Goal: Information Seeking & Learning: Learn about a topic

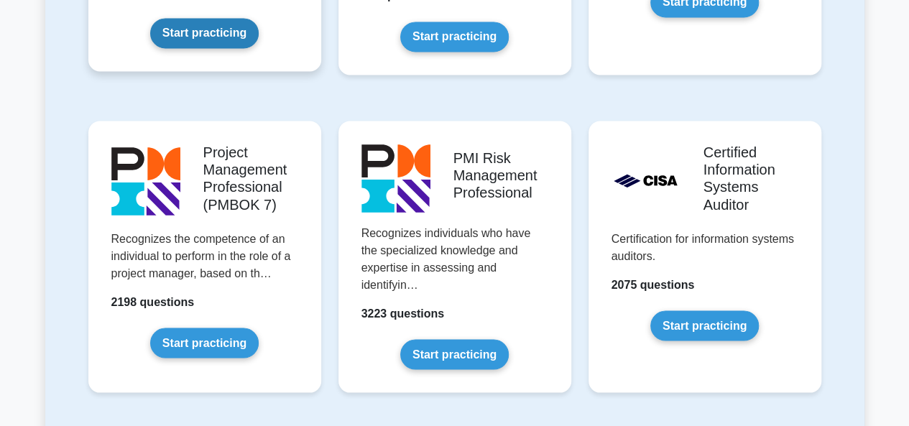
scroll to position [1172, 0]
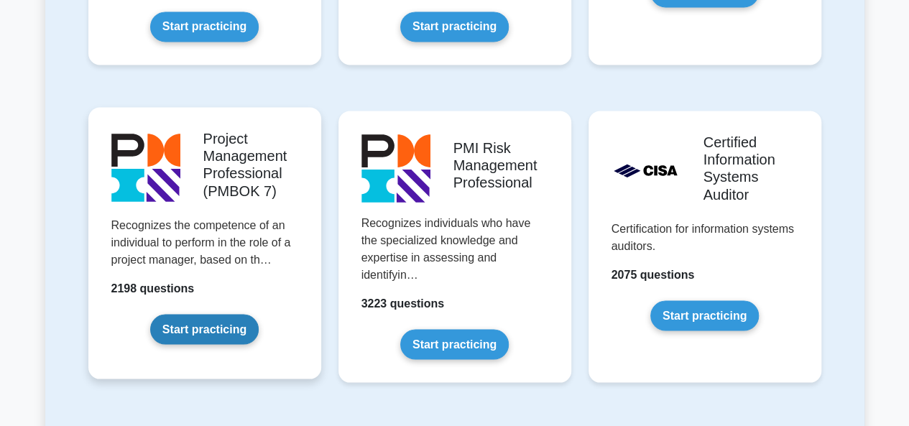
click at [205, 329] on link "Start practicing" at bounding box center [204, 329] width 109 height 30
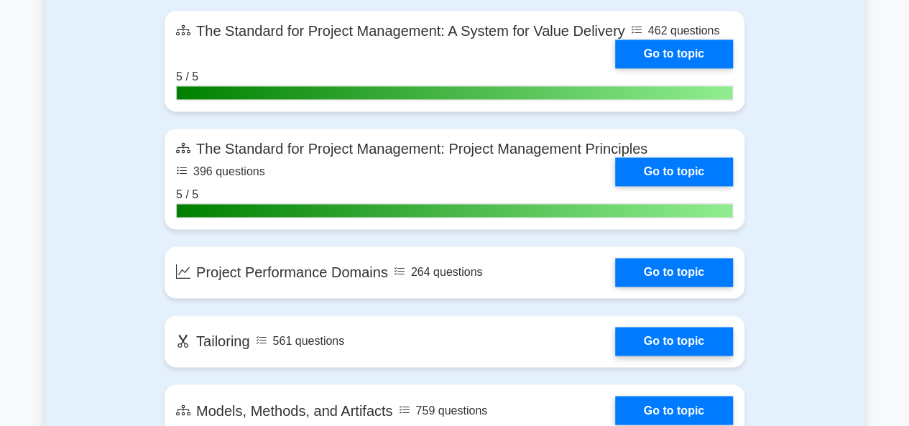
scroll to position [1056, 0]
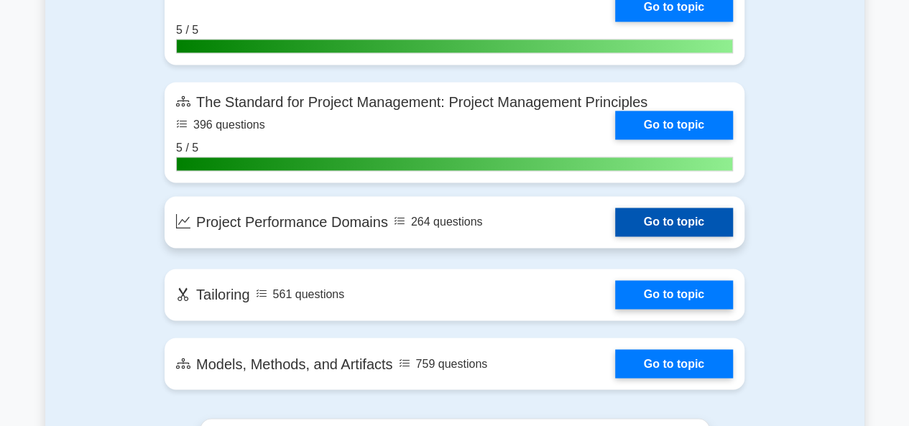
click at [615, 218] on link "Go to topic" at bounding box center [674, 222] width 118 height 29
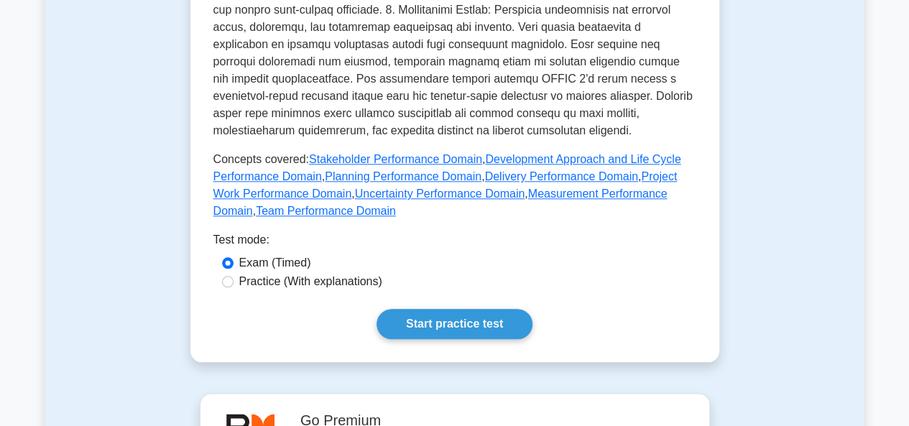
scroll to position [638, 0]
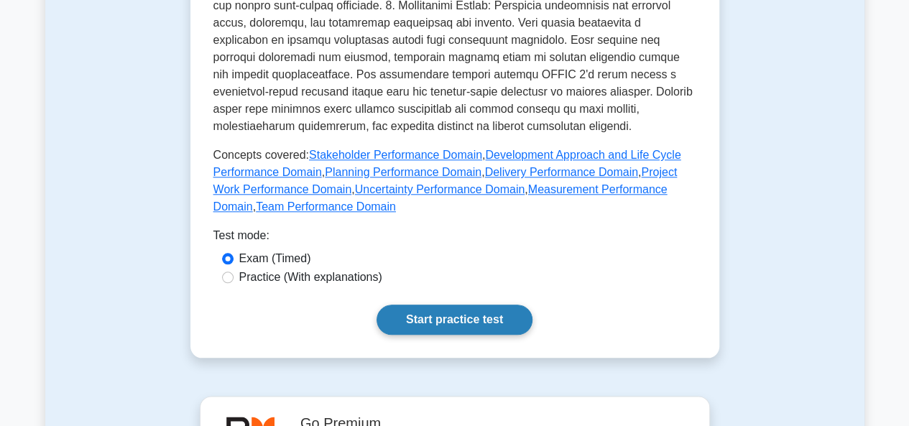
click at [463, 318] on link "Start practice test" at bounding box center [455, 320] width 156 height 30
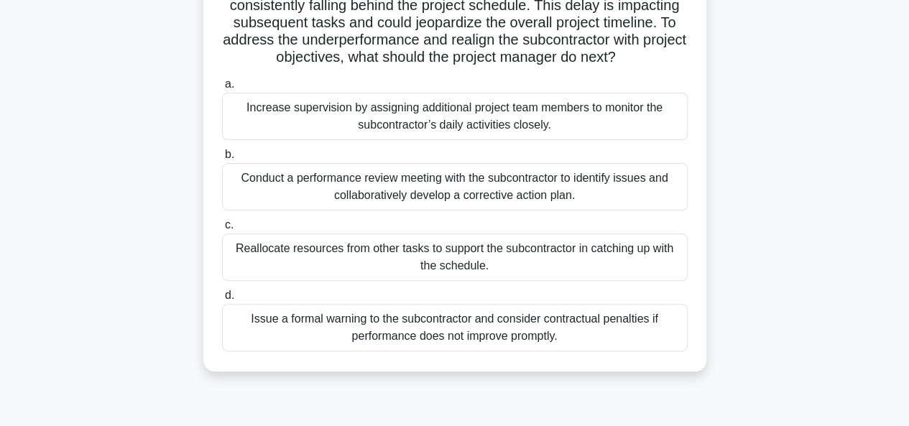
scroll to position [148, 0]
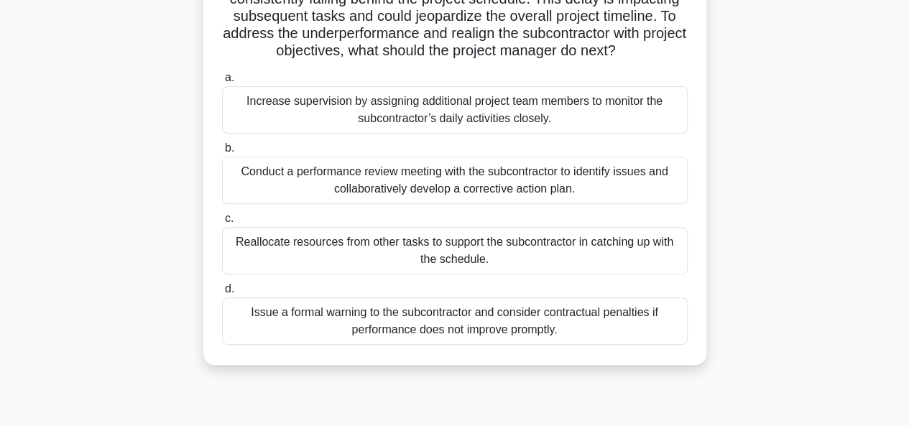
click at [401, 190] on div "Conduct a performance review meeting with the subcontractor to identify issues …" at bounding box center [455, 180] width 466 height 47
click at [222, 153] on input "b. Conduct a performance review meeting with the subcontractor to identify issu…" at bounding box center [222, 148] width 0 height 9
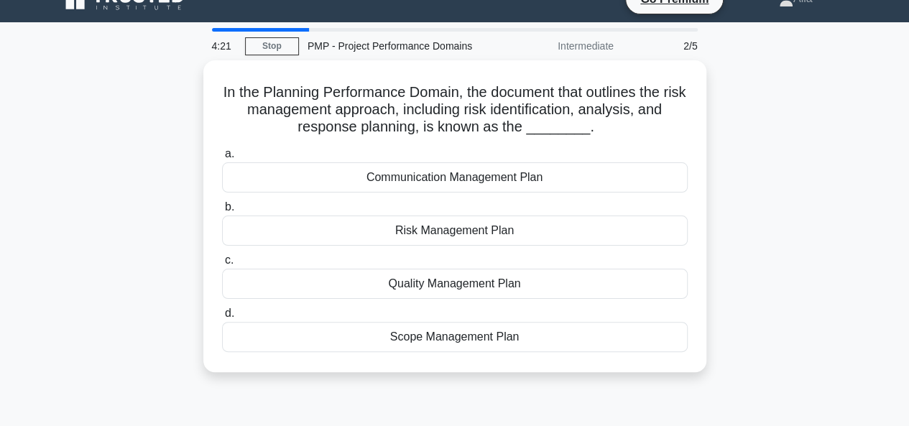
scroll to position [26, 0]
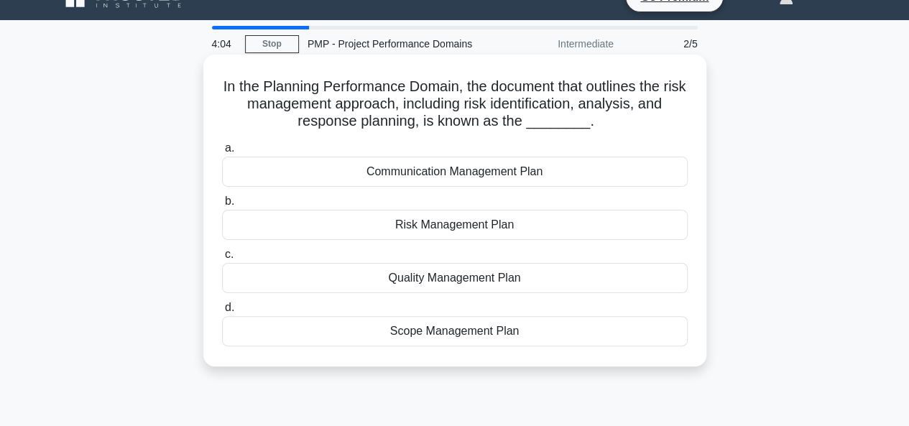
click at [431, 228] on div "Risk Management Plan" at bounding box center [455, 225] width 466 height 30
click at [222, 206] on input "b. Risk Management Plan" at bounding box center [222, 201] width 0 height 9
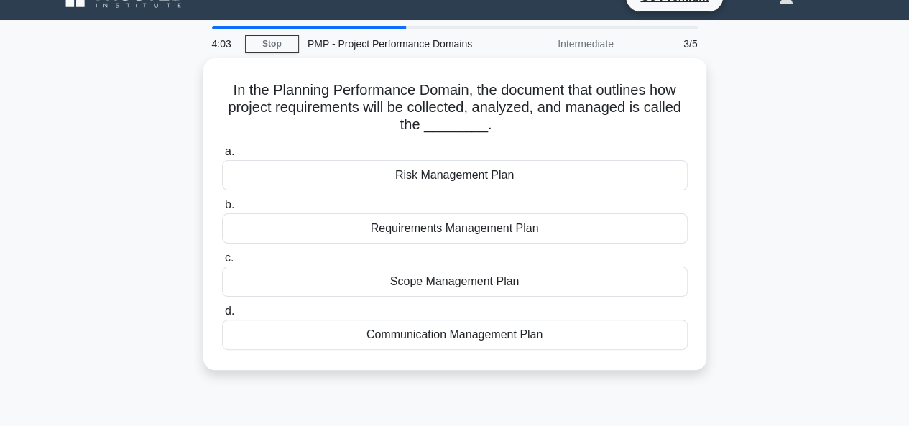
scroll to position [0, 0]
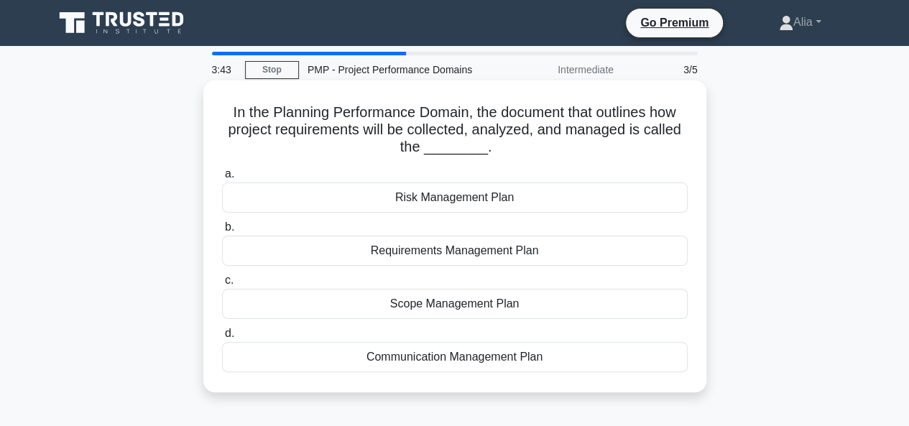
click at [463, 308] on div "Scope Management Plan" at bounding box center [455, 304] width 466 height 30
click at [222, 285] on input "c. Scope Management Plan" at bounding box center [222, 280] width 0 height 9
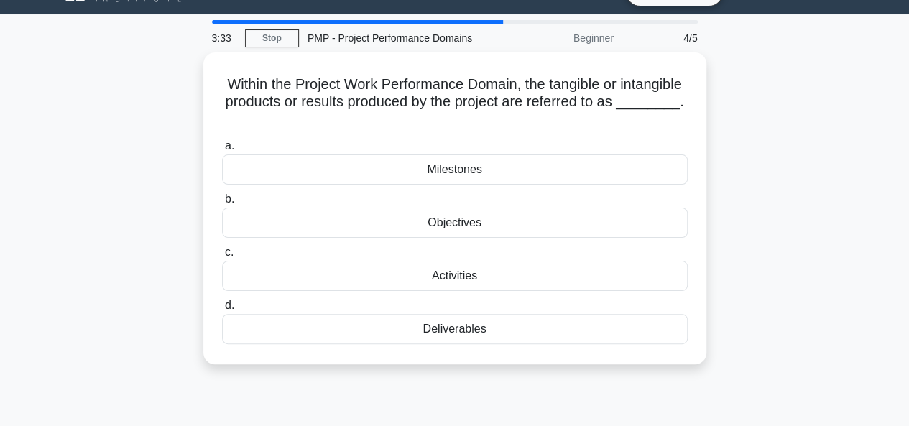
scroll to position [33, 0]
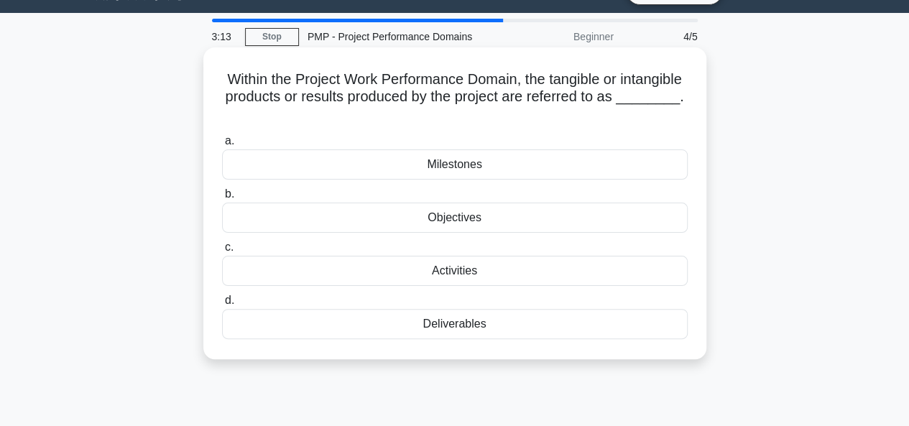
click at [456, 327] on div "Deliverables" at bounding box center [455, 324] width 466 height 30
click at [222, 306] on input "d. Deliverables" at bounding box center [222, 300] width 0 height 9
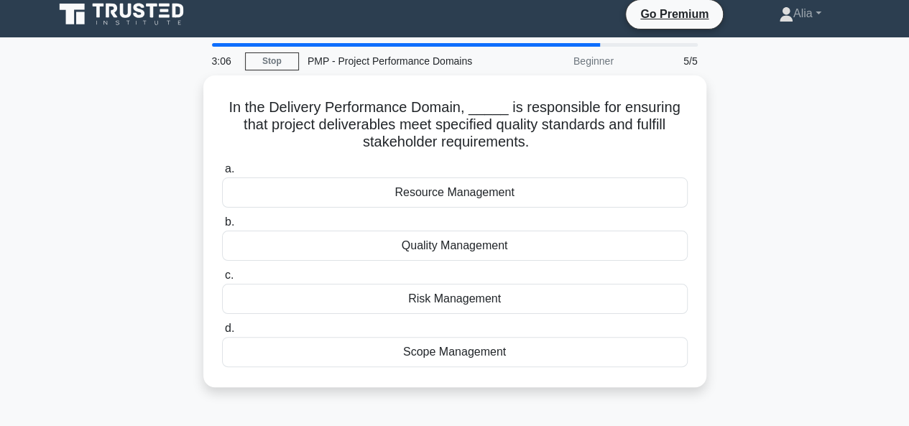
scroll to position [9, 0]
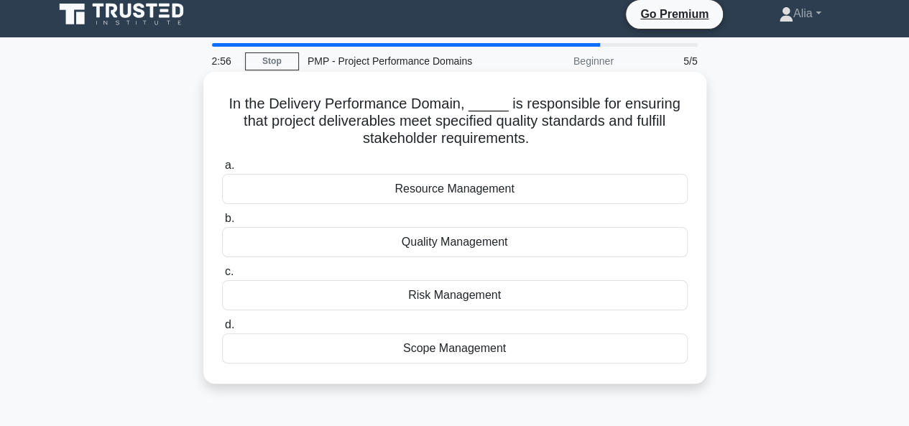
click at [450, 242] on div "Quality Management" at bounding box center [455, 242] width 466 height 30
click at [222, 224] on input "b. Quality Management" at bounding box center [222, 218] width 0 height 9
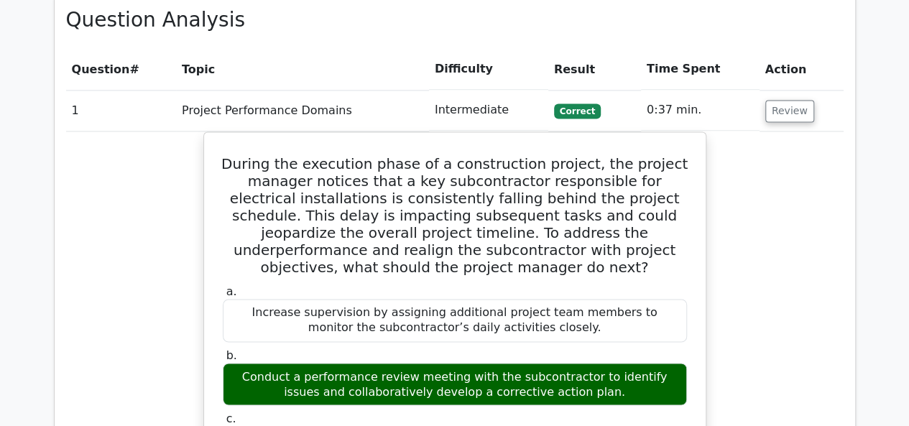
scroll to position [1022, 0]
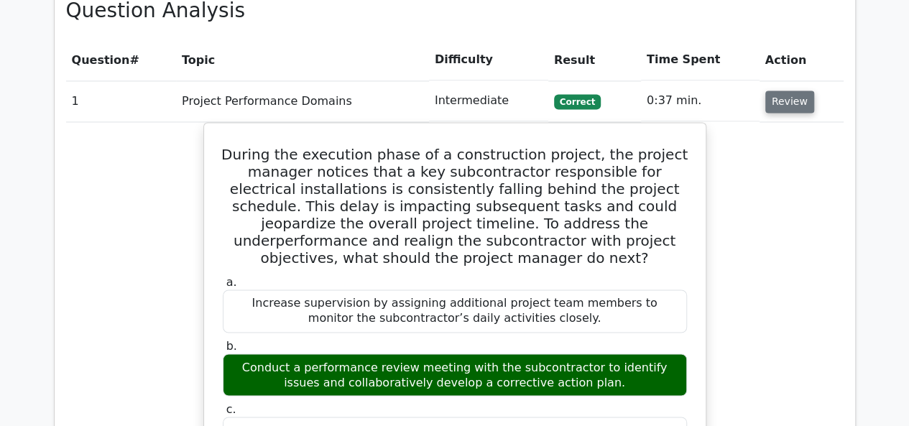
click at [785, 91] on button "Review" at bounding box center [790, 102] width 49 height 22
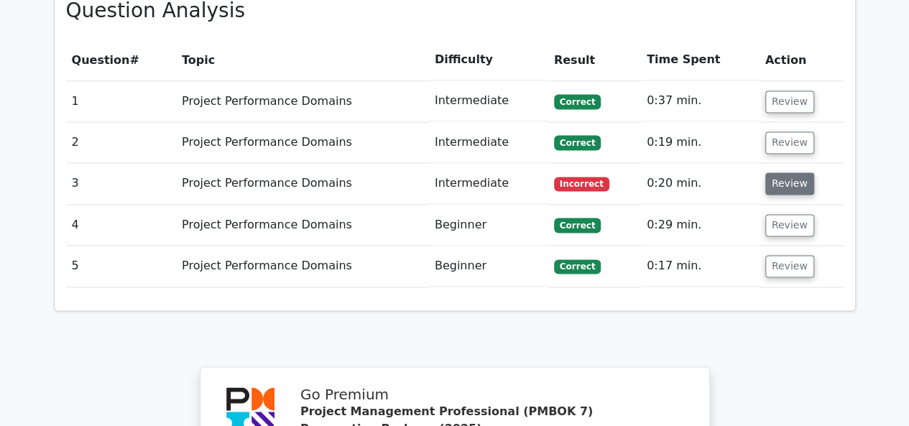
click at [791, 173] on button "Review" at bounding box center [790, 184] width 49 height 22
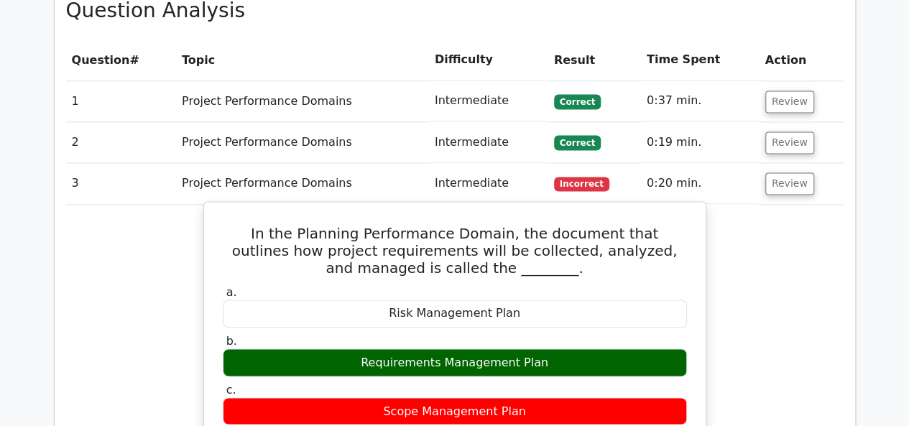
scroll to position [1073, 0]
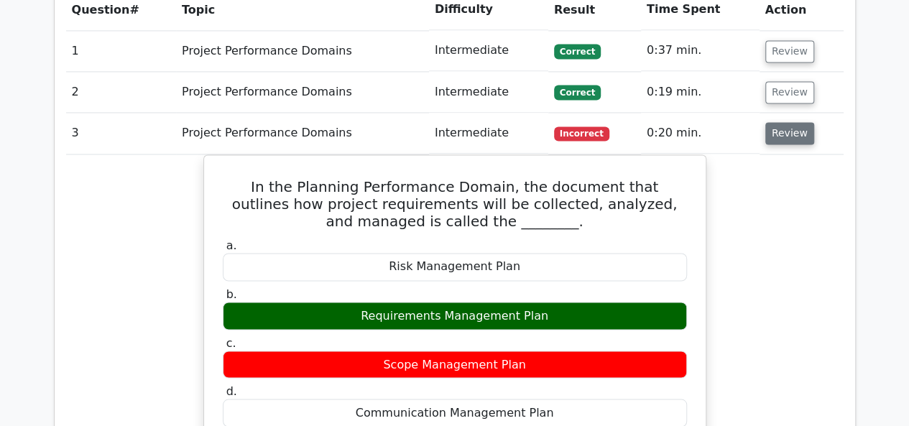
click at [786, 122] on button "Review" at bounding box center [790, 133] width 49 height 22
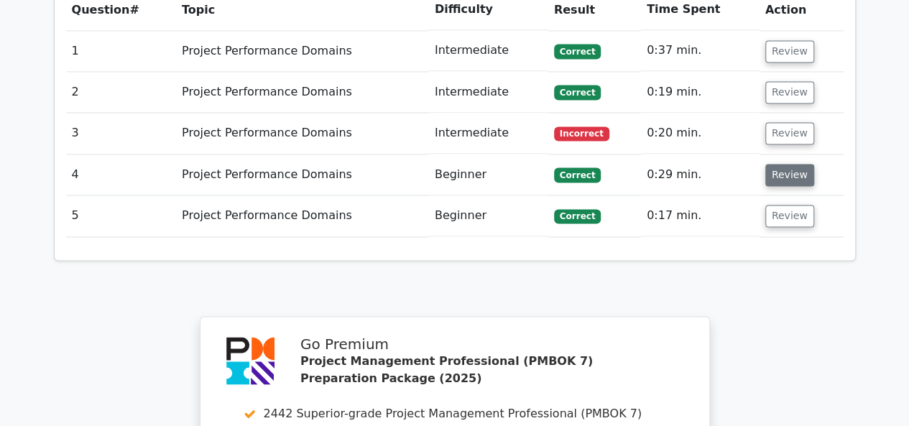
click at [776, 164] on button "Review" at bounding box center [790, 175] width 49 height 22
click at [779, 164] on button "Review" at bounding box center [790, 175] width 49 height 22
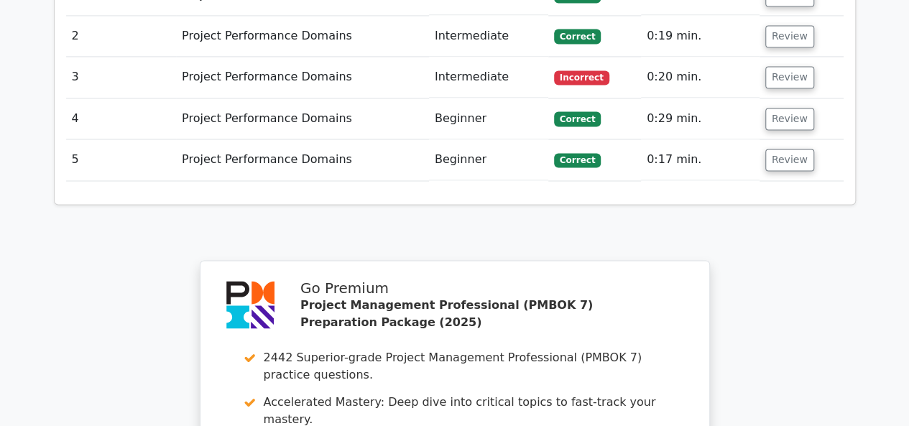
scroll to position [1130, 0]
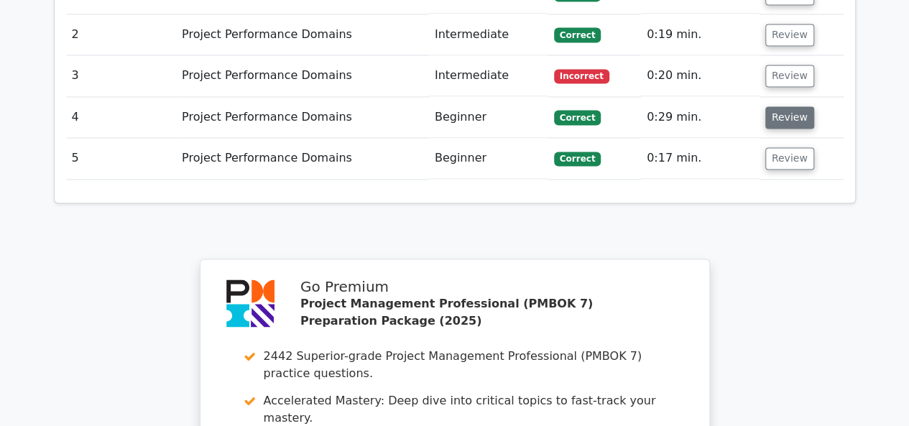
click at [783, 106] on button "Review" at bounding box center [790, 117] width 49 height 22
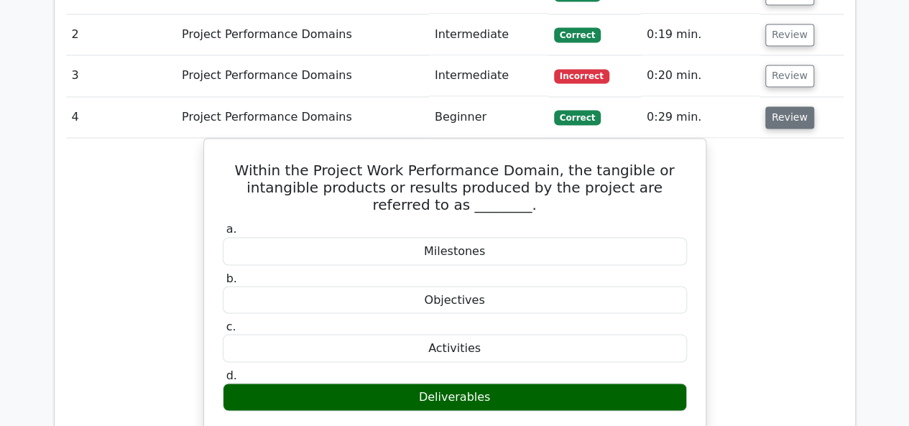
click at [781, 106] on button "Review" at bounding box center [790, 117] width 49 height 22
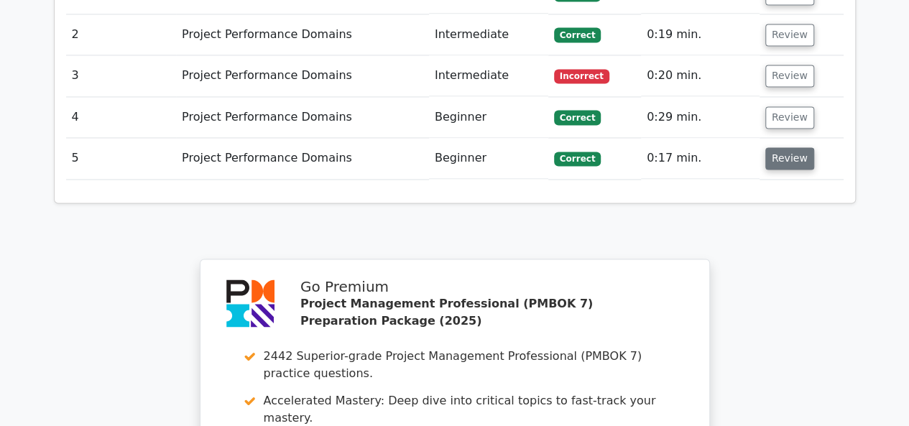
click at [792, 147] on button "Review" at bounding box center [790, 158] width 49 height 22
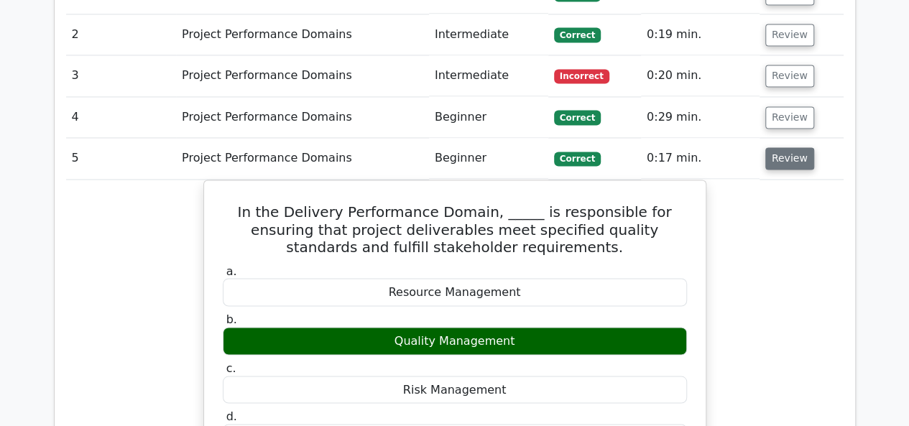
click at [776, 147] on button "Review" at bounding box center [790, 158] width 49 height 22
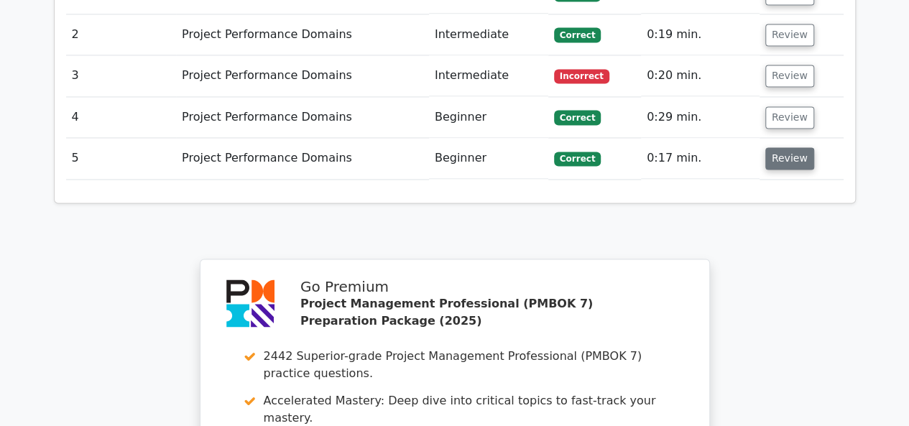
click at [776, 147] on button "Review" at bounding box center [790, 158] width 49 height 22
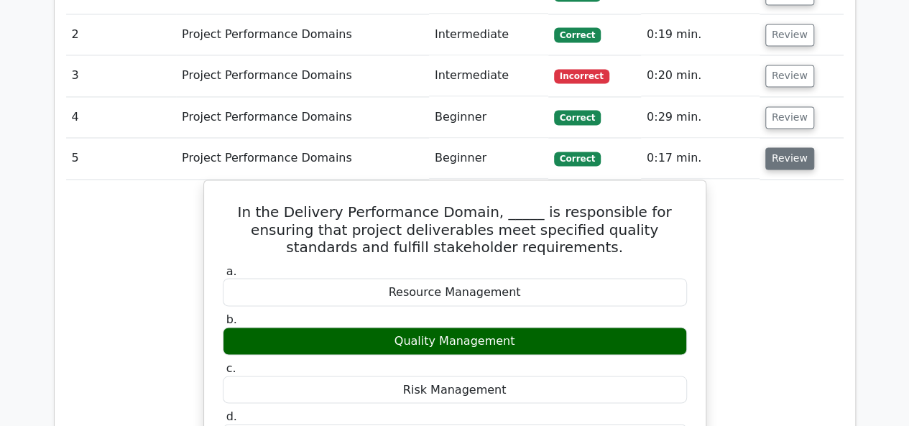
click at [776, 147] on button "Review" at bounding box center [790, 158] width 49 height 22
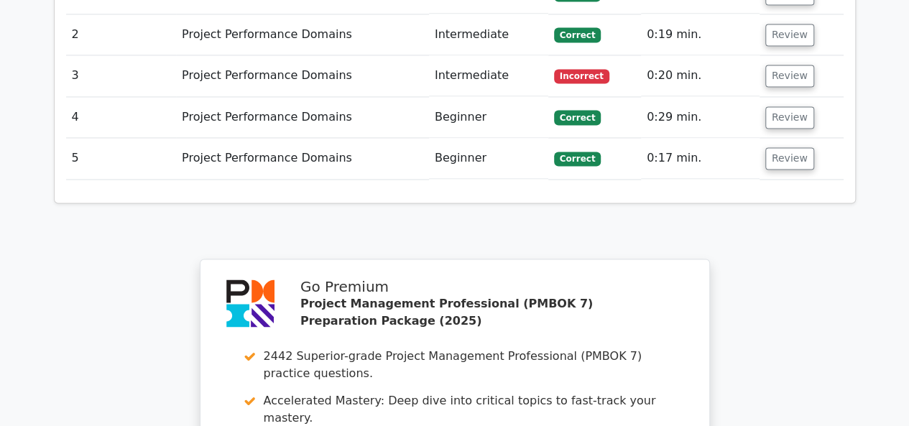
scroll to position [1103, 0]
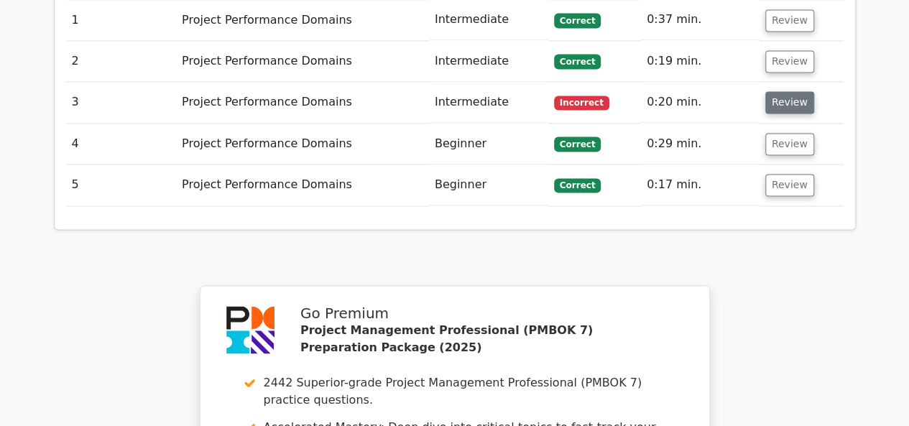
click at [794, 91] on button "Review" at bounding box center [790, 102] width 49 height 22
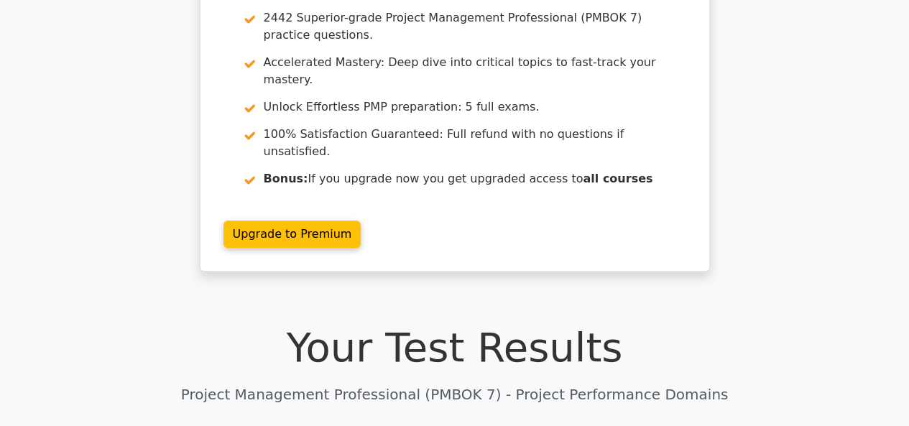
scroll to position [0, 0]
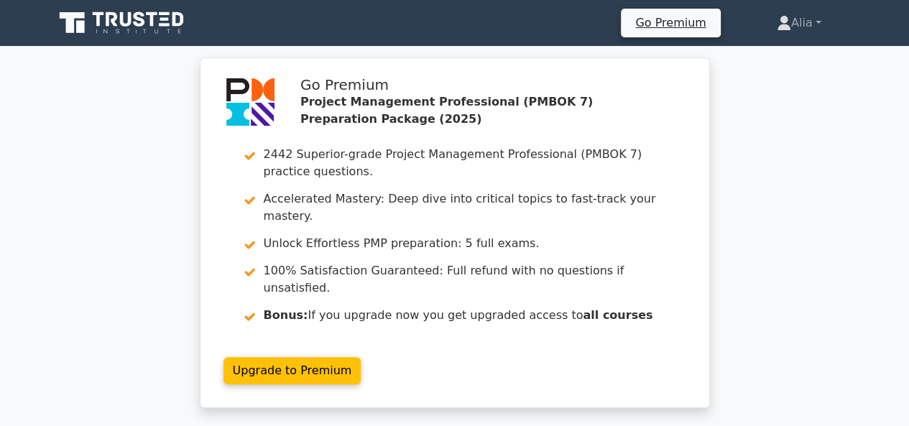
click at [99, 17] on icon at bounding box center [99, 19] width 12 height 14
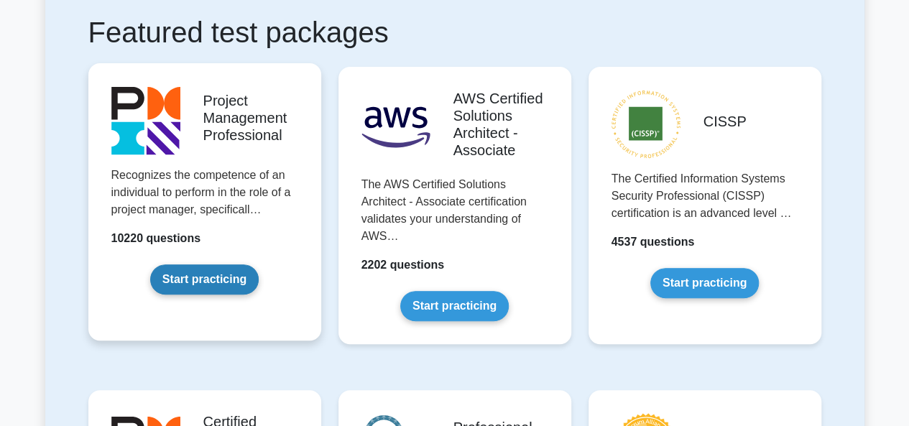
click at [204, 277] on link "Start practicing" at bounding box center [204, 280] width 109 height 30
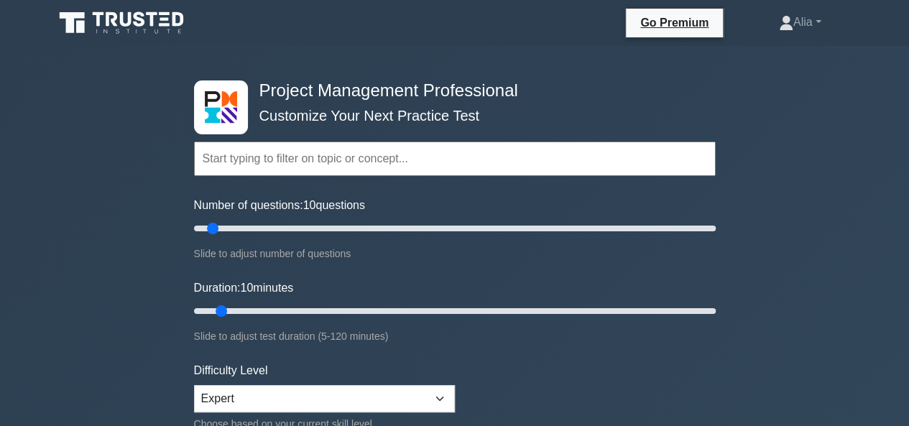
click at [342, 162] on input "text" at bounding box center [455, 159] width 522 height 35
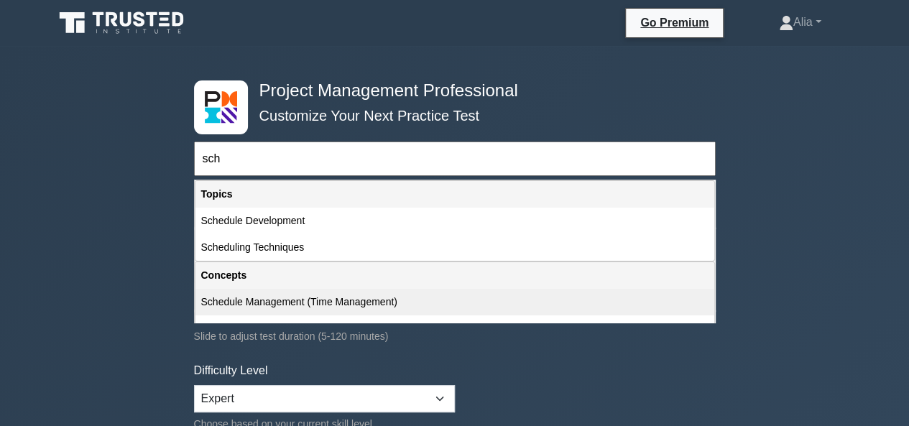
click at [254, 301] on div "Schedule Management (Time Management)" at bounding box center [455, 302] width 519 height 27
type input "Schedule Management (Time Management)"
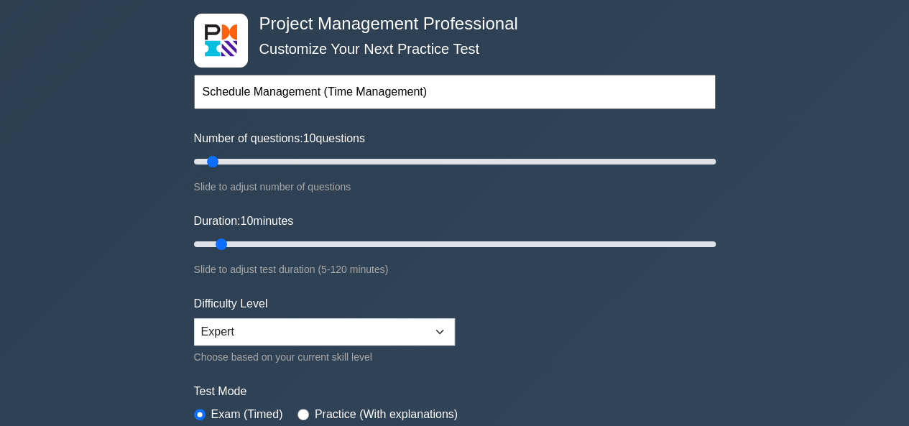
scroll to position [68, 0]
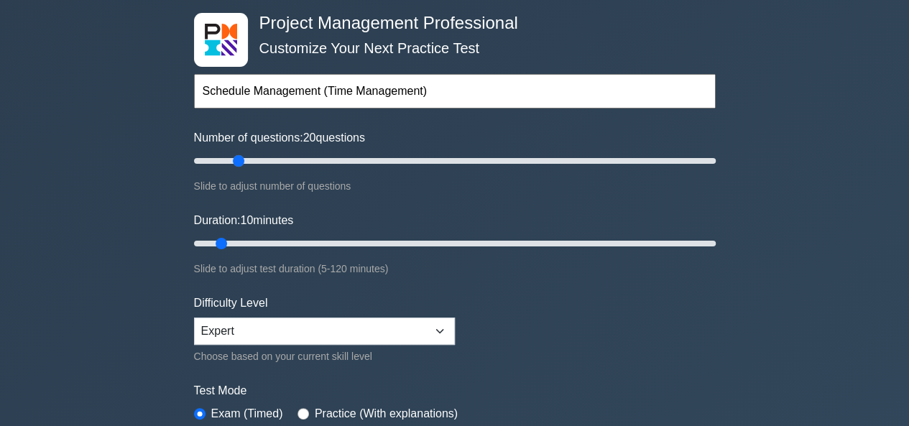
drag, startPoint x: 213, startPoint y: 160, endPoint x: 234, endPoint y: 159, distance: 20.9
type input "20"
click at [234, 159] on input "Number of questions: 20 questions" at bounding box center [455, 160] width 522 height 17
drag, startPoint x: 221, startPoint y: 241, endPoint x: 256, endPoint y: 241, distance: 34.5
type input "20"
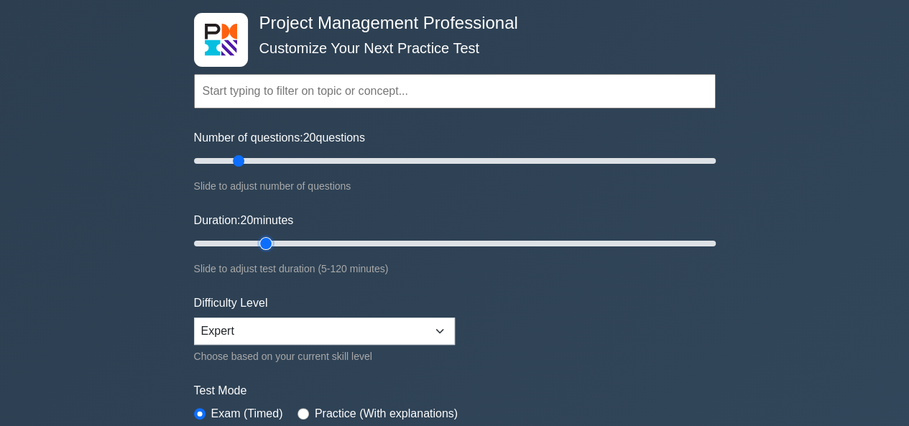
click at [256, 241] on input "Duration: 20 minutes" at bounding box center [455, 243] width 522 height 17
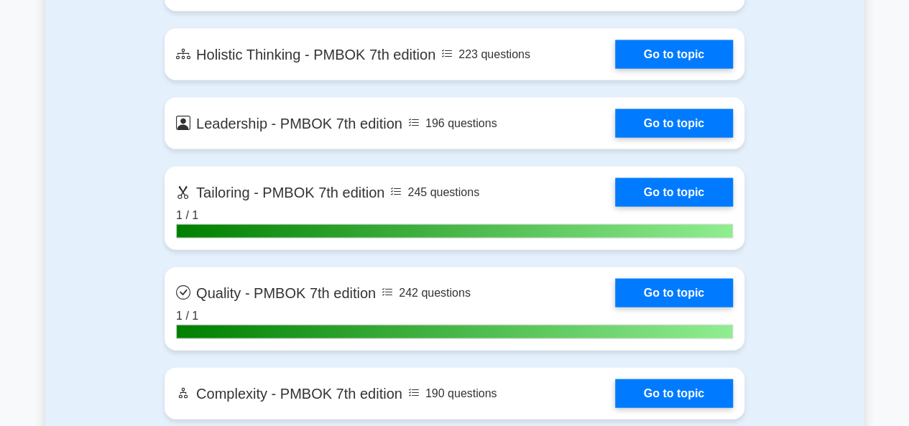
scroll to position [4220, 0]
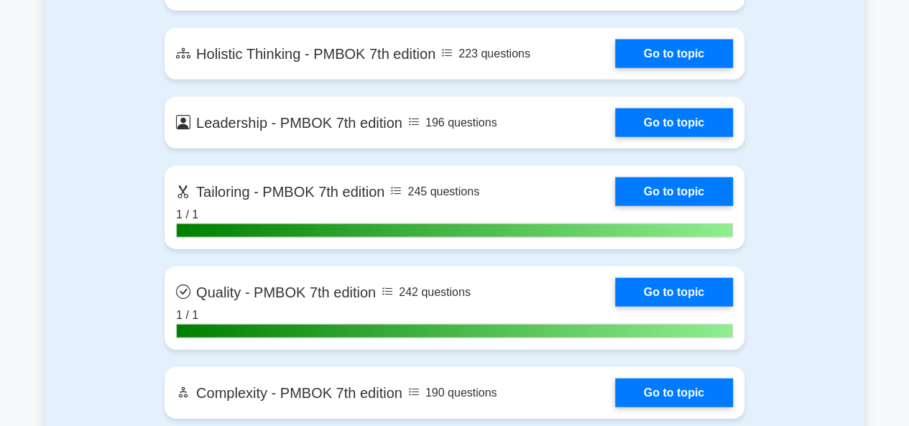
click at [615, 178] on link "Go to topic" at bounding box center [674, 192] width 118 height 29
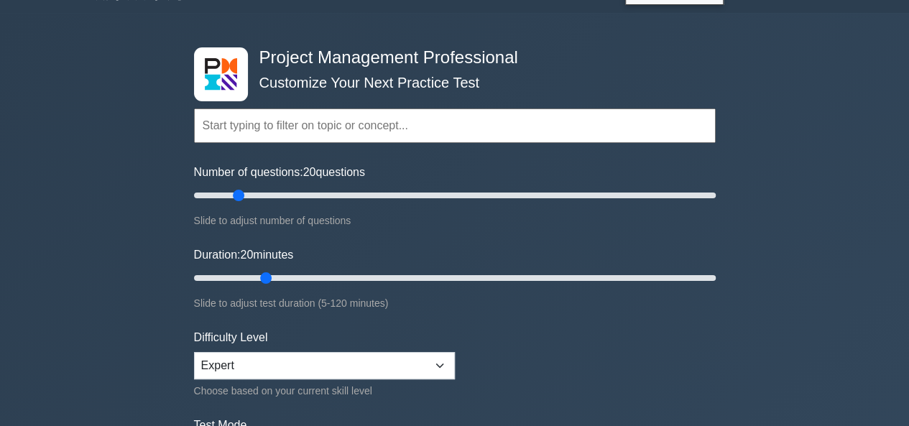
scroll to position [0, 0]
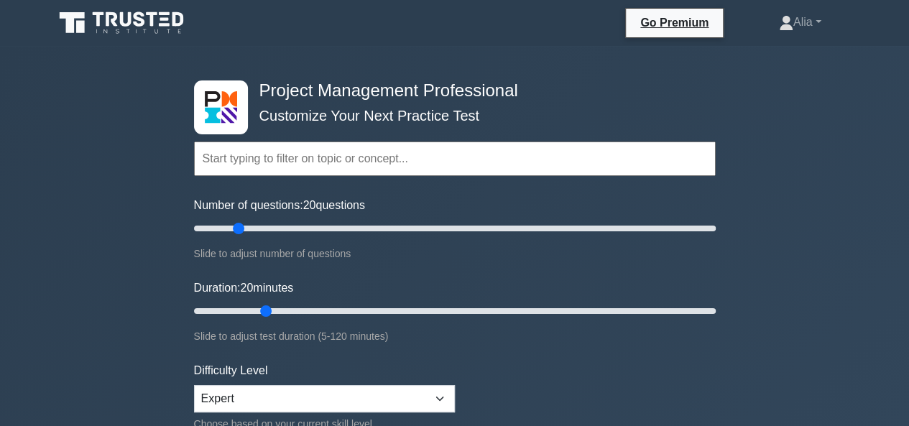
click at [392, 160] on input "text" at bounding box center [455, 159] width 522 height 35
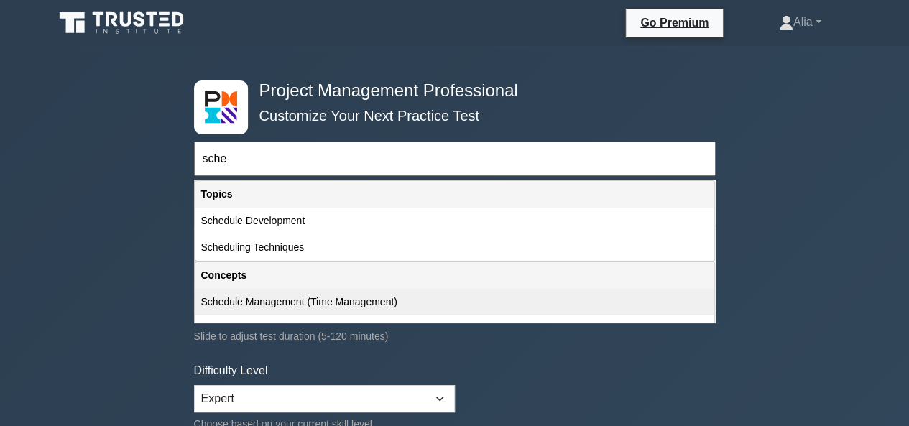
click at [257, 299] on div "Schedule Management (Time Management)" at bounding box center [455, 302] width 519 height 27
type input "Schedule Management (Time Management)"
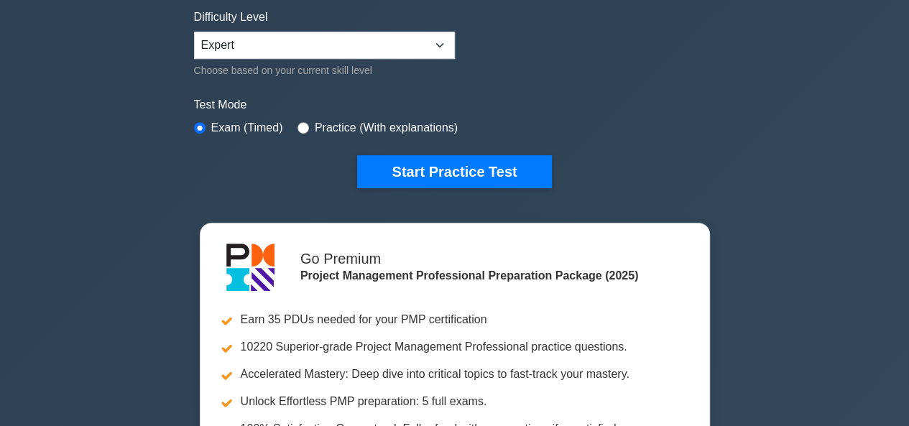
scroll to position [359, 0]
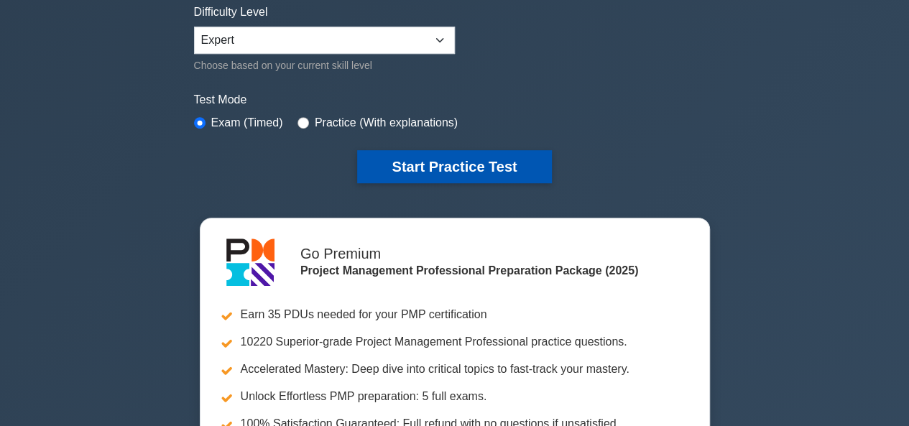
click at [454, 159] on button "Start Practice Test" at bounding box center [454, 166] width 194 height 33
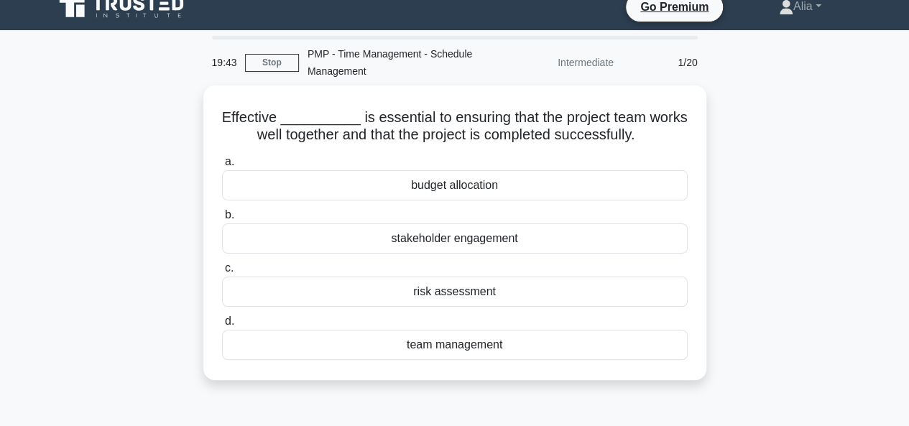
scroll to position [16, 0]
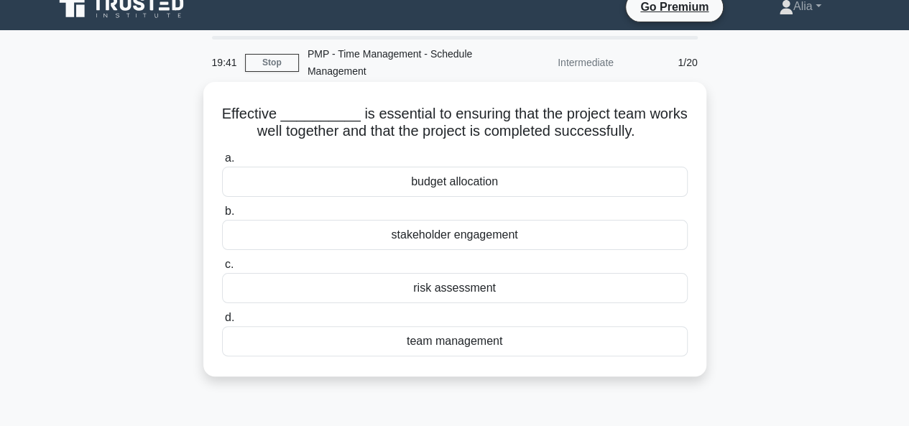
click at [453, 341] on div "team management" at bounding box center [455, 341] width 466 height 30
click at [222, 323] on input "d. team management" at bounding box center [222, 317] width 0 height 9
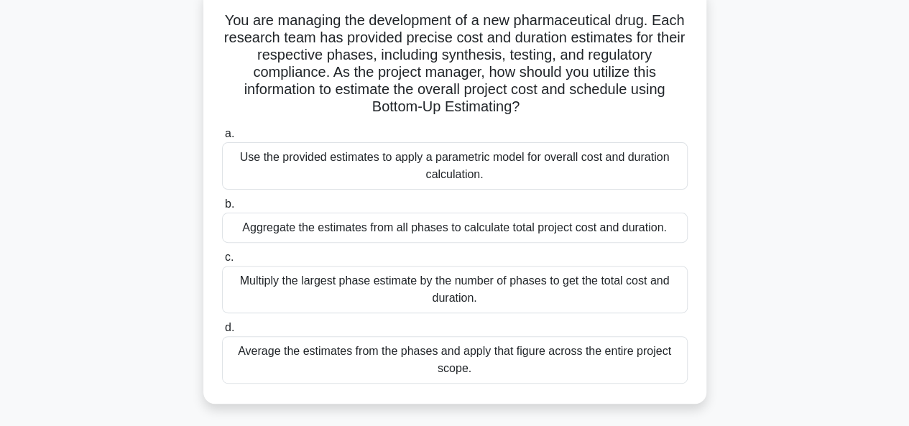
scroll to position [115, 0]
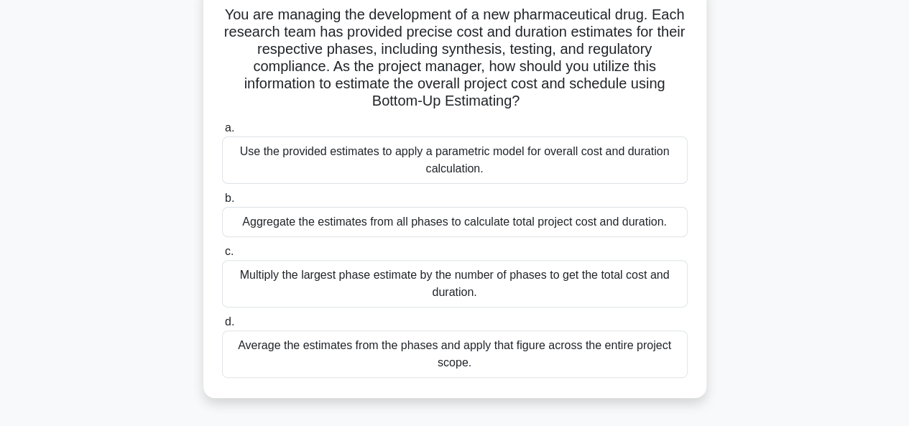
click at [456, 285] on div "Multiply the largest phase estimate by the number of phases to get the total co…" at bounding box center [455, 283] width 466 height 47
click at [222, 257] on input "c. Multiply the largest phase estimate by the number of phases to get the total…" at bounding box center [222, 251] width 0 height 9
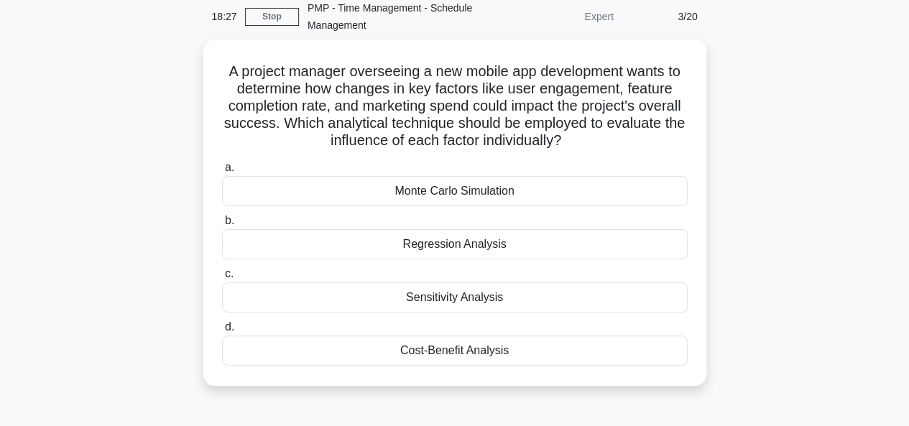
scroll to position [66, 0]
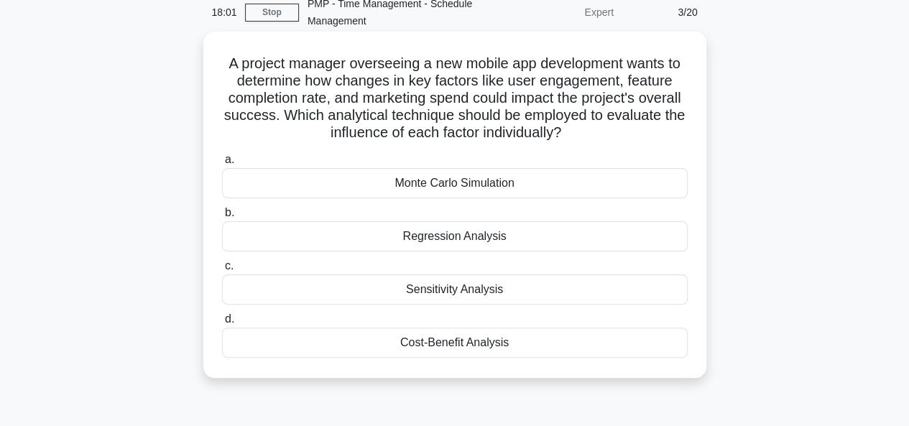
drag, startPoint x: 222, startPoint y: 63, endPoint x: 560, endPoint y: 375, distance: 459.9
click at [560, 375] on div "A project manager overseeing a new mobile app development wants to determine ho…" at bounding box center [454, 205] width 503 height 346
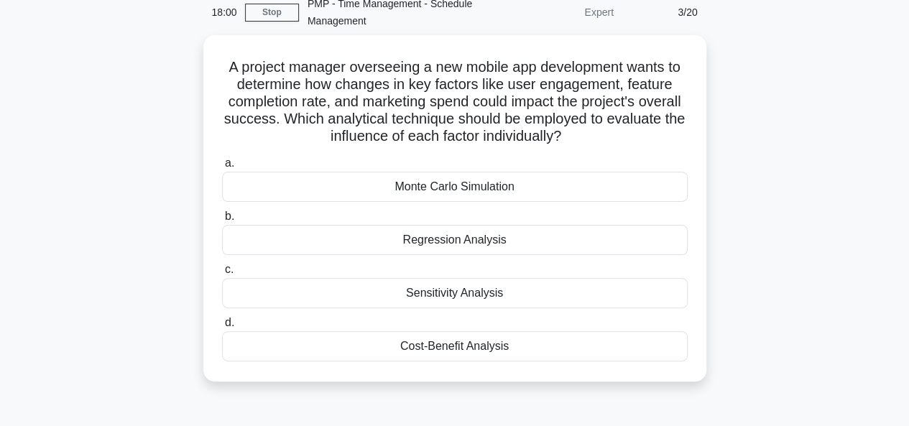
copy div "A project manager overseeing a new mobile app development wants to determine ho…"
click at [753, 352] on div "A project manager overseeing a new mobile app development wants to determine ho…" at bounding box center [454, 217] width 819 height 364
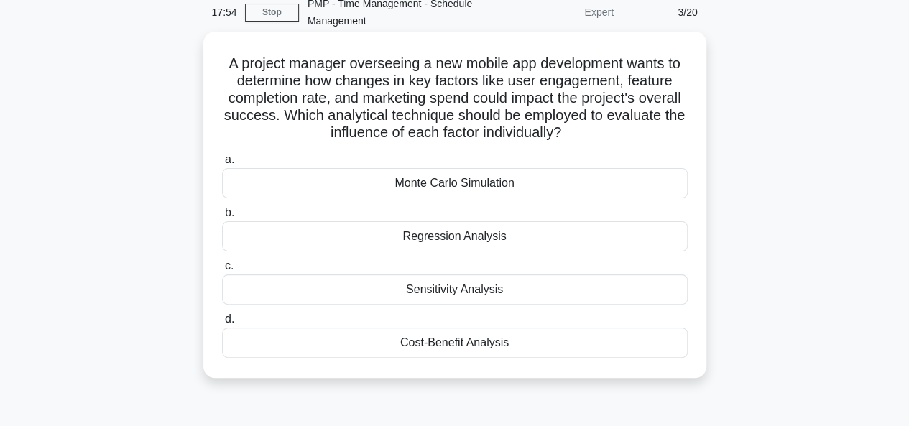
click at [477, 178] on div "Monte Carlo Simulation" at bounding box center [455, 183] width 466 height 30
click at [222, 165] on input "a. Monte Carlo Simulation" at bounding box center [222, 159] width 0 height 9
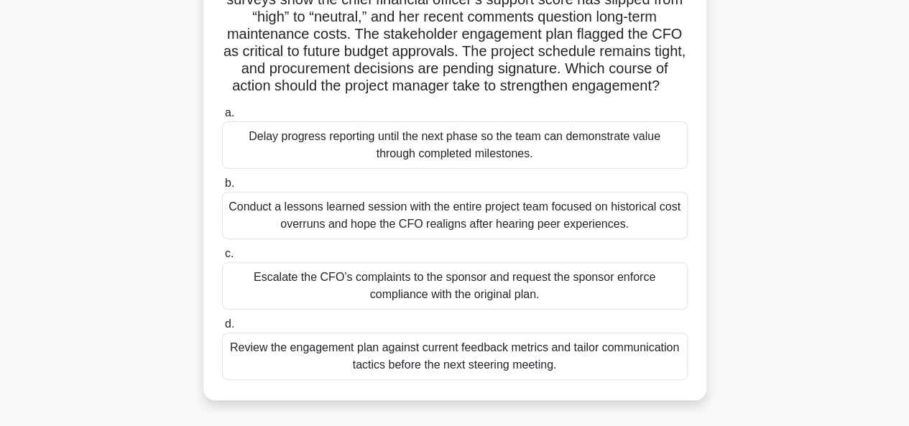
scroll to position [152, 0]
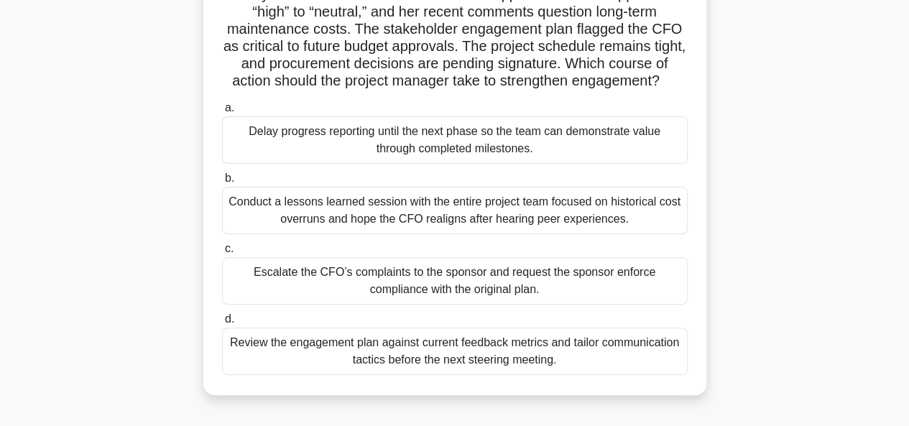
click at [428, 372] on div "Review the engagement plan against current feedback metrics and tailor communic…" at bounding box center [455, 351] width 466 height 47
click at [222, 324] on input "d. Review the engagement plan against current feedback metrics and tailor commu…" at bounding box center [222, 319] width 0 height 9
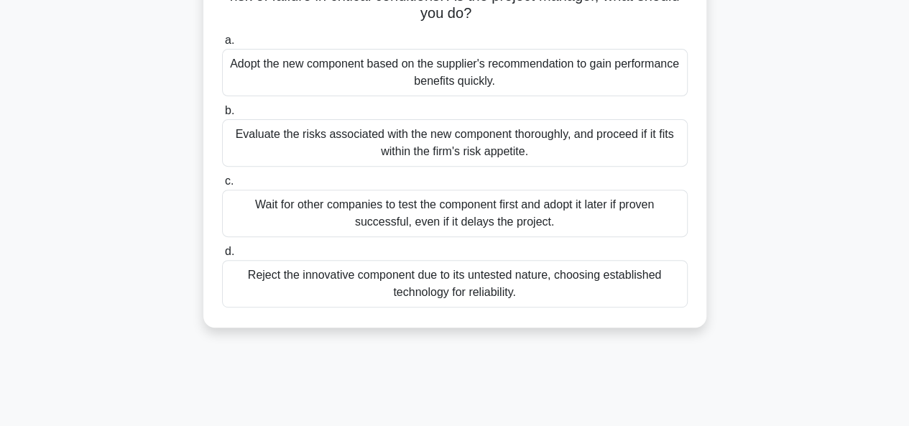
scroll to position [193, 0]
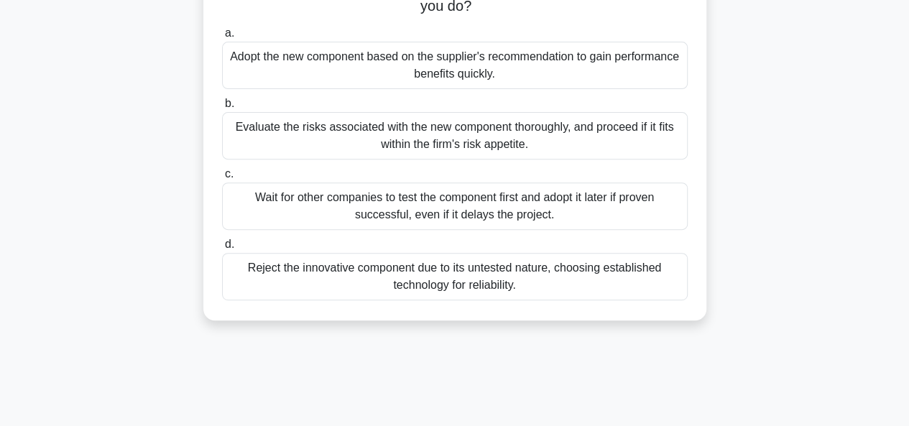
click at [378, 147] on div "Evaluate the risks associated with the new component thoroughly, and proceed if…" at bounding box center [455, 135] width 466 height 47
click at [222, 109] on input "b. Evaluate the risks associated with the new component thoroughly, and proceed…" at bounding box center [222, 103] width 0 height 9
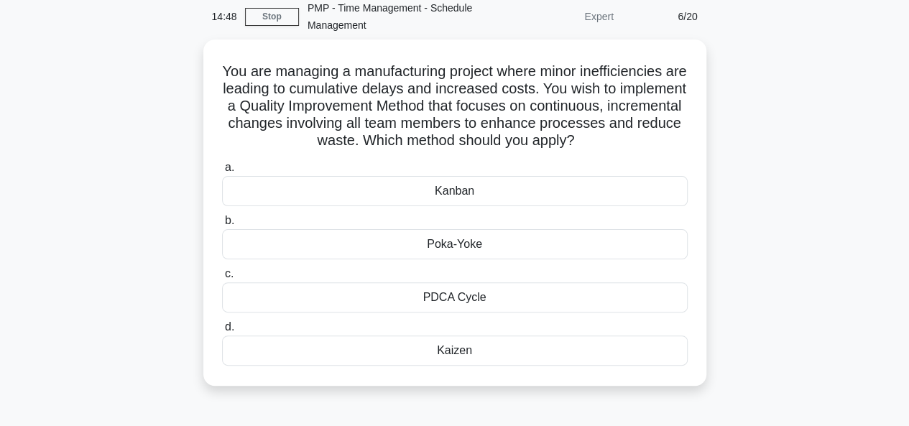
scroll to position [62, 0]
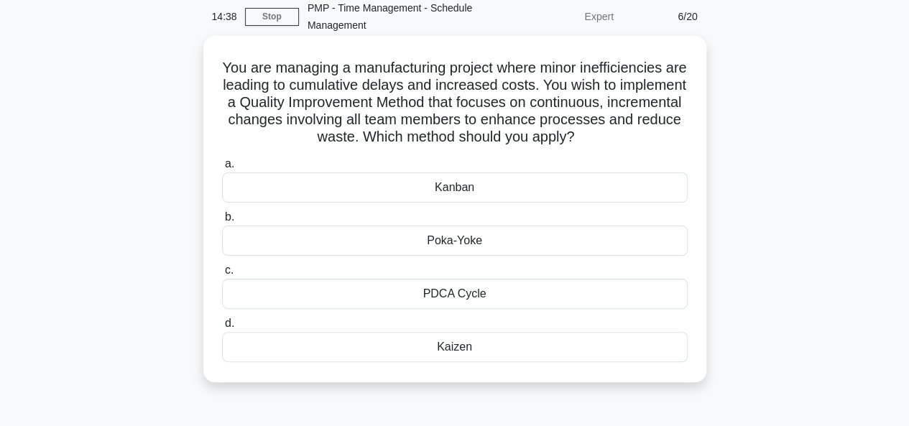
drag, startPoint x: 226, startPoint y: 67, endPoint x: 624, endPoint y: 361, distance: 495.0
click at [624, 361] on div "You are managing a manufacturing project where minor inefficiencies are leading…" at bounding box center [455, 209] width 492 height 335
click at [624, 361] on div "a. Kanban b. Poka-Yoke c." at bounding box center [454, 258] width 483 height 213
drag, startPoint x: 230, startPoint y: 63, endPoint x: 646, endPoint y: 368, distance: 515.7
click at [646, 368] on div "You are managing a manufacturing project where minor inefficiencies are leading…" at bounding box center [455, 209] width 492 height 335
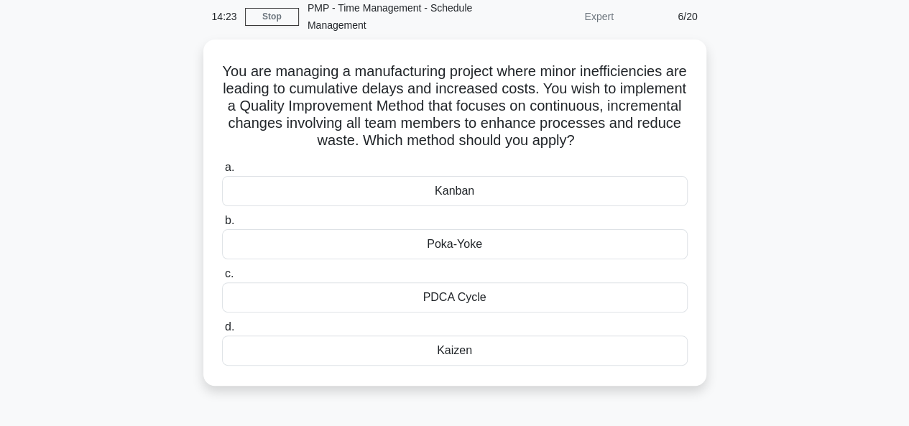
click at [799, 341] on div "You are managing a manufacturing project where minor inefficiencies are leading…" at bounding box center [454, 222] width 819 height 364
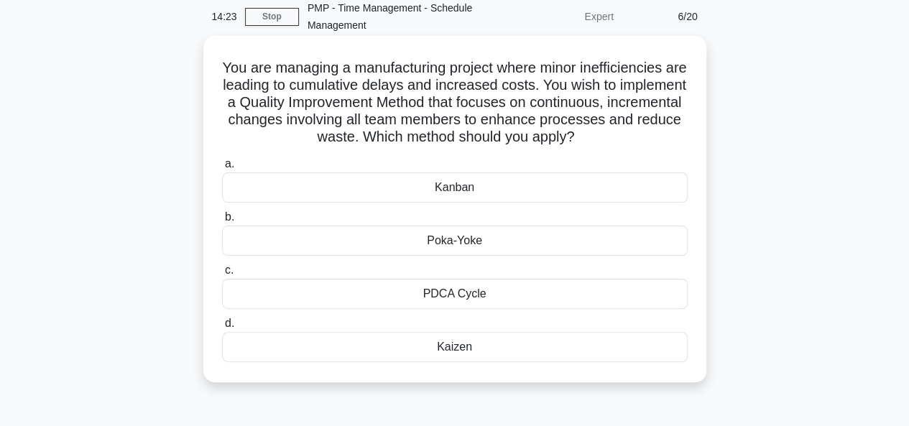
click at [453, 343] on div "Kaizen" at bounding box center [455, 347] width 466 height 30
click at [222, 329] on input "d. Kaizen" at bounding box center [222, 323] width 0 height 9
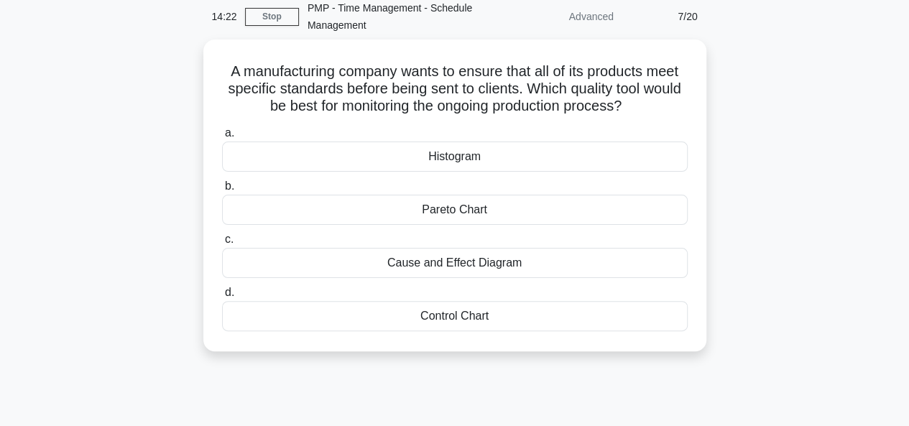
scroll to position [0, 0]
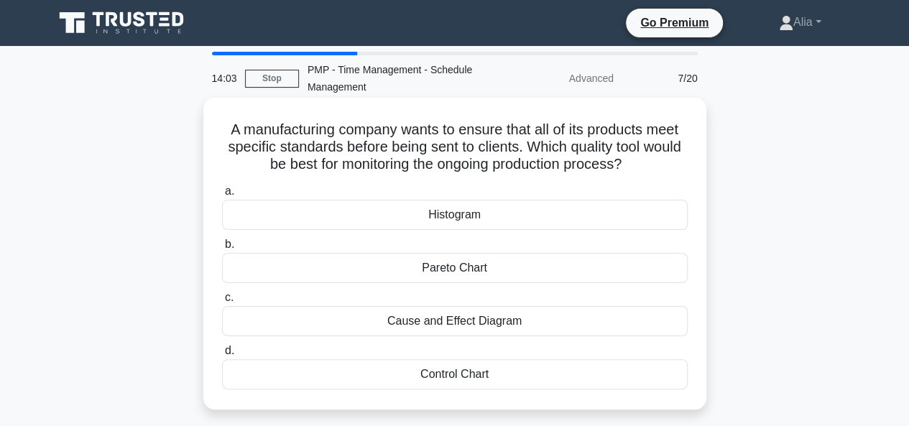
click at [445, 358] on label "d. Control Chart" at bounding box center [455, 365] width 466 height 47
click at [222, 356] on input "d. Control Chart" at bounding box center [222, 350] width 0 height 9
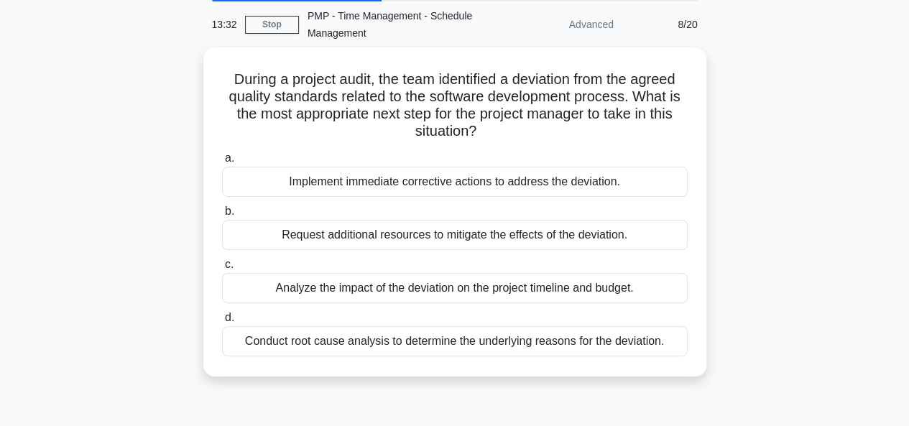
scroll to position [55, 0]
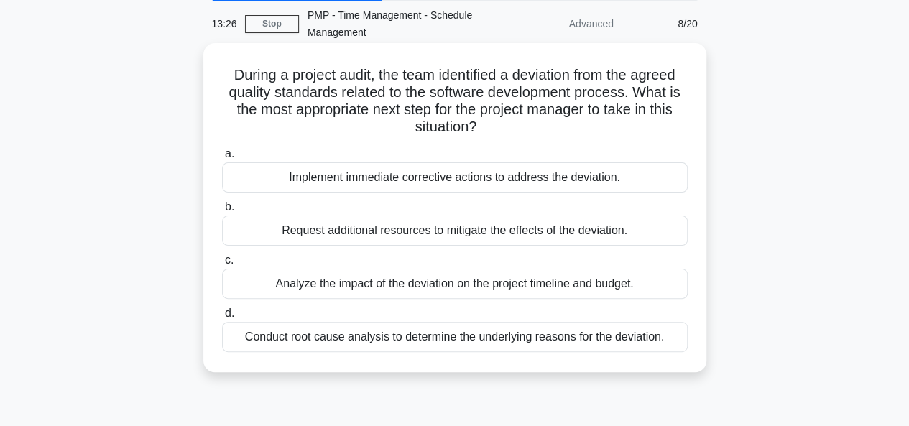
click at [326, 332] on div "Conduct root cause analysis to determine the underlying reasons for the deviati…" at bounding box center [455, 337] width 466 height 30
click at [222, 318] on input "d. Conduct root cause analysis to determine the underlying reasons for the devi…" at bounding box center [222, 313] width 0 height 9
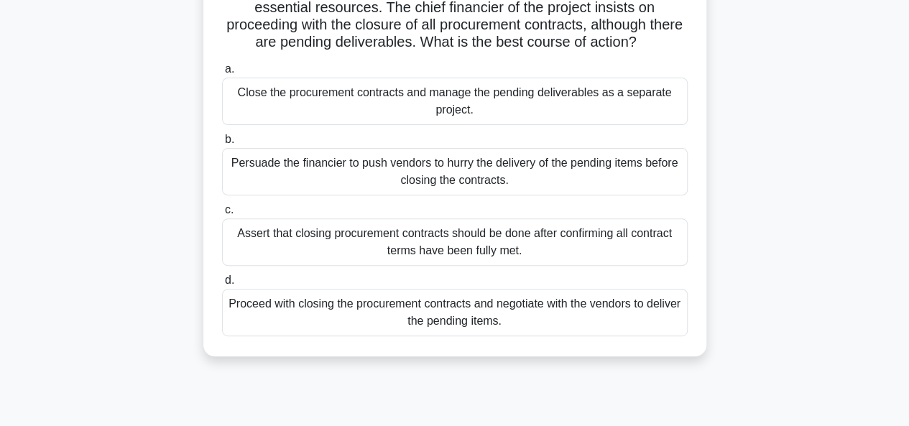
scroll to position [161, 0]
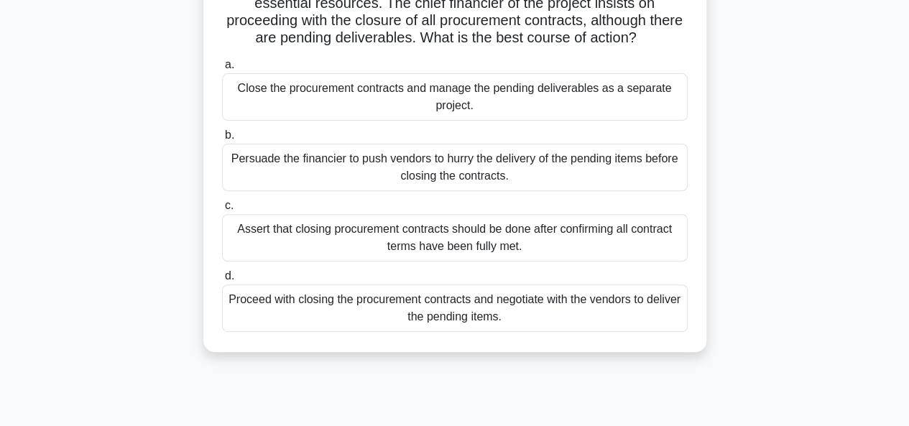
click at [428, 239] on div "Assert that closing procurement contracts should be done after confirming all c…" at bounding box center [455, 237] width 466 height 47
click at [222, 211] on input "c. Assert that closing procurement contracts should be done after confirming al…" at bounding box center [222, 205] width 0 height 9
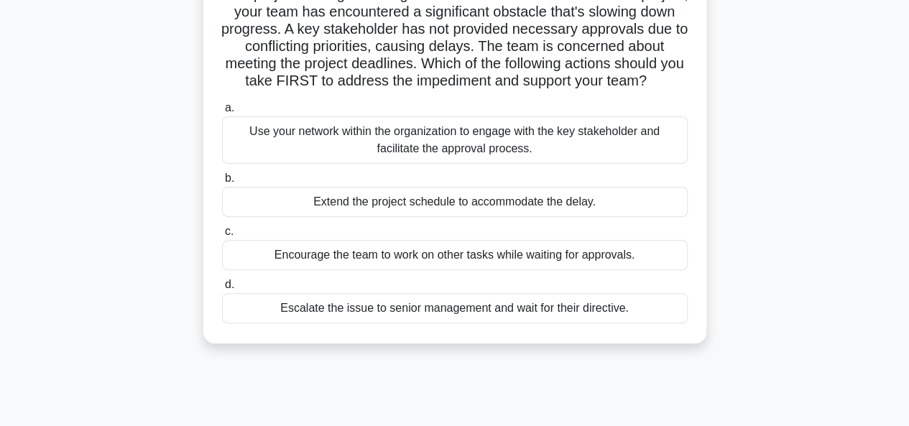
scroll to position [139, 0]
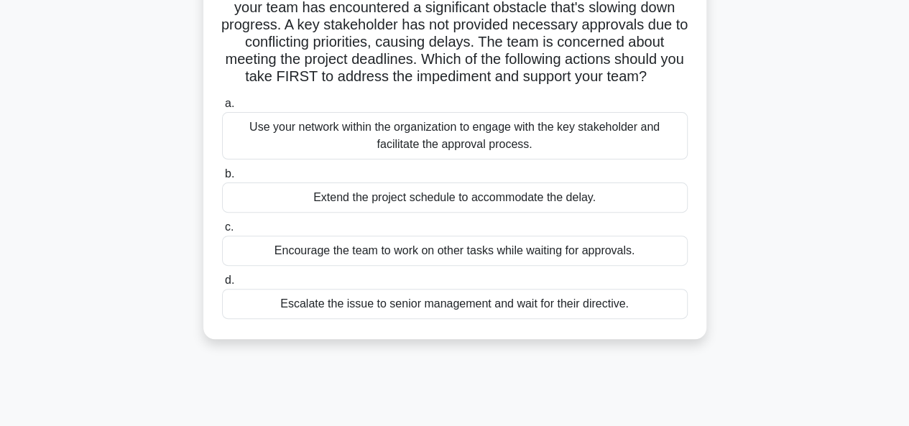
click at [345, 152] on div "Use your network within the organization to engage with the key stakeholder and…" at bounding box center [455, 135] width 466 height 47
click at [222, 109] on input "a. Use your network within the organization to engage with the key stakeholder …" at bounding box center [222, 103] width 0 height 9
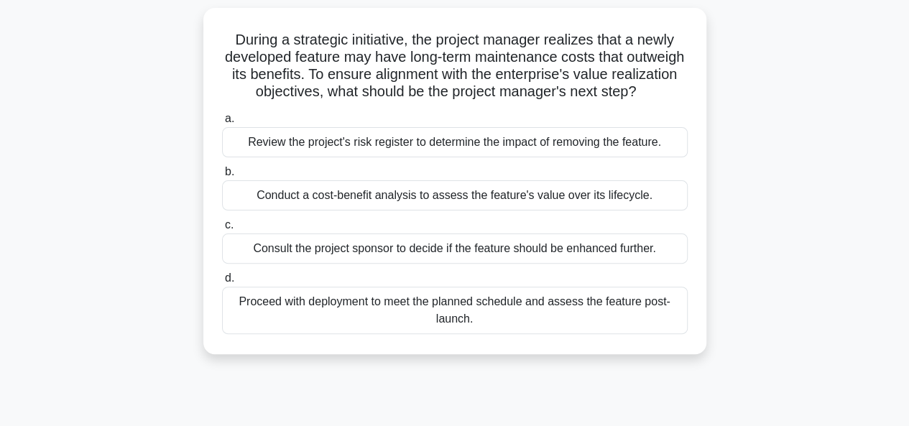
scroll to position [95, 0]
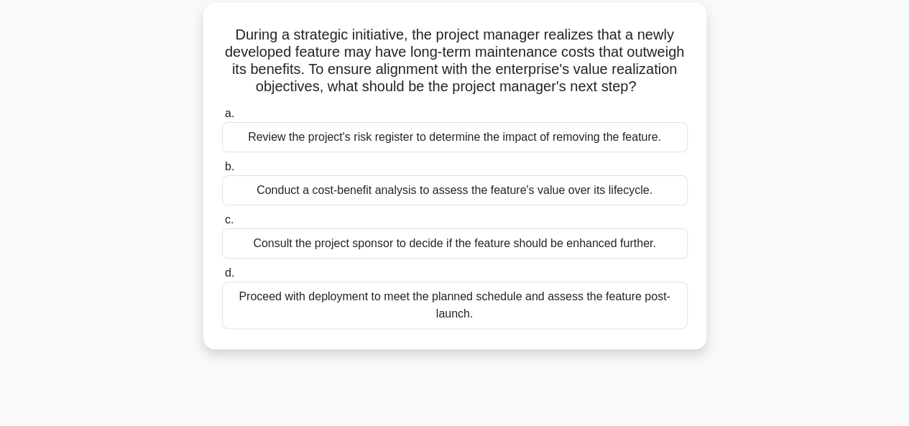
drag, startPoint x: 229, startPoint y: 32, endPoint x: 541, endPoint y: 349, distance: 444.3
click at [541, 344] on div "During a strategic initiative, the project manager realizes that a newly develo…" at bounding box center [455, 176] width 492 height 335
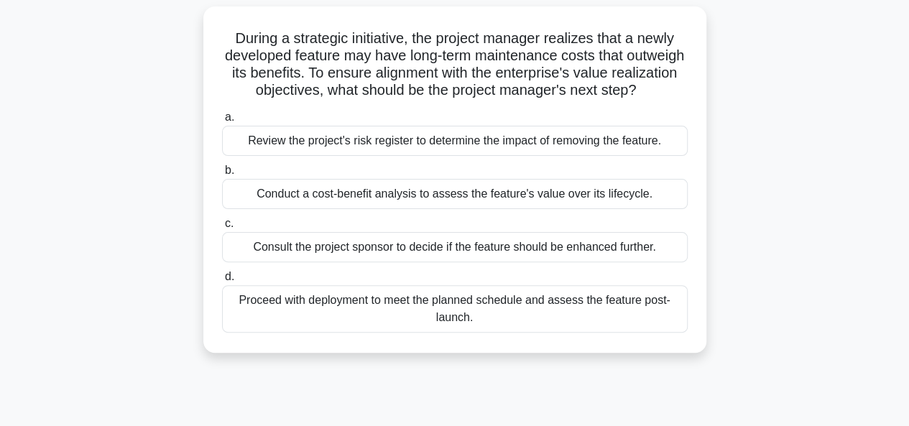
copy div "During a strategic initiative, the project manager realizes that a newly develo…"
click at [794, 323] on div "During a strategic initiative, the project manager realizes that a newly develo…" at bounding box center [454, 188] width 819 height 364
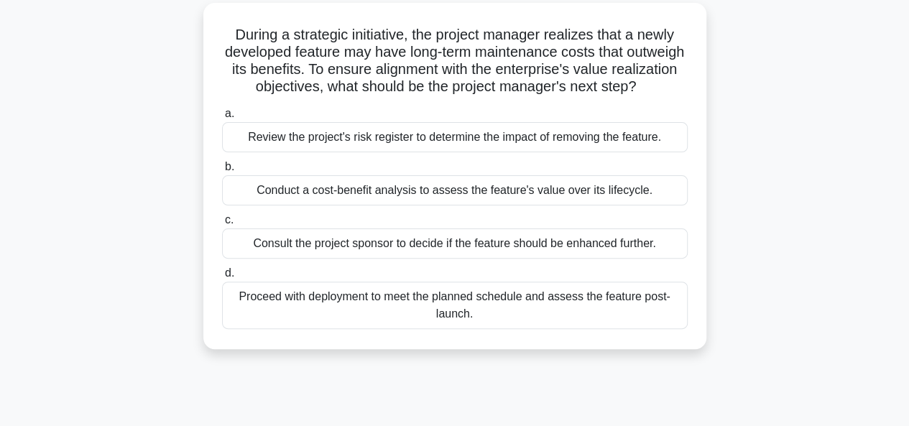
click at [360, 206] on div "Conduct a cost-benefit analysis to assess the feature's value over its lifecycl…" at bounding box center [455, 190] width 466 height 30
click at [222, 172] on input "b. Conduct a cost-benefit analysis to assess the feature's value over its lifec…" at bounding box center [222, 166] width 0 height 9
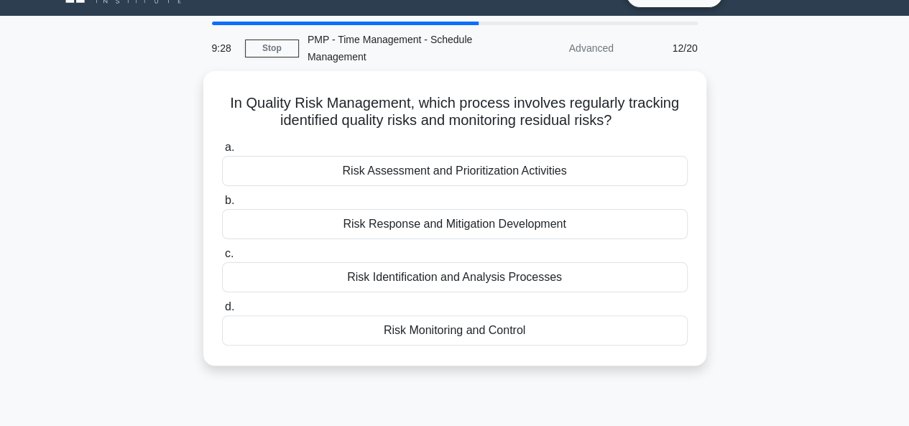
scroll to position [31, 0]
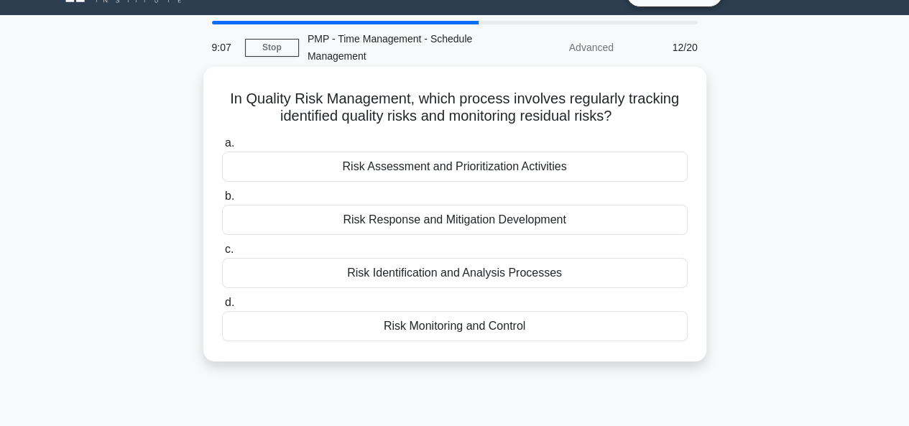
click at [453, 324] on div "Risk Monitoring and Control" at bounding box center [455, 326] width 466 height 30
click at [222, 308] on input "d. Risk Monitoring and Control" at bounding box center [222, 302] width 0 height 9
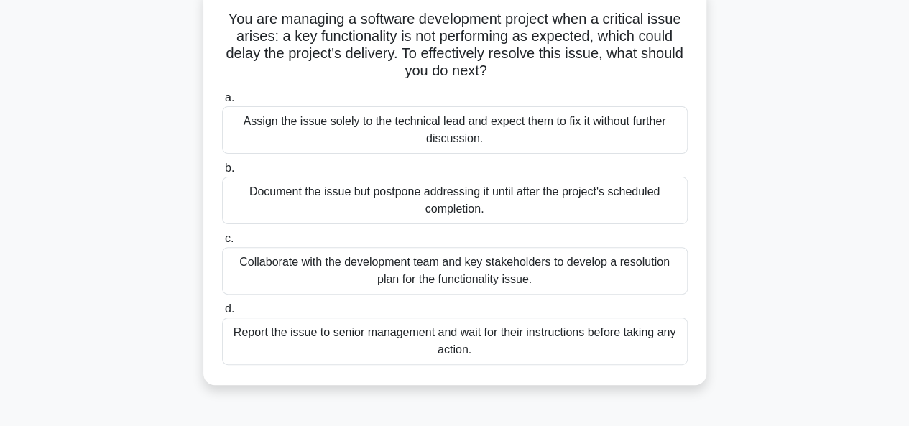
scroll to position [115, 0]
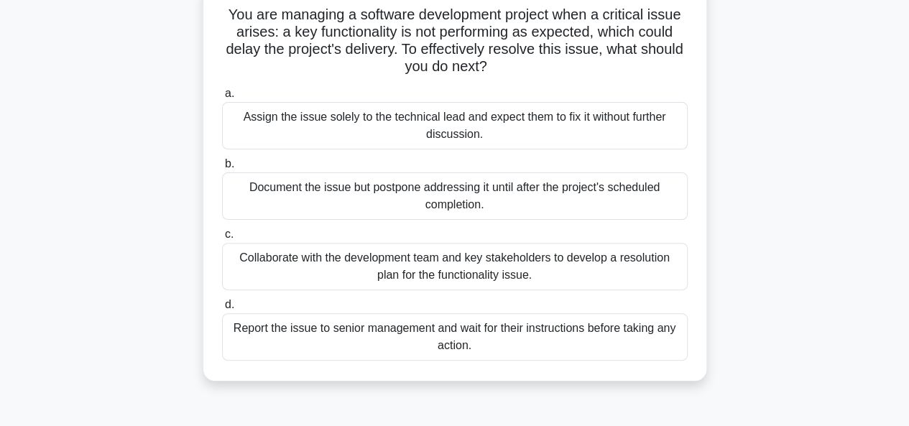
click at [400, 271] on div "Collaborate with the development team and key stakeholders to develop a resolut…" at bounding box center [455, 266] width 466 height 47
click at [222, 239] on input "c. Collaborate with the development team and key stakeholders to develop a reso…" at bounding box center [222, 234] width 0 height 9
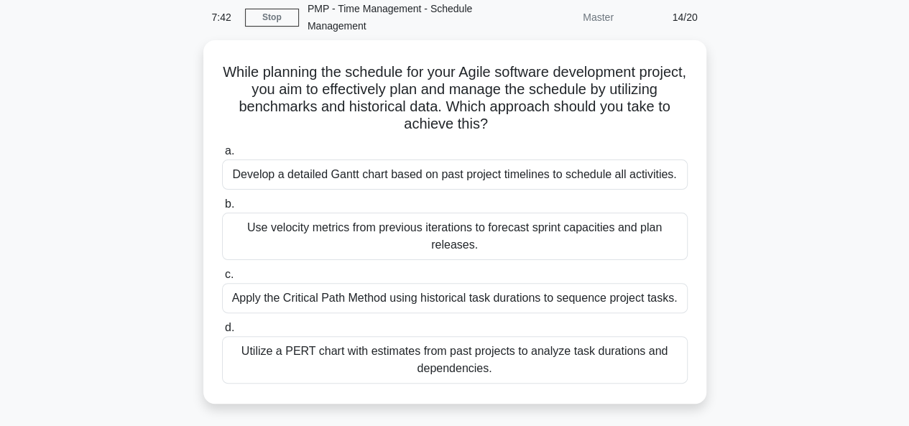
scroll to position [62, 0]
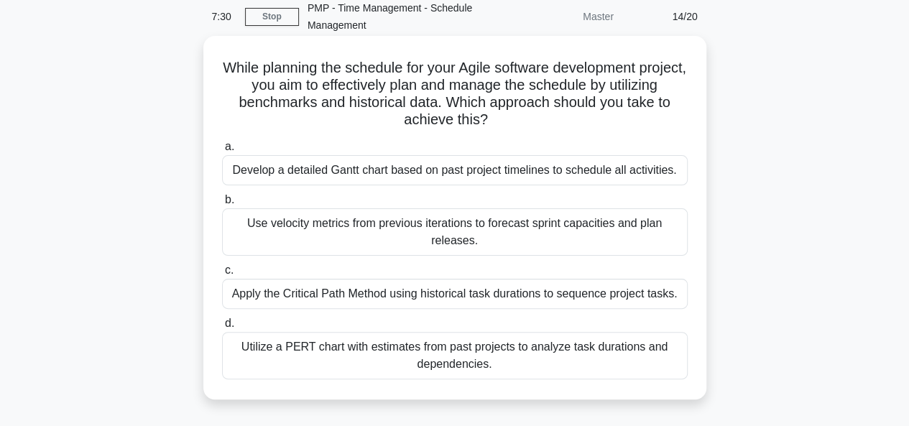
click at [360, 349] on div "Utilize a PERT chart with estimates from past projects to analyze task duration…" at bounding box center [455, 355] width 466 height 47
click at [222, 329] on input "d. Utilize a PERT chart with estimates from past projects to analyze task durat…" at bounding box center [222, 323] width 0 height 9
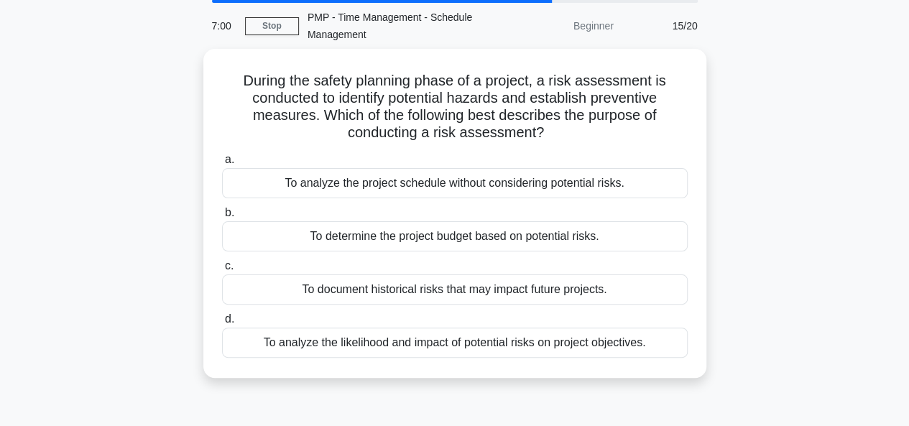
scroll to position [55, 0]
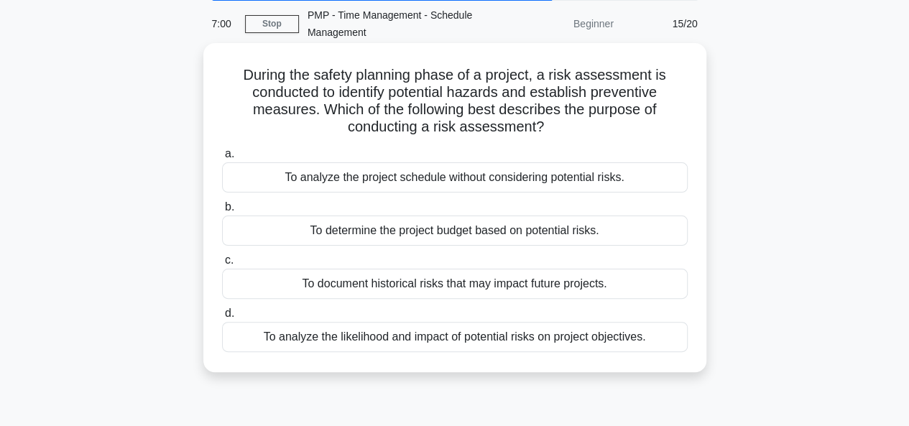
click at [423, 344] on div "To analyze the likelihood and impact of potential risks on project objectives." at bounding box center [455, 337] width 466 height 30
click at [222, 318] on input "d. To analyze the likelihood and impact of potential risks on project objective…" at bounding box center [222, 313] width 0 height 9
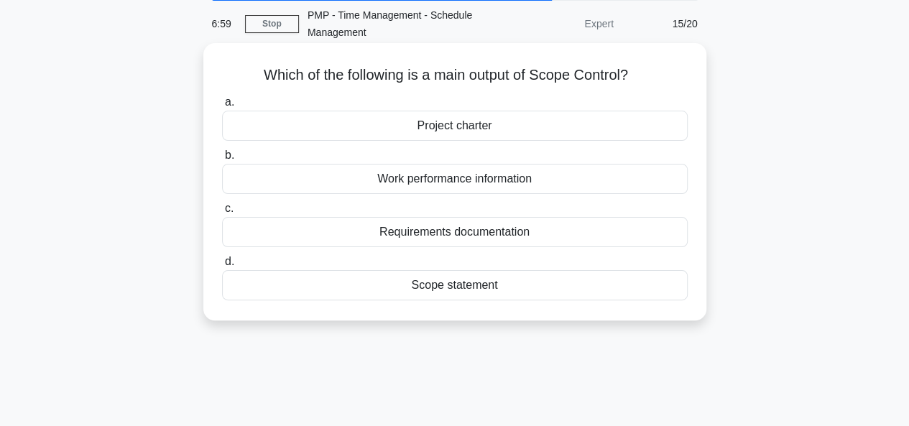
scroll to position [0, 0]
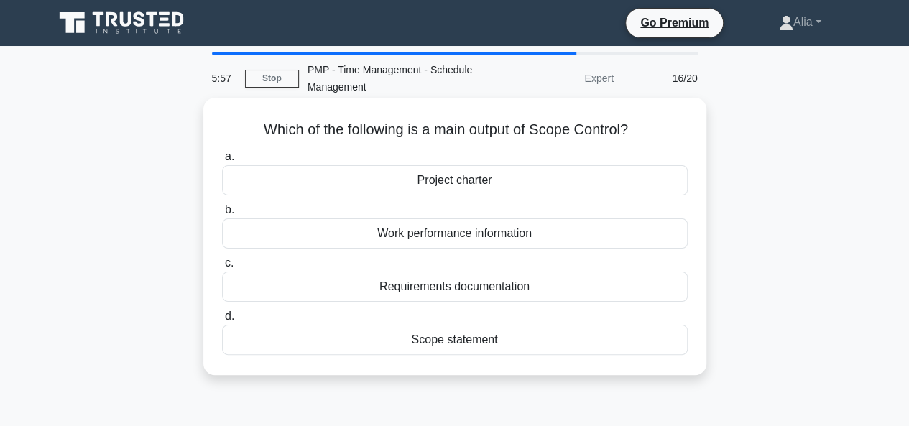
click at [445, 241] on div "Work performance information" at bounding box center [455, 234] width 466 height 30
click at [222, 215] on input "b. Work performance information" at bounding box center [222, 210] width 0 height 9
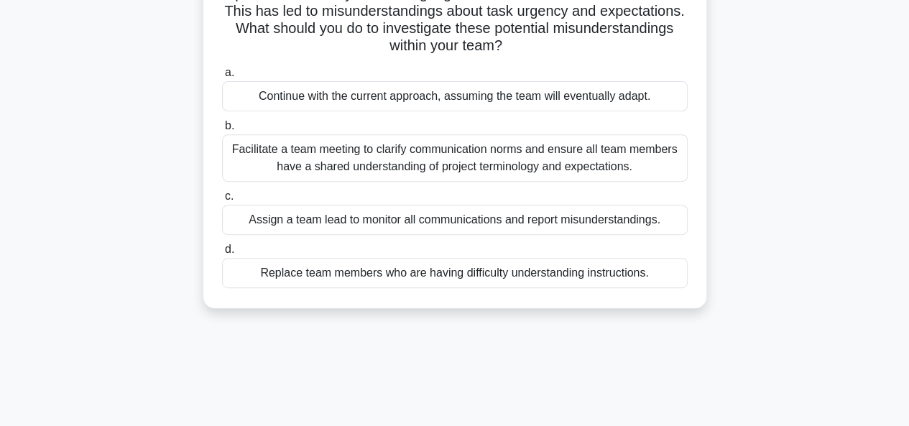
scroll to position [210, 0]
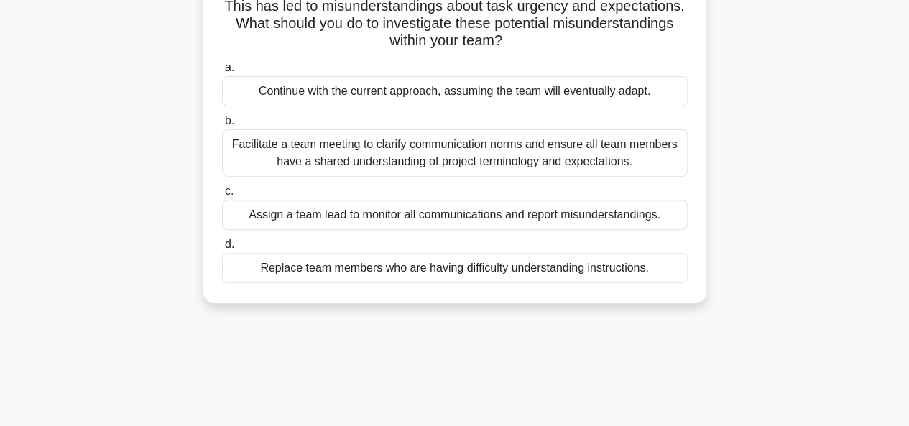
click at [381, 147] on div "Facilitate a team meeting to clarify communication norms and ensure all team me…" at bounding box center [455, 152] width 466 height 47
click at [222, 126] on input "b. Facilitate a team meeting to clarify communication norms and ensure all team…" at bounding box center [222, 120] width 0 height 9
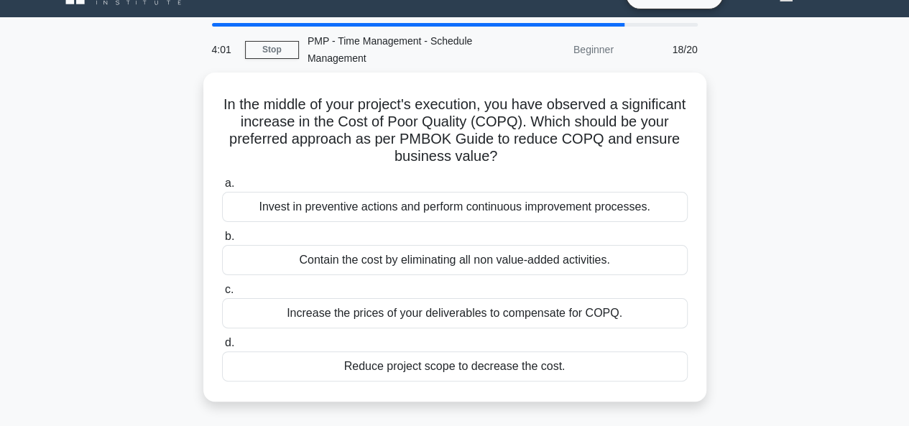
scroll to position [29, 0]
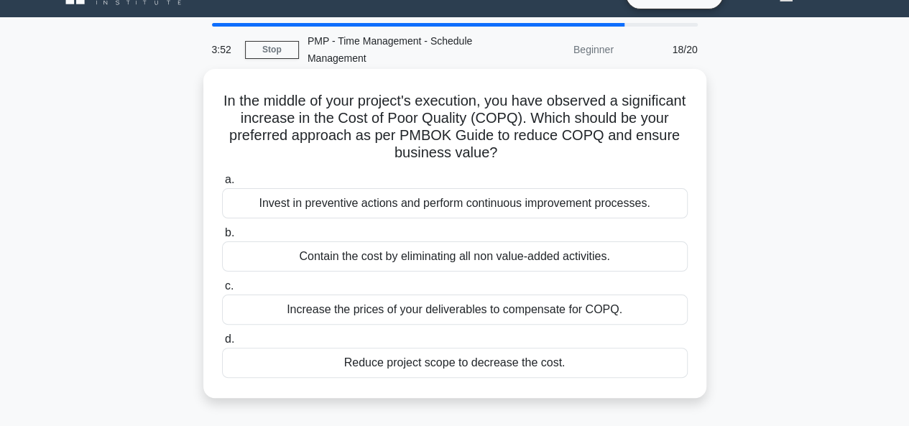
click at [412, 264] on div "Contain the cost by eliminating all non value-added activities." at bounding box center [455, 257] width 466 height 30
click at [222, 238] on input "b. Contain the cost by eliminating all non value-added activities." at bounding box center [222, 233] width 0 height 9
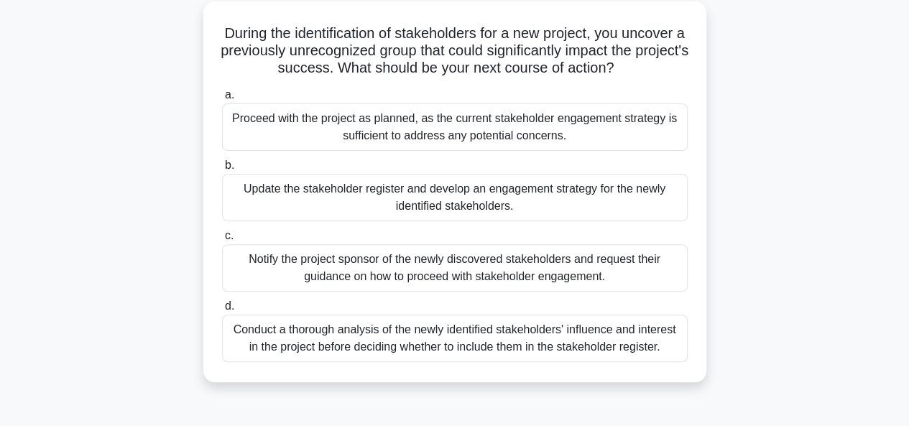
scroll to position [102, 0]
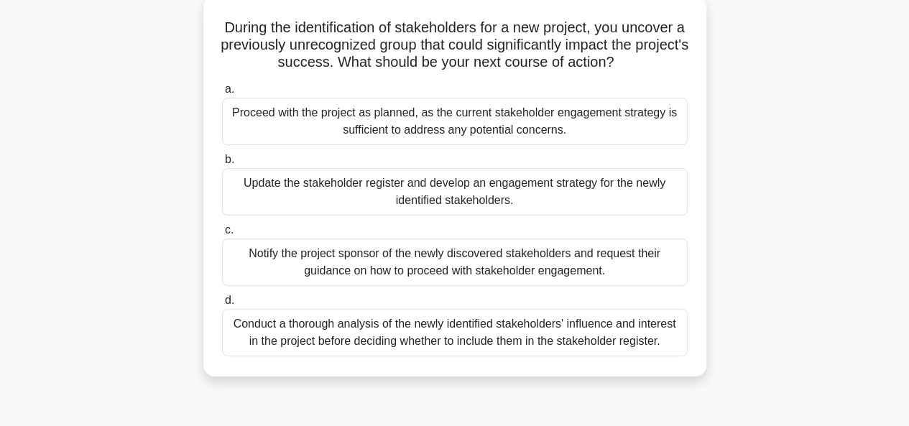
click at [410, 337] on div "Conduct a thorough analysis of the newly identified stakeholders' influence and…" at bounding box center [455, 332] width 466 height 47
click at [222, 306] on input "d. Conduct a thorough analysis of the newly identified stakeholders' influence …" at bounding box center [222, 300] width 0 height 9
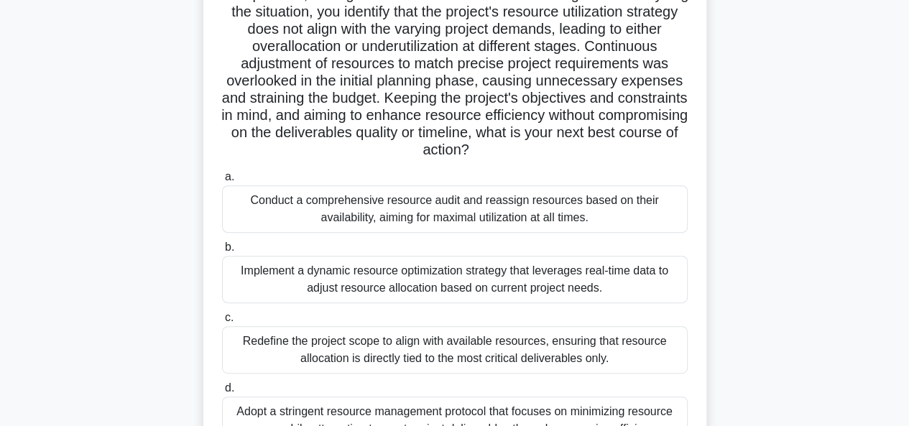
scroll to position [175, 0]
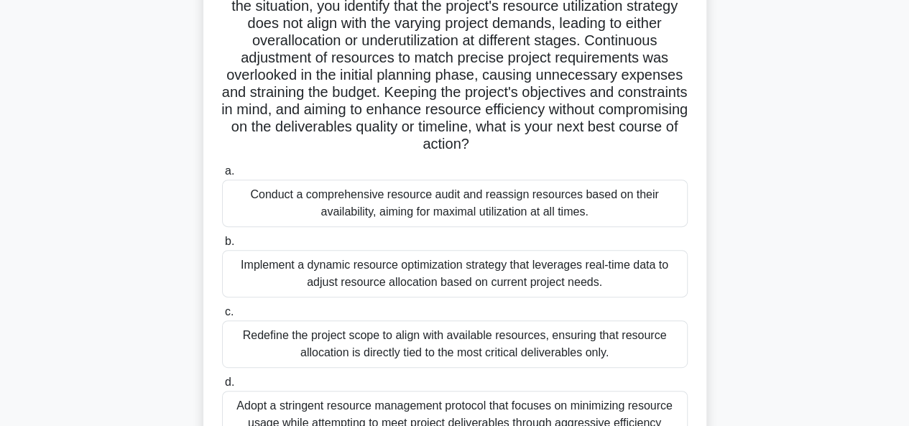
click at [384, 267] on div "Implement a dynamic resource optimization strategy that leverages real-time dat…" at bounding box center [455, 273] width 466 height 47
click at [222, 247] on input "b. Implement a dynamic resource optimization strategy that leverages real-time …" at bounding box center [222, 241] width 0 height 9
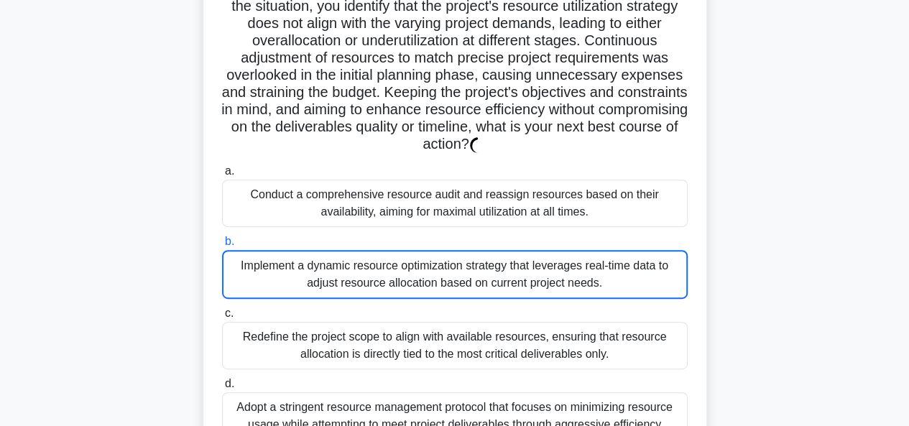
scroll to position [0, 0]
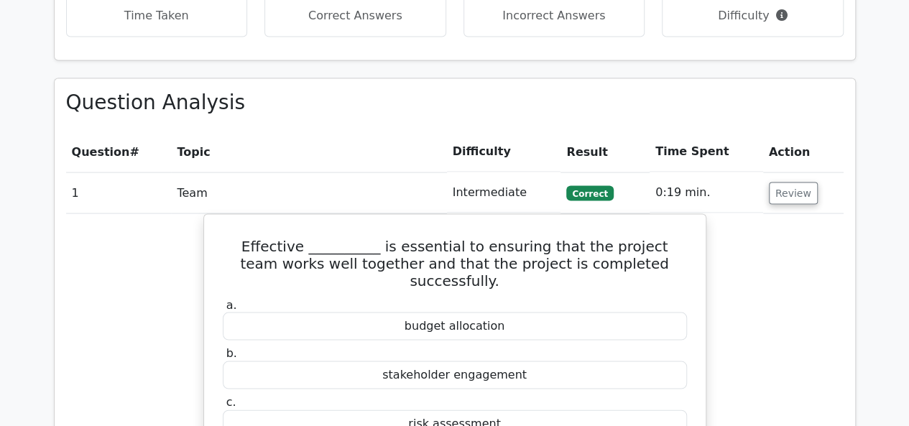
scroll to position [1310, 0]
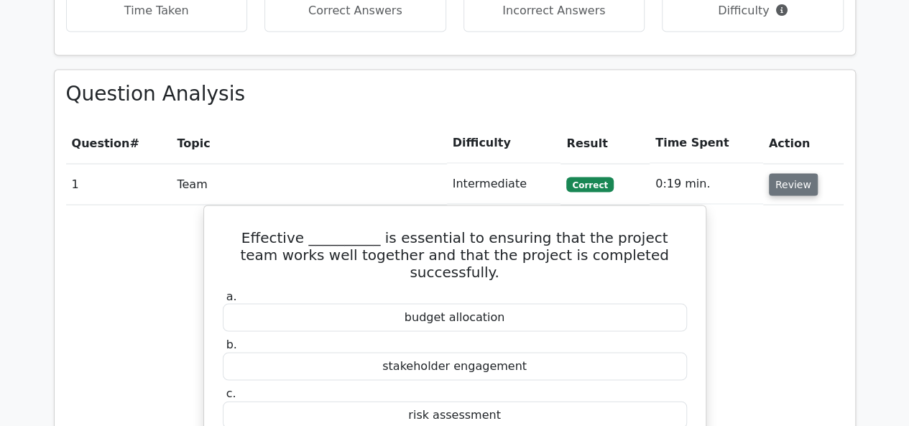
click at [794, 173] on button "Review" at bounding box center [793, 184] width 49 height 22
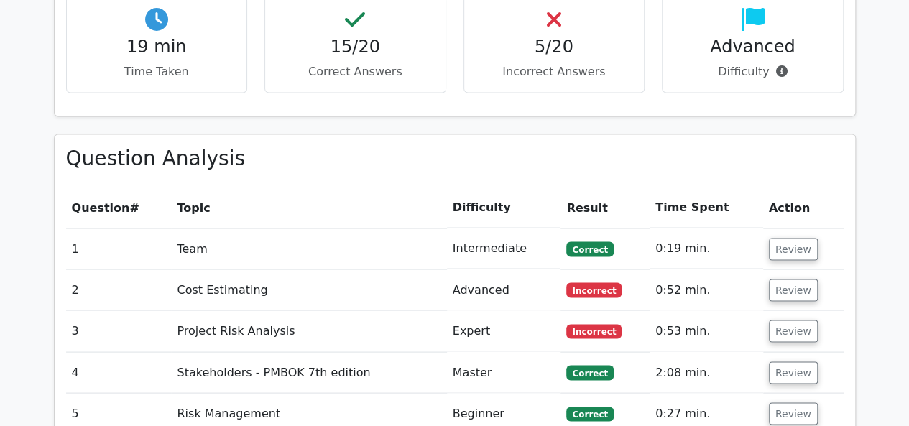
scroll to position [1249, 0]
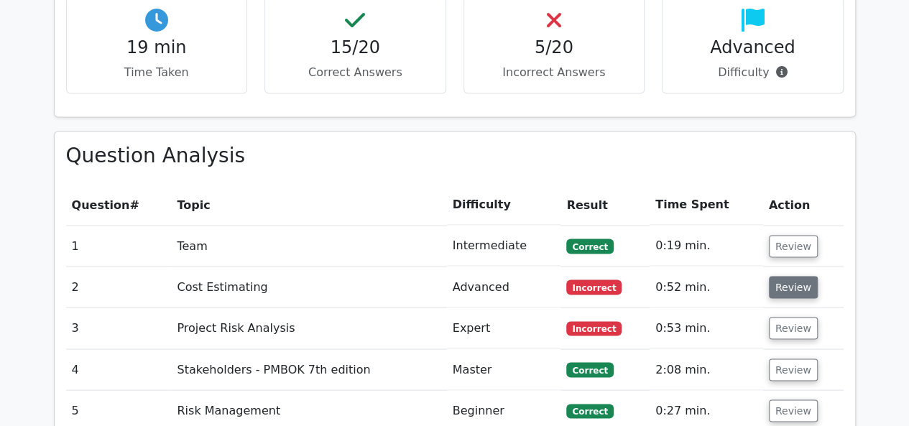
click at [788, 276] on button "Review" at bounding box center [793, 287] width 49 height 22
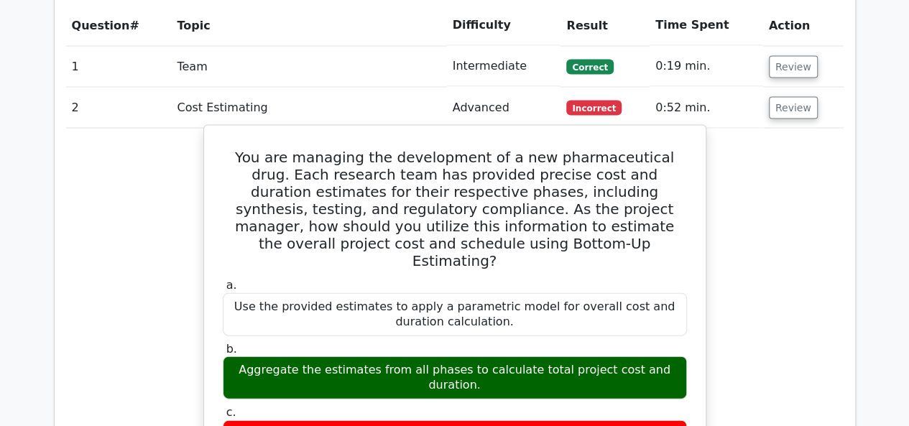
scroll to position [1428, 0]
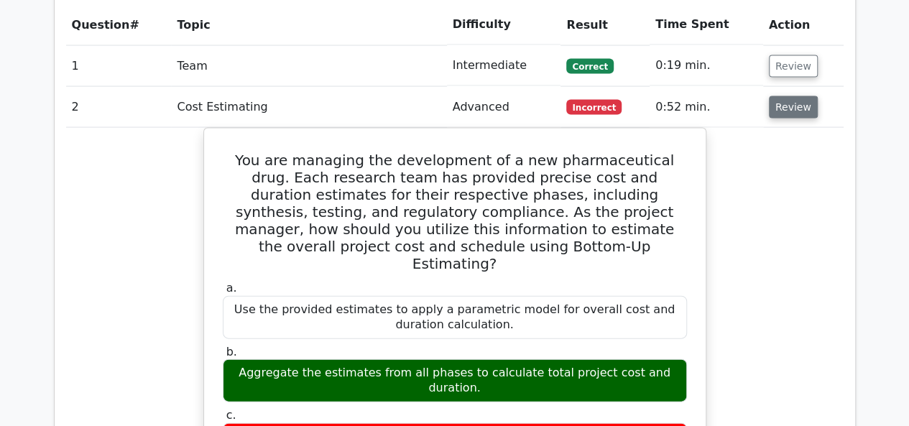
click at [785, 96] on button "Review" at bounding box center [793, 107] width 49 height 22
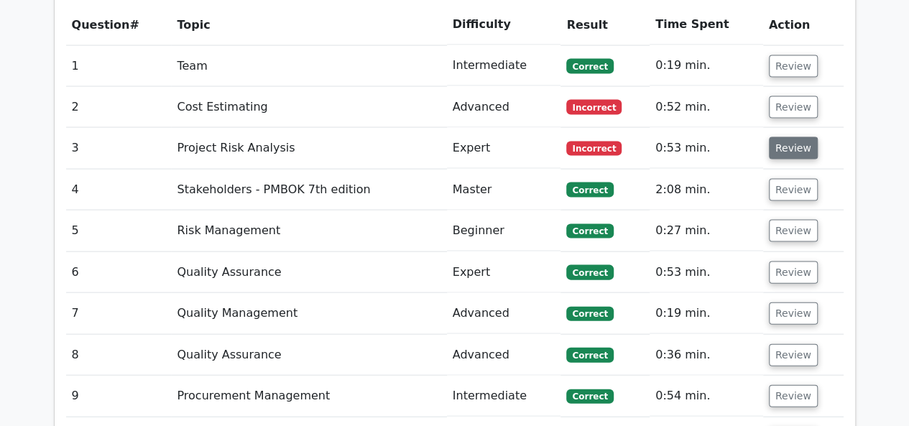
click at [786, 137] on button "Review" at bounding box center [793, 148] width 49 height 22
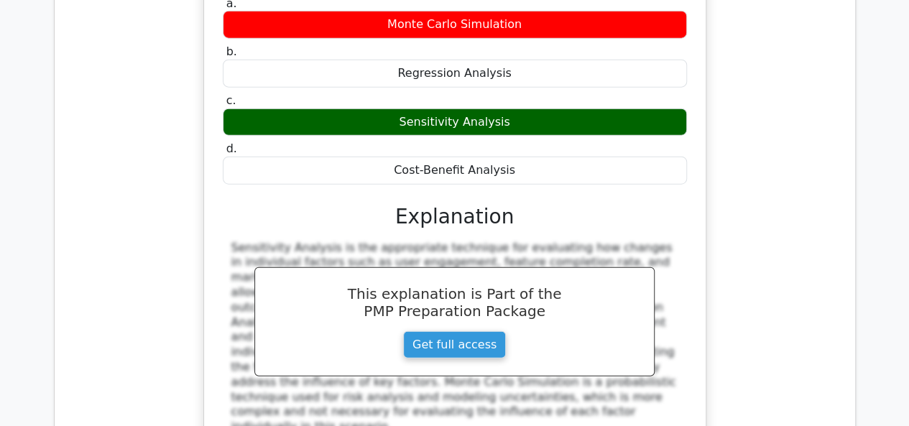
scroll to position [1451, 0]
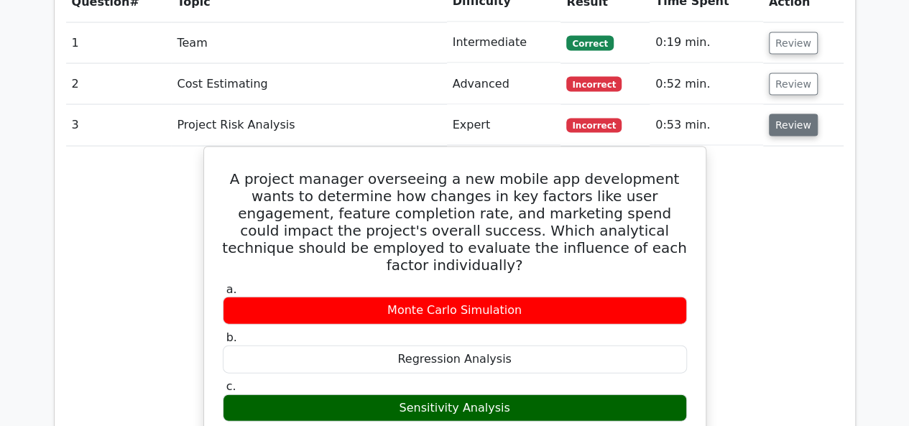
click at [788, 114] on button "Review" at bounding box center [793, 125] width 49 height 22
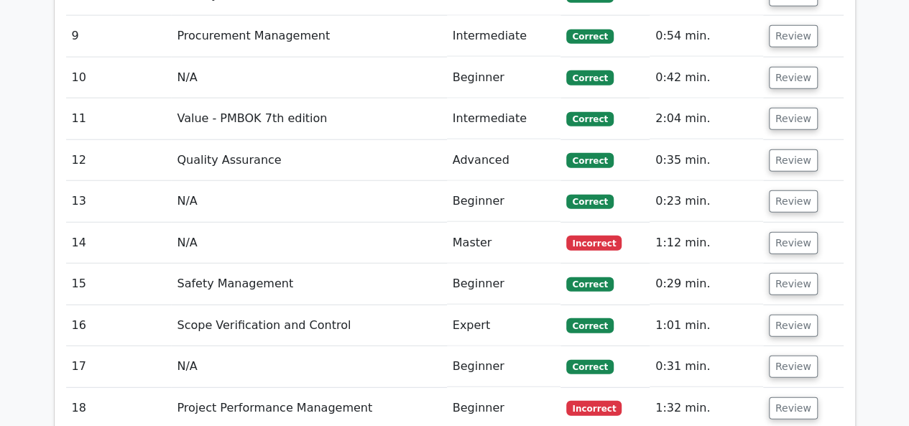
scroll to position [1792, 0]
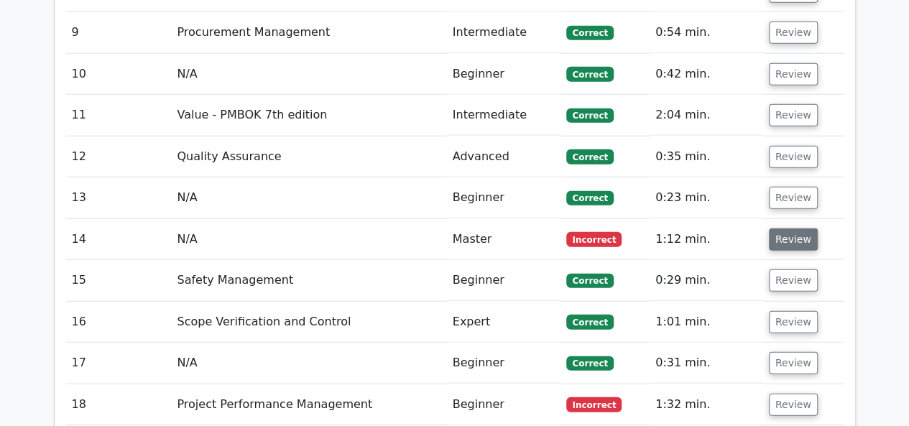
click at [788, 229] on button "Review" at bounding box center [793, 240] width 49 height 22
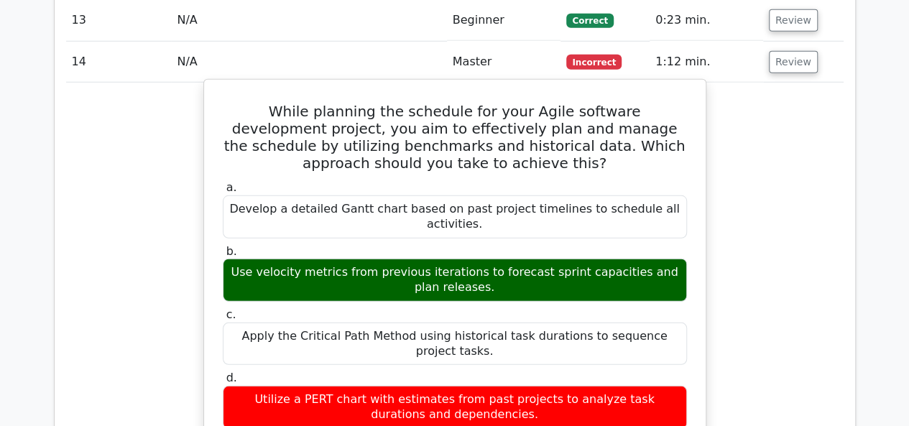
scroll to position [1859, 0]
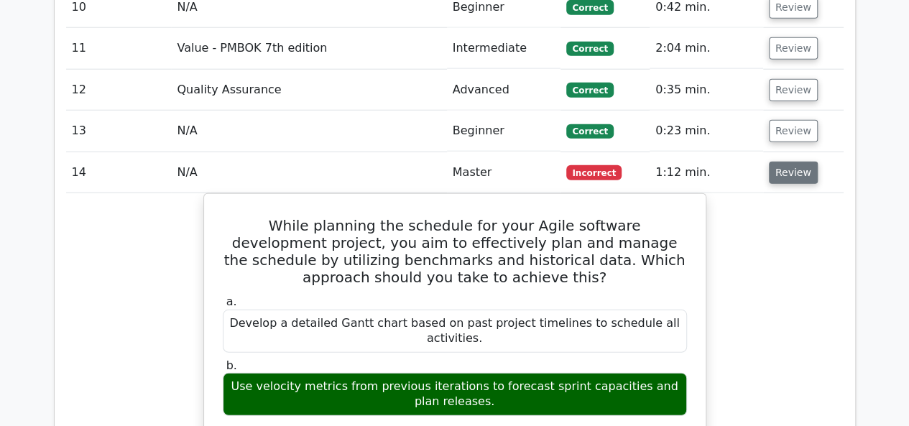
click at [786, 162] on button "Review" at bounding box center [793, 173] width 49 height 22
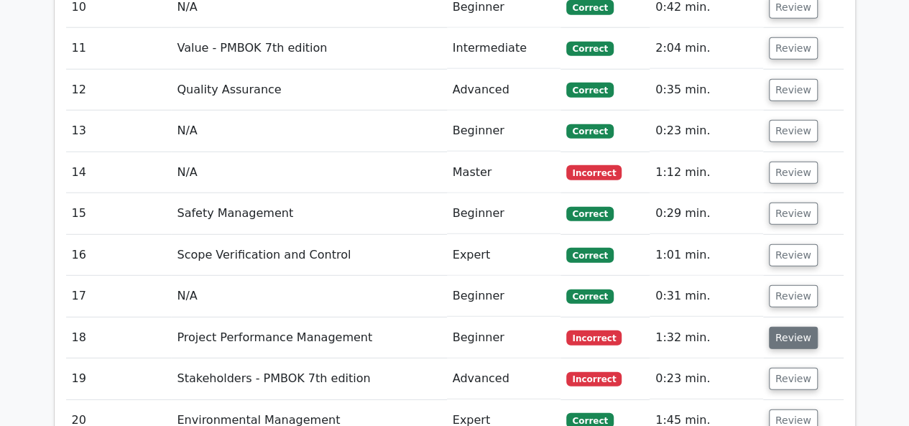
click at [791, 327] on button "Review" at bounding box center [793, 338] width 49 height 22
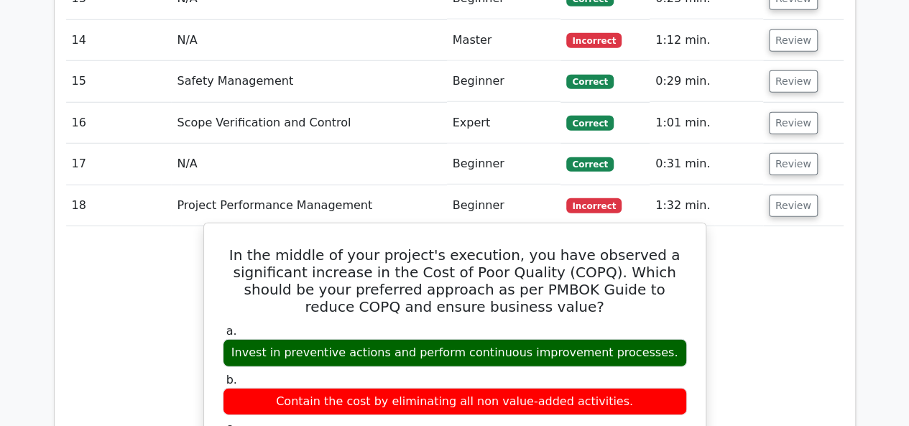
scroll to position [1991, 0]
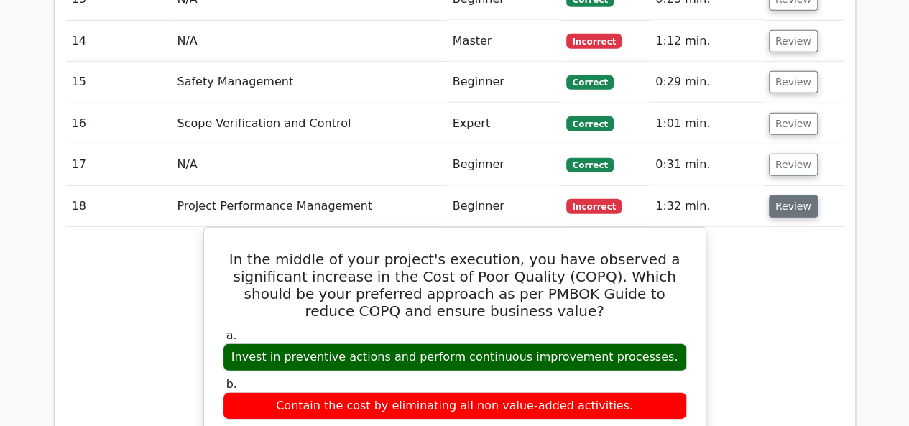
click at [801, 196] on button "Review" at bounding box center [793, 207] width 49 height 22
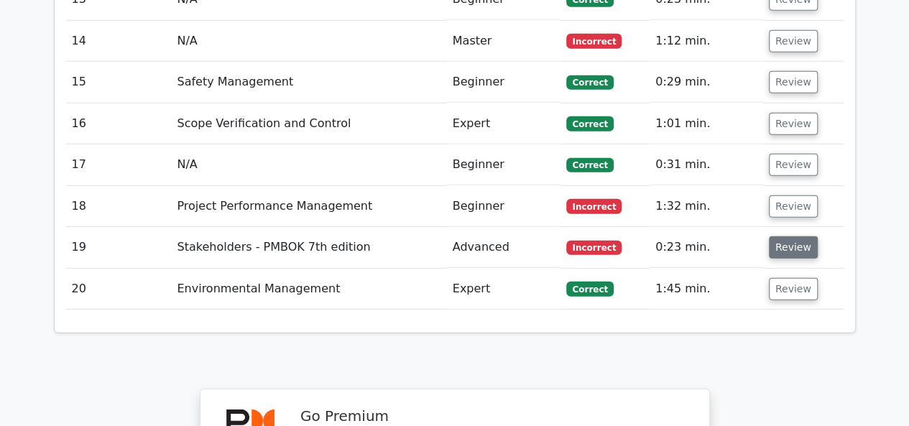
click at [795, 237] on button "Review" at bounding box center [793, 248] width 49 height 22
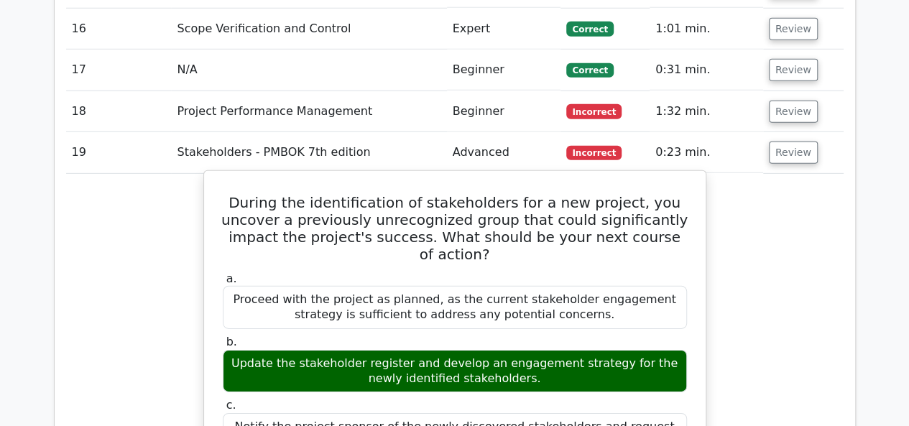
scroll to position [2083, 0]
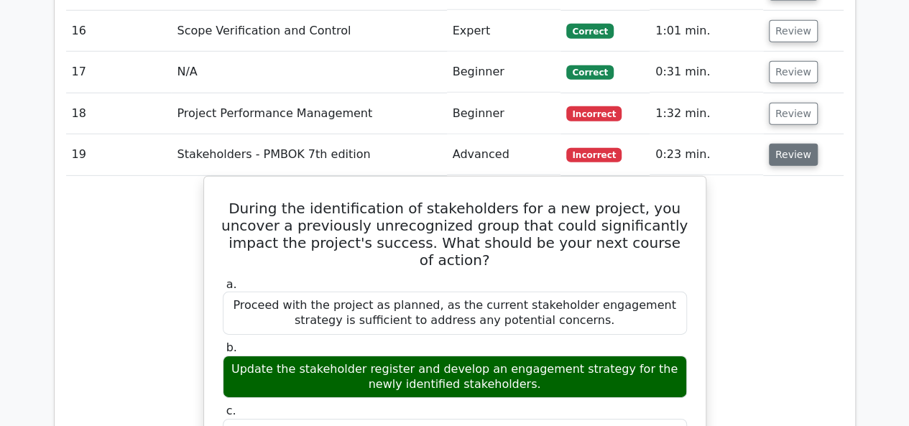
click at [796, 144] on button "Review" at bounding box center [793, 155] width 49 height 22
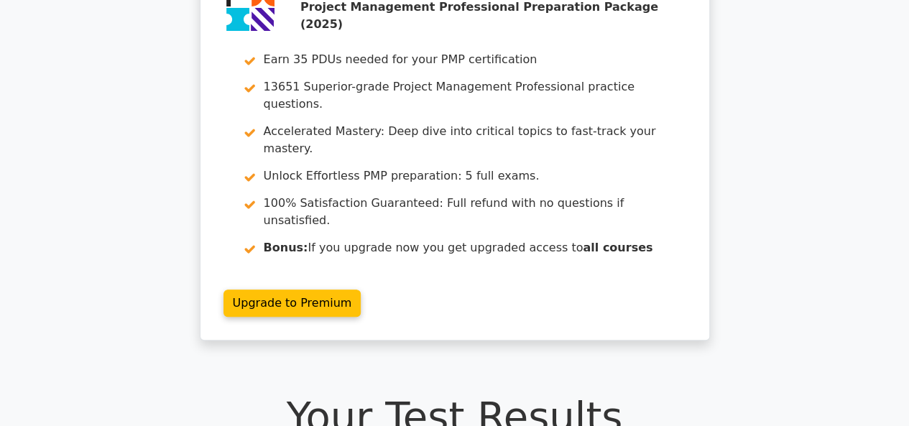
scroll to position [0, 0]
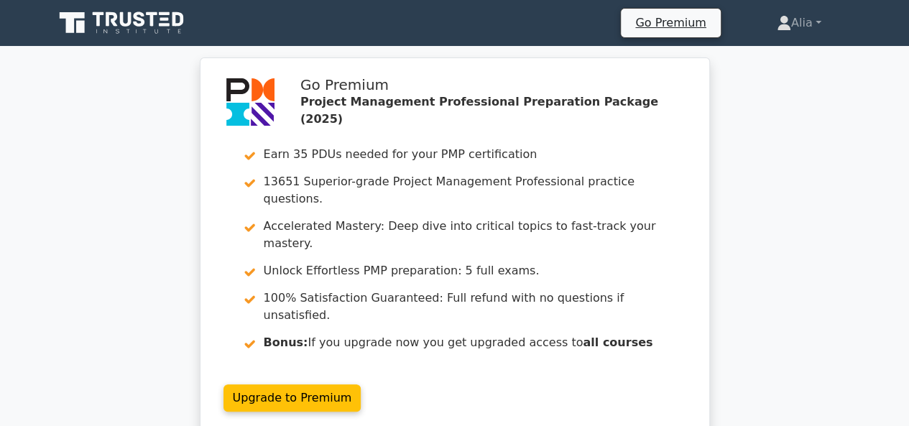
click at [101, 22] on icon at bounding box center [123, 22] width 138 height 27
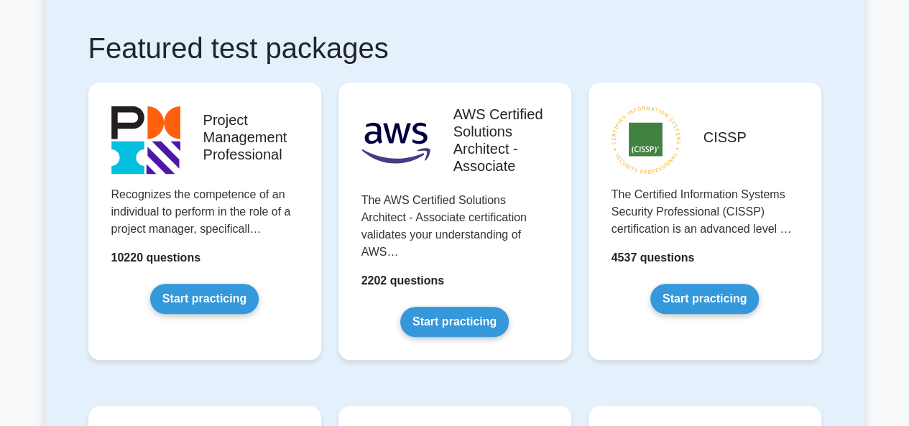
scroll to position [254, 0]
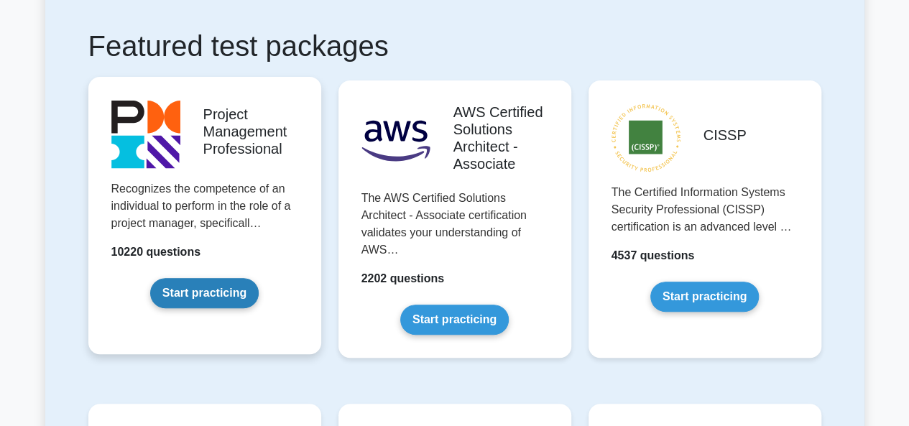
click at [197, 298] on link "Start practicing" at bounding box center [204, 293] width 109 height 30
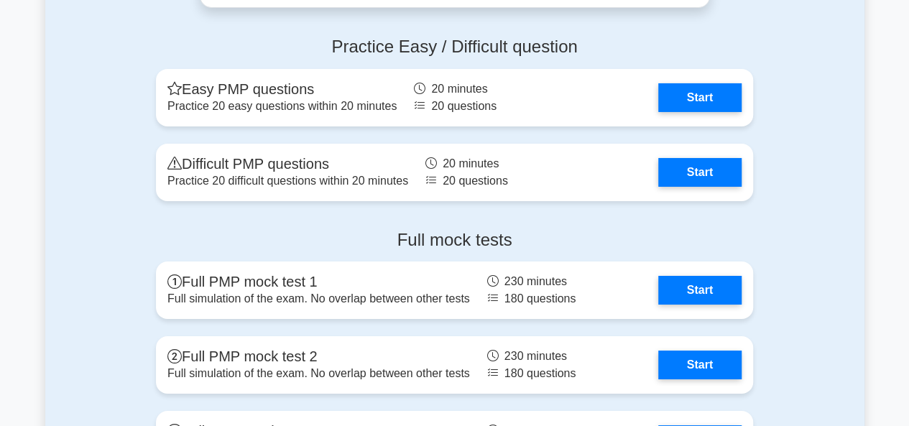
scroll to position [5185, 0]
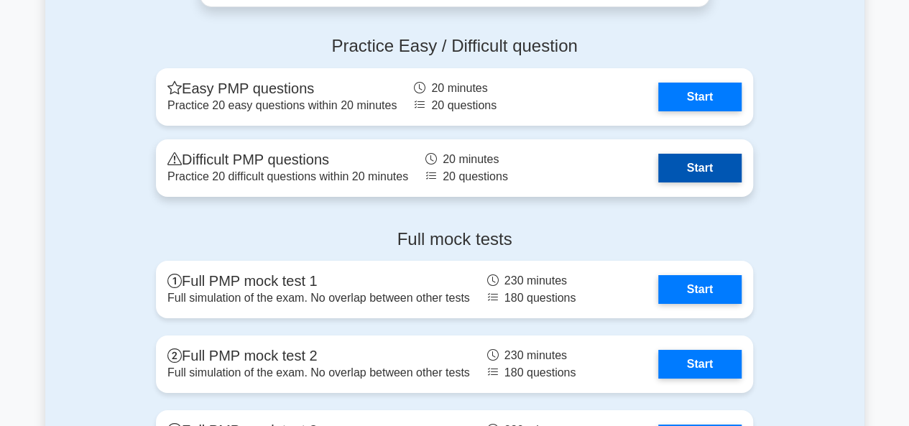
click at [700, 159] on link "Start" at bounding box center [699, 168] width 83 height 29
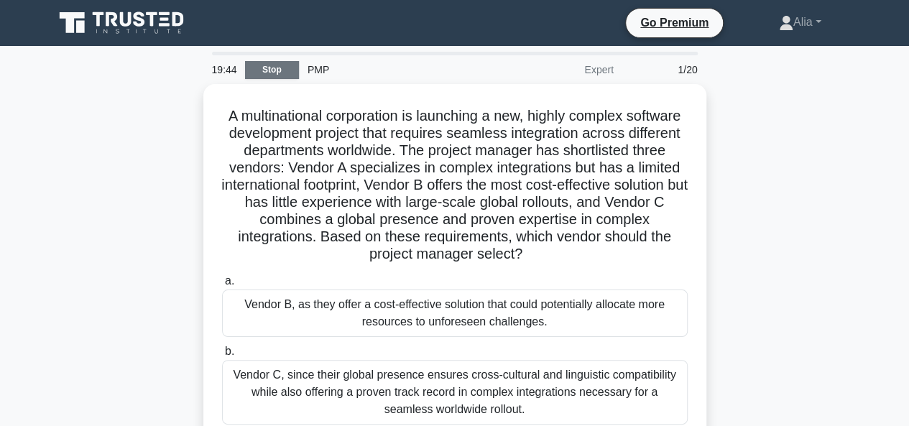
click at [267, 68] on link "Stop" at bounding box center [272, 70] width 54 height 18
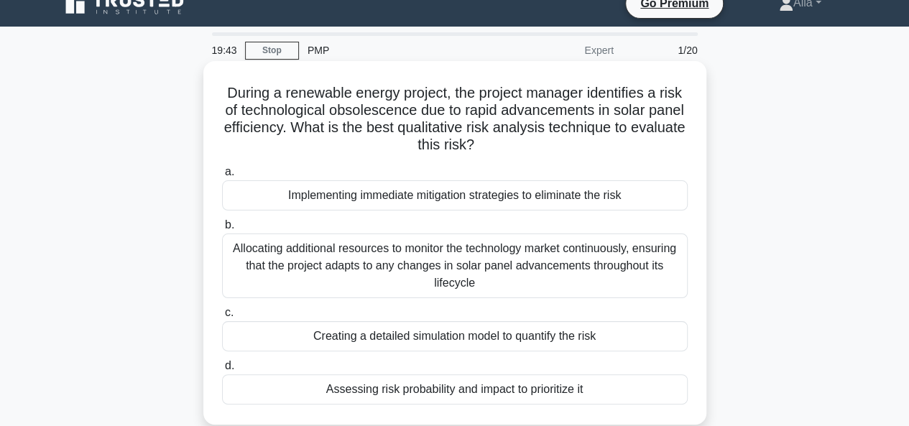
scroll to position [24, 0]
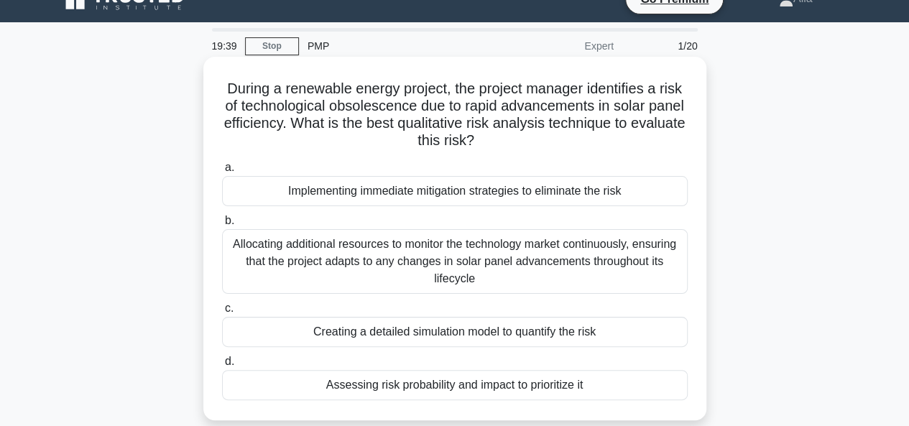
click at [277, 58] on div "During a renewable energy project, the project manager identifies a risk of tec…" at bounding box center [454, 239] width 503 height 364
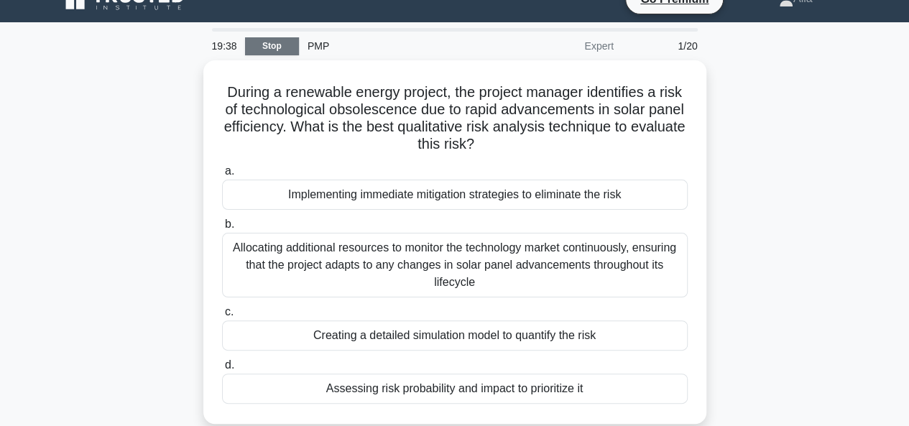
click at [277, 51] on link "Stop" at bounding box center [272, 46] width 54 height 18
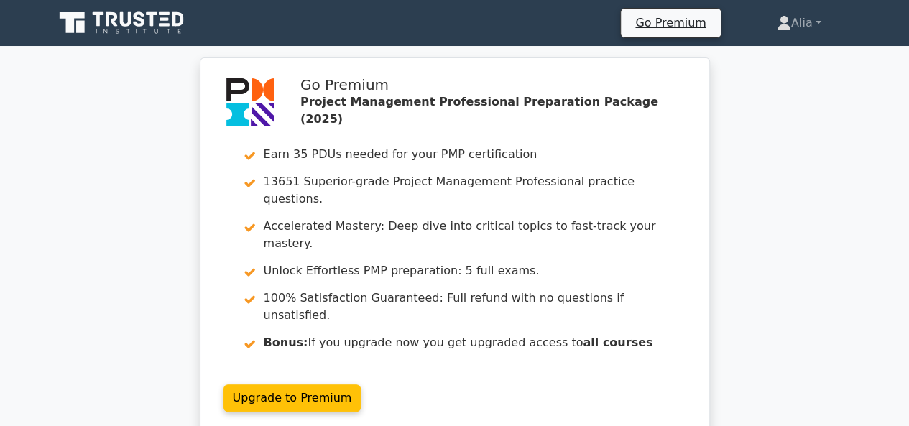
click at [108, 192] on div "Go Premium Project Management Professional Preparation Package (2025) Earn 35 P…" at bounding box center [454, 255] width 909 height 395
click at [152, 6] on link at bounding box center [123, 23] width 138 height 35
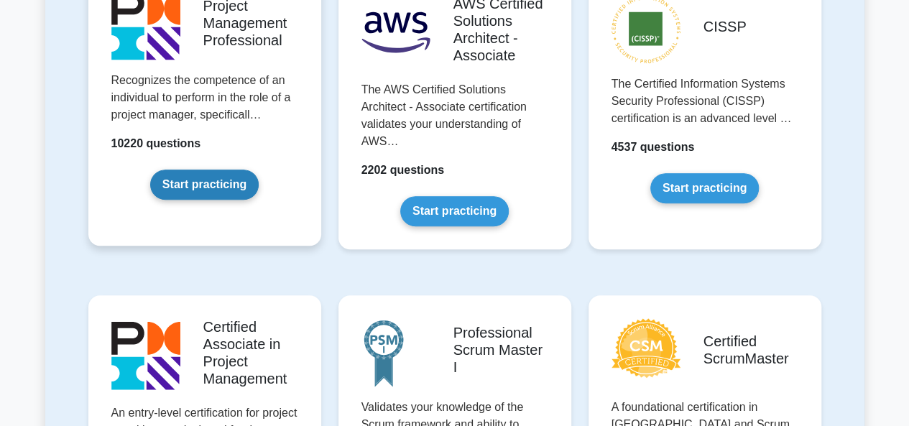
click at [213, 192] on link "Start practicing" at bounding box center [204, 185] width 109 height 30
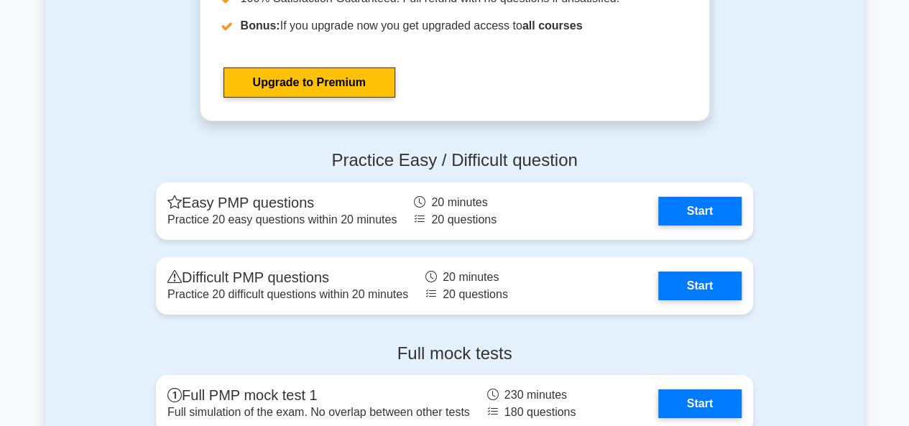
scroll to position [5070, 0]
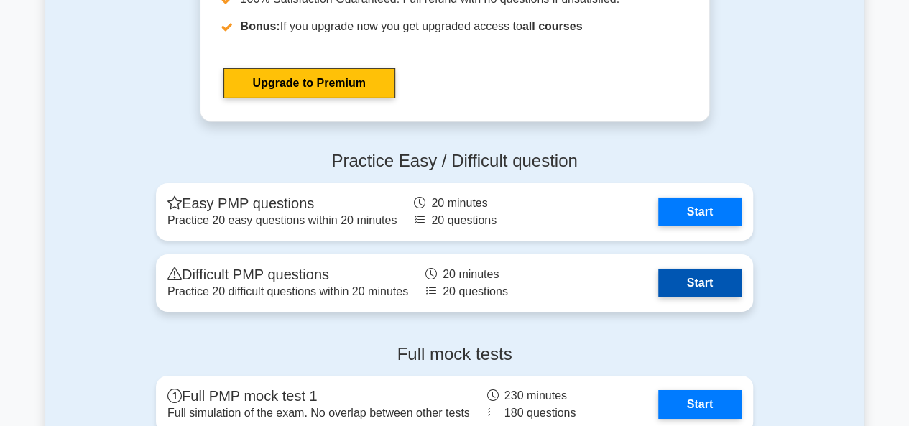
click at [714, 284] on link "Start" at bounding box center [699, 283] width 83 height 29
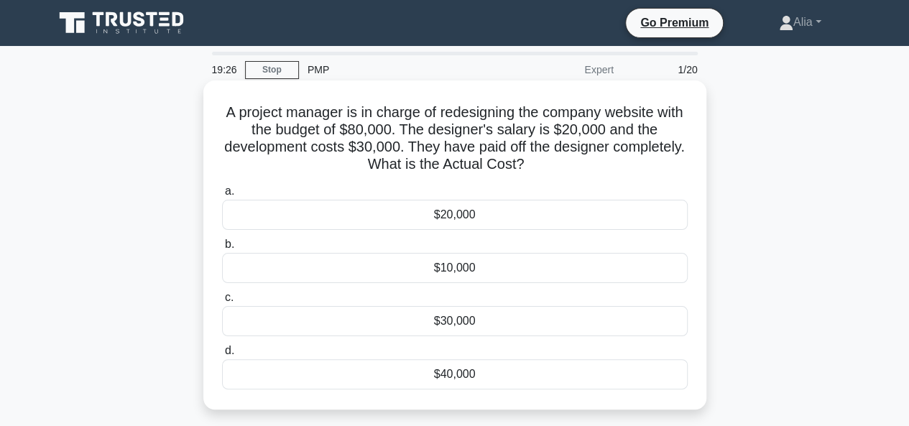
click at [440, 322] on div "$30,000" at bounding box center [455, 321] width 466 height 30
click at [222, 303] on input "c. $30,000" at bounding box center [222, 297] width 0 height 9
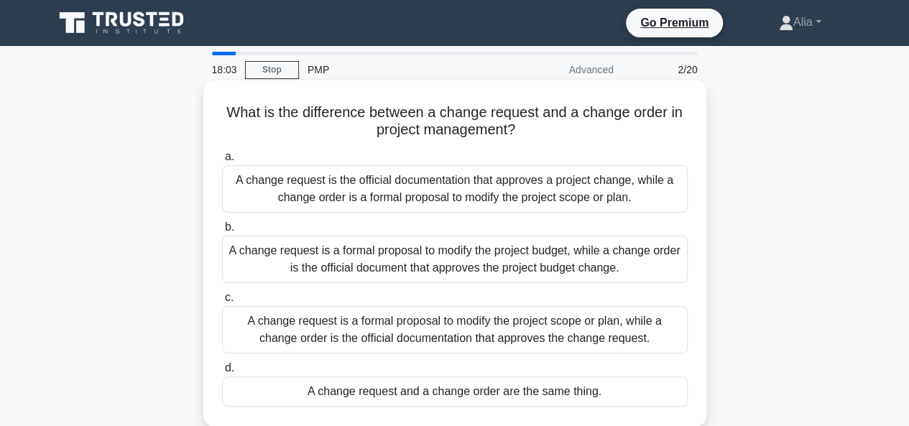
click at [497, 190] on div "A change request is the official documentation that approves a project change, …" at bounding box center [455, 188] width 466 height 47
click at [222, 162] on input "a. A change request is the official documentation that approves a project chang…" at bounding box center [222, 156] width 0 height 9
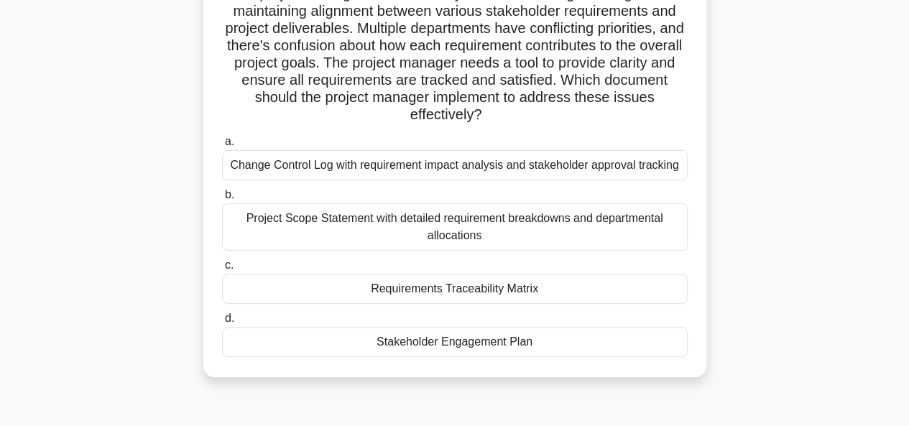
scroll to position [101, 0]
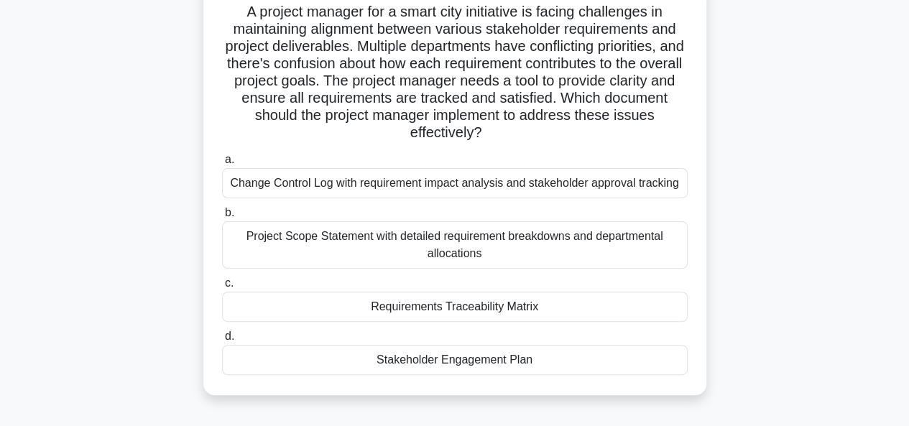
click at [508, 310] on div "Requirements Traceability Matrix" at bounding box center [455, 307] width 466 height 30
click at [222, 288] on input "c. Requirements Traceability Matrix" at bounding box center [222, 283] width 0 height 9
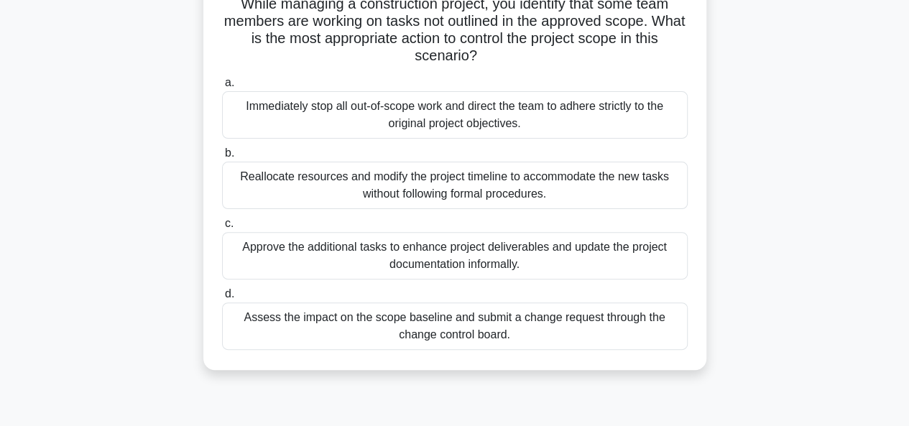
scroll to position [109, 0]
click at [454, 329] on div "Assess the impact on the scope baseline and submit a change request through the…" at bounding box center [455, 325] width 466 height 47
click at [222, 298] on input "d. Assess the impact on the scope baseline and submit a change request through …" at bounding box center [222, 293] width 0 height 9
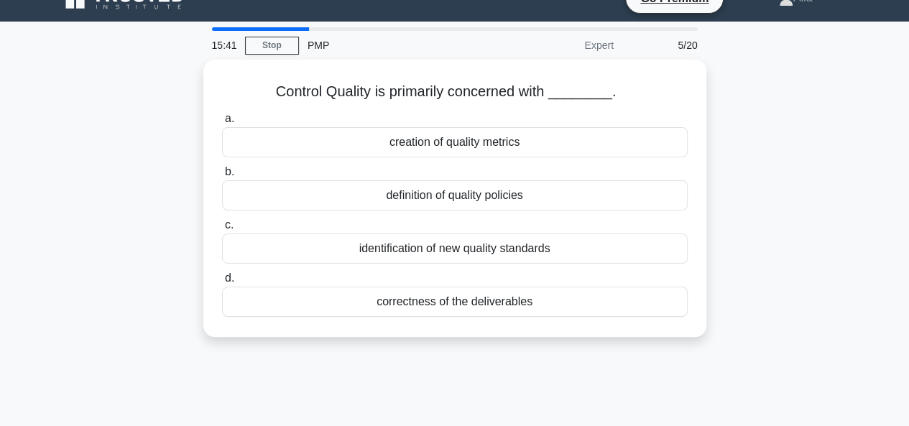
scroll to position [27, 0]
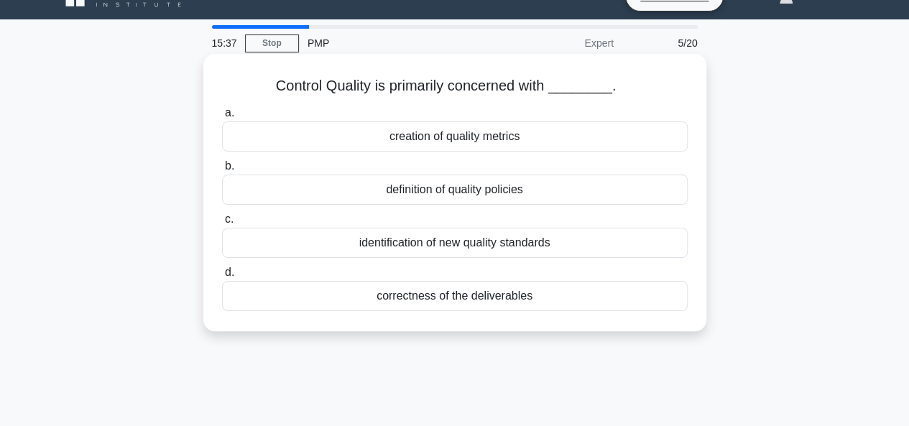
click at [452, 296] on div "correctness of the deliverables" at bounding box center [455, 296] width 466 height 30
click at [222, 277] on input "d. correctness of the deliverables" at bounding box center [222, 272] width 0 height 9
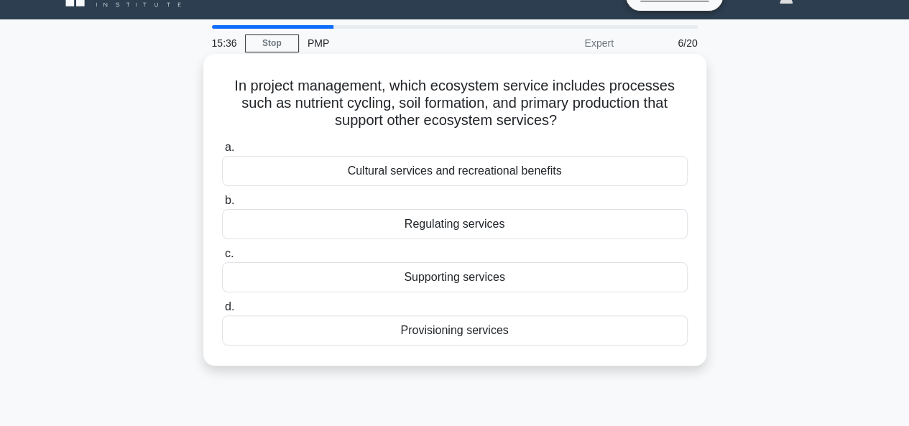
scroll to position [0, 0]
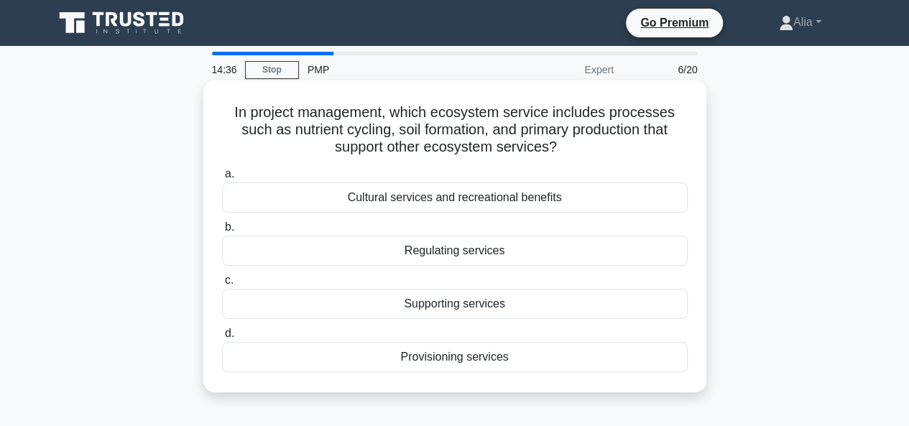
click at [421, 361] on div "Provisioning services" at bounding box center [455, 357] width 466 height 30
click at [222, 339] on input "d. Provisioning services" at bounding box center [222, 333] width 0 height 9
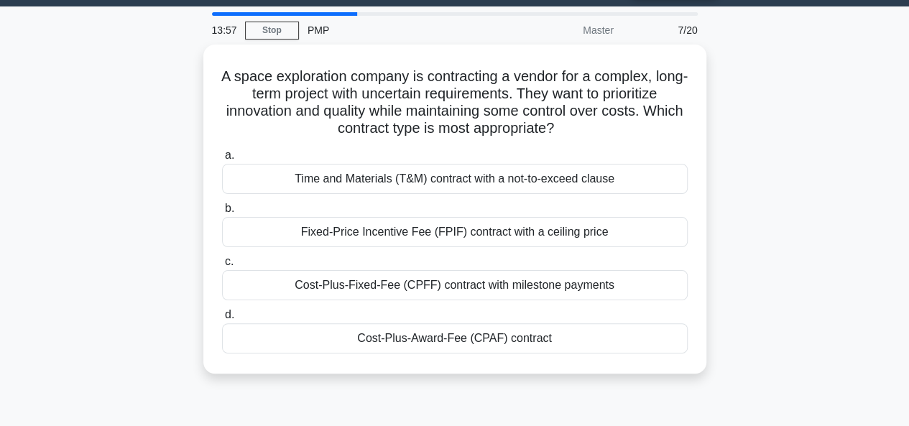
scroll to position [42, 0]
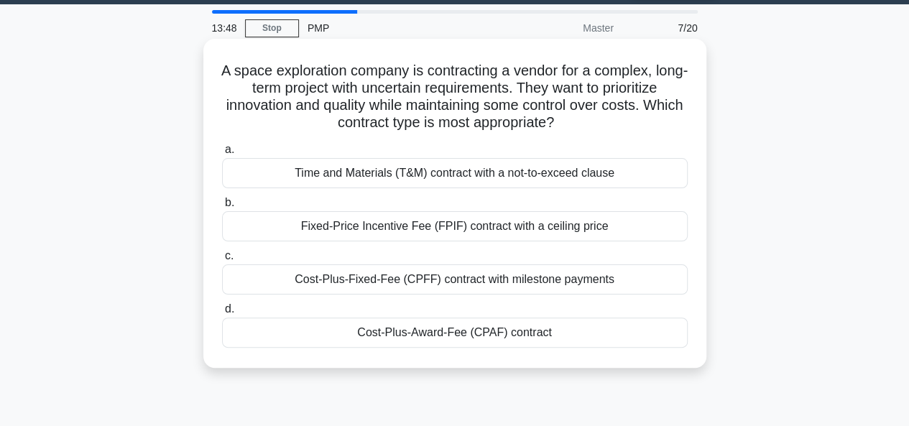
click at [466, 236] on div "Fixed-Price Incentive Fee (FPIF) contract with a ceiling price" at bounding box center [455, 226] width 466 height 30
click at [222, 208] on input "b. Fixed-Price Incentive Fee (FPIF) contract with a ceiling price" at bounding box center [222, 202] width 0 height 9
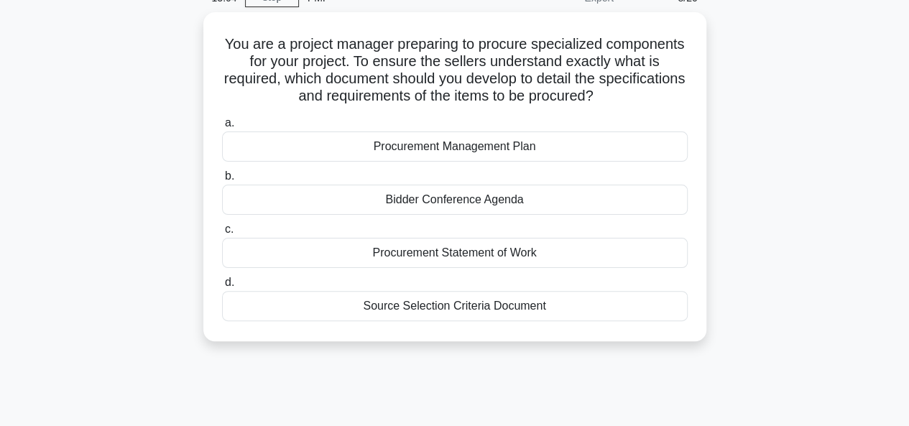
scroll to position [78, 0]
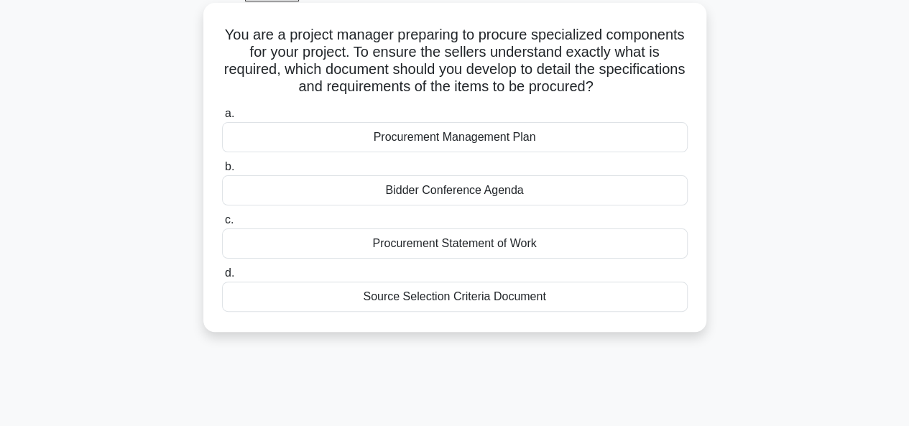
click at [403, 244] on div "Procurement Statement of Work" at bounding box center [455, 244] width 466 height 30
click at [222, 225] on input "c. Procurement Statement of Work" at bounding box center [222, 220] width 0 height 9
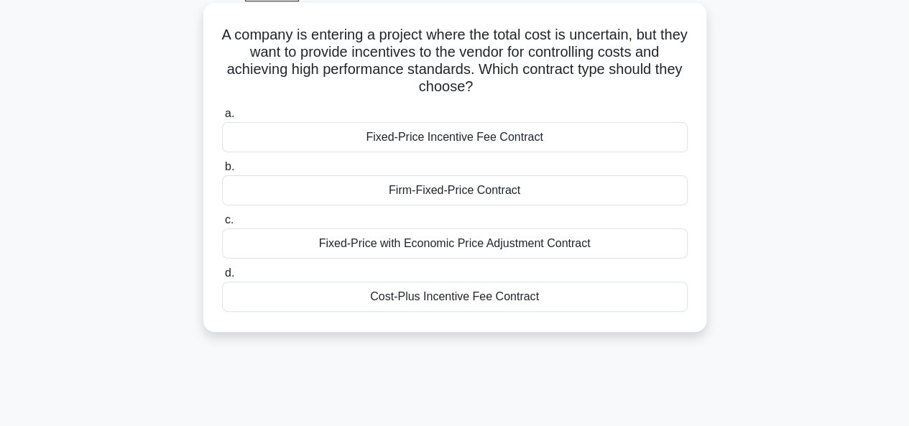
scroll to position [0, 0]
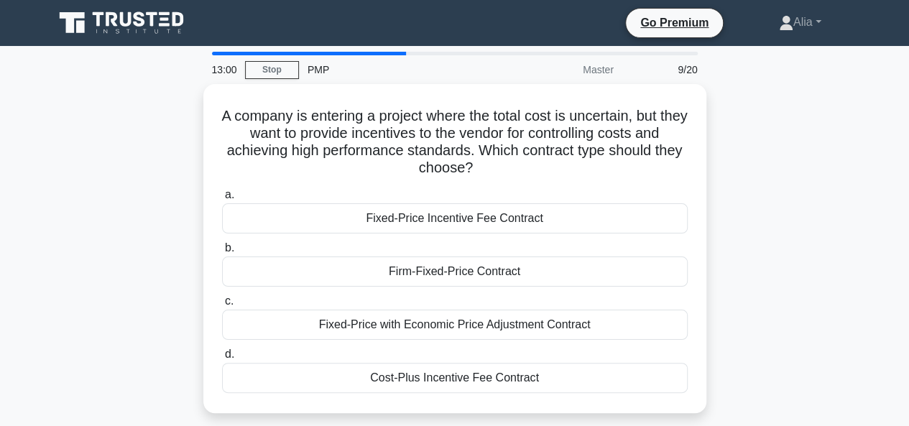
click at [740, 208] on div "A company is entering a project where the total cost is uncertain, but they wan…" at bounding box center [454, 257] width 819 height 346
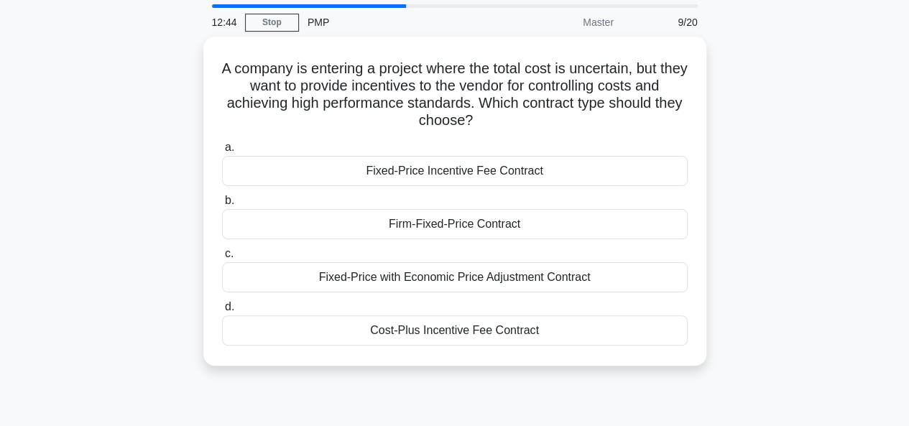
scroll to position [55, 0]
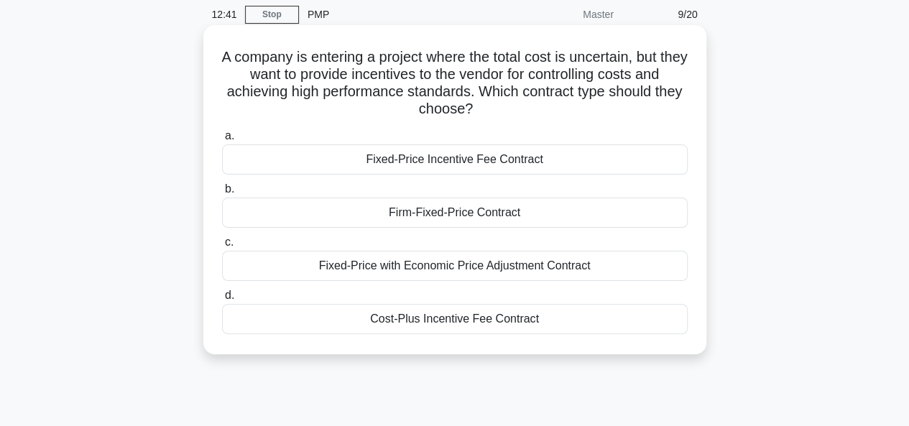
click at [451, 321] on div "Cost-Plus Incentive Fee Contract" at bounding box center [455, 319] width 466 height 30
click at [222, 300] on input "d. Cost-Plus Incentive Fee Contract" at bounding box center [222, 295] width 0 height 9
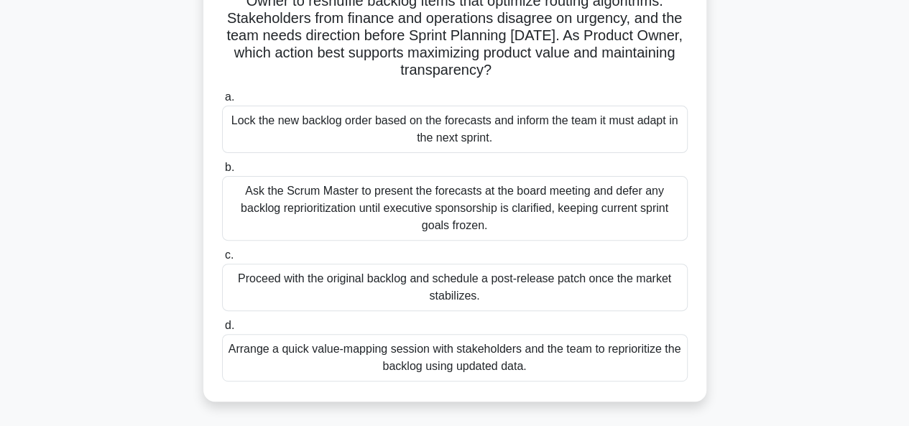
scroll to position [145, 0]
click at [435, 360] on div "Arrange a quick value-mapping session with stakeholders and the team to reprior…" at bounding box center [455, 358] width 466 height 47
click at [222, 331] on input "d. Arrange a quick value-mapping session with stakeholders and the team to repr…" at bounding box center [222, 326] width 0 height 9
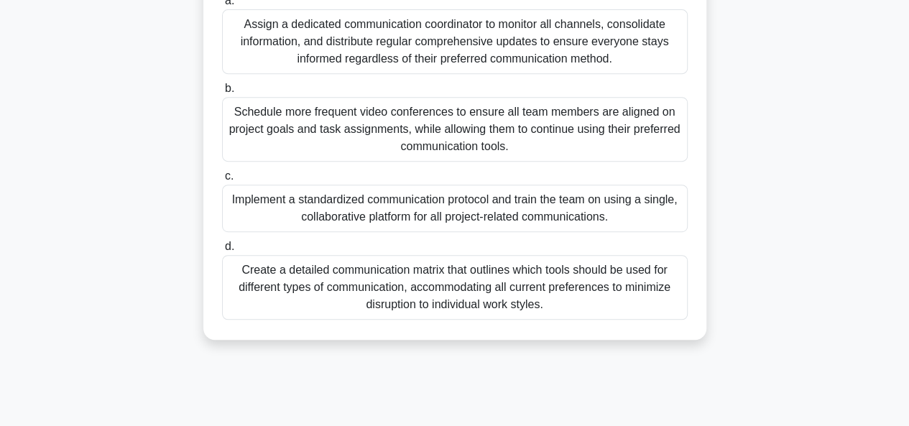
scroll to position [280, 0]
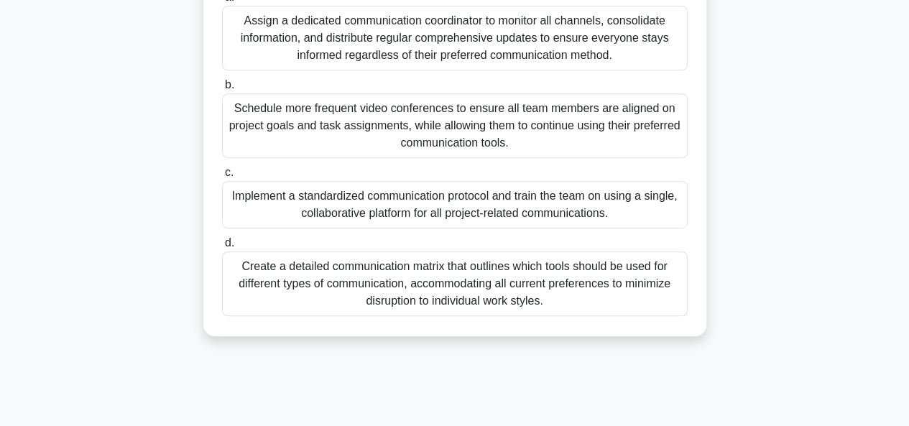
click at [403, 226] on div "Implement a standardized communication protocol and train the team on using a s…" at bounding box center [455, 204] width 466 height 47
click at [222, 178] on input "c. Implement a standardized communication protocol and train the team on using …" at bounding box center [222, 172] width 0 height 9
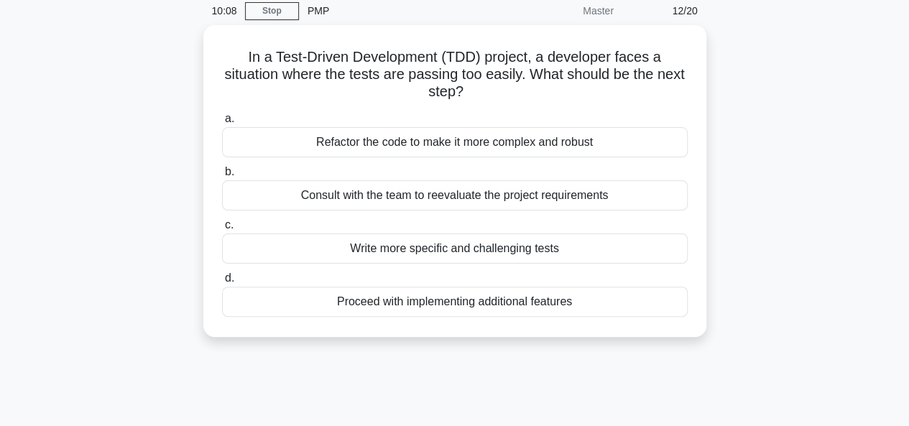
scroll to position [60, 0]
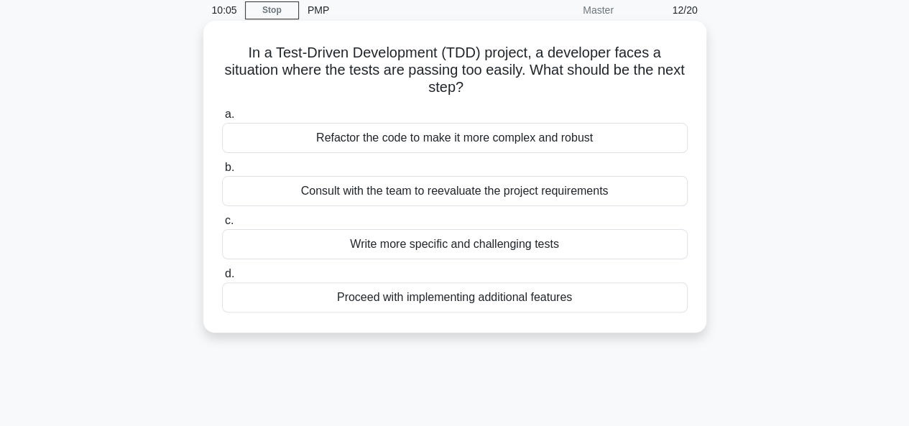
click at [443, 192] on div "Consult with the team to reevaluate the project requirements" at bounding box center [455, 191] width 466 height 30
click at [222, 173] on input "b. Consult with the team to reevaluate the project requirements" at bounding box center [222, 167] width 0 height 9
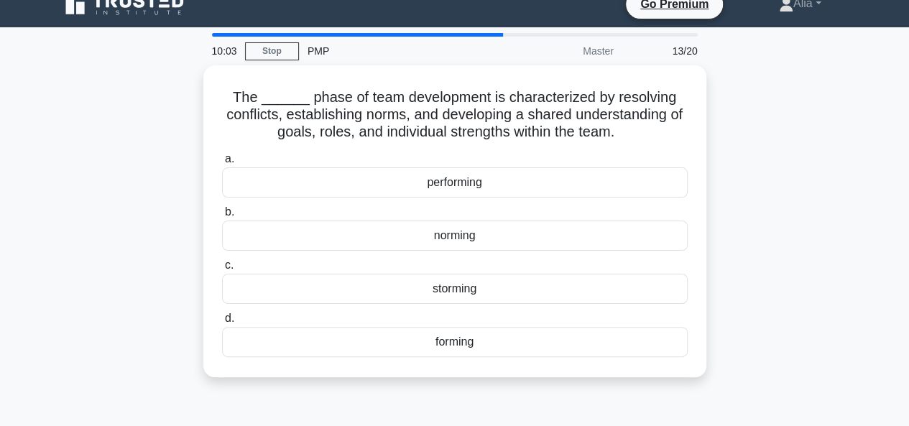
scroll to position [19, 0]
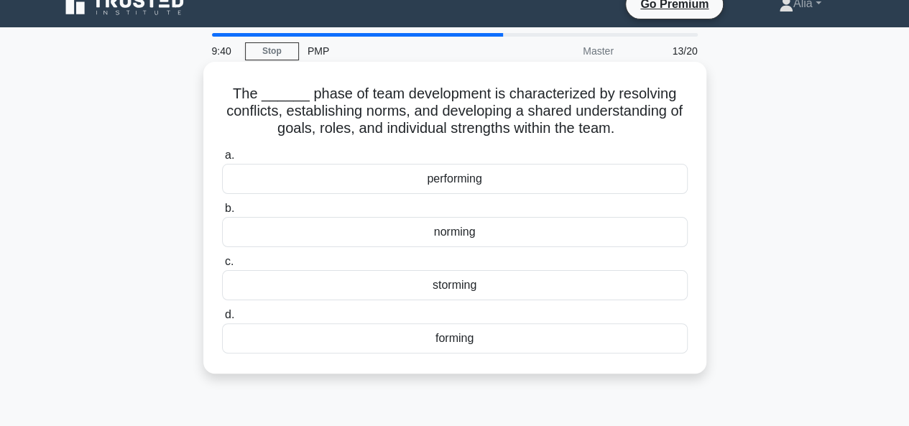
drag, startPoint x: 238, startPoint y: 93, endPoint x: 546, endPoint y: 347, distance: 398.8
click at [546, 347] on div "The ______ phase of team development is characterized by resolving conflicts, e…" at bounding box center [455, 218] width 492 height 300
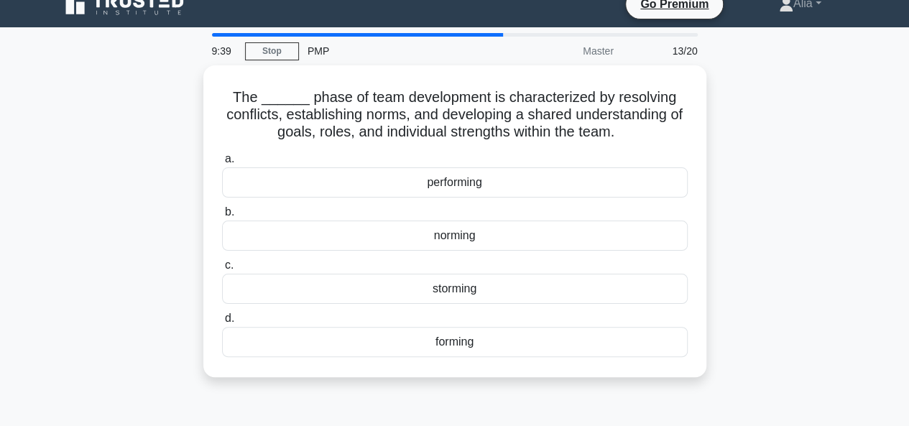
copy div "The ______ phase of team development is characterized by resolving conflicts, e…"
click at [763, 262] on div "The ______ phase of team development is characterized by resolving conflicts, e…" at bounding box center [454, 229] width 819 height 329
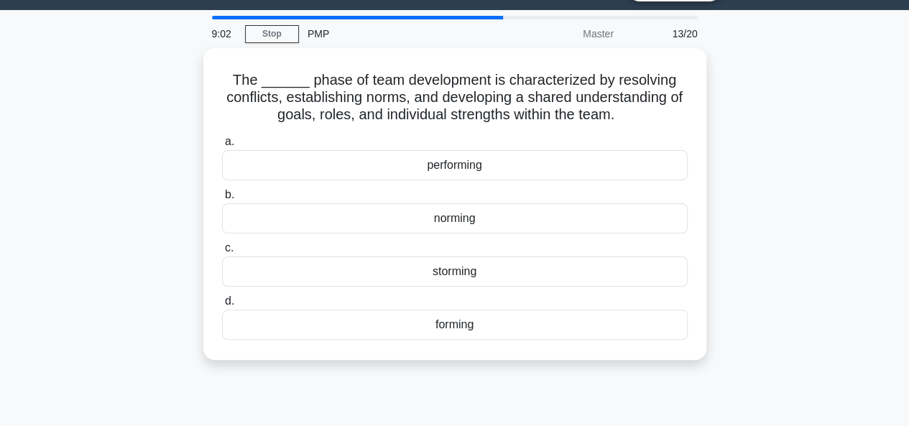
scroll to position [40, 0]
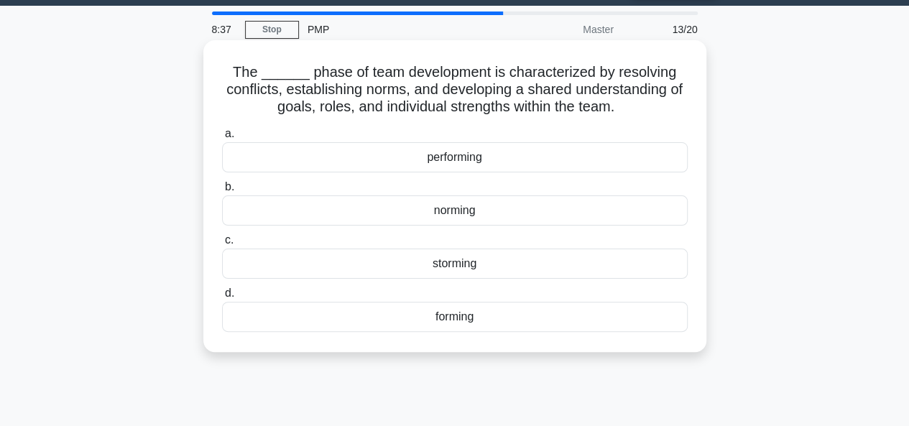
click at [479, 210] on div "norming" at bounding box center [455, 211] width 466 height 30
click at [222, 192] on input "b. norming" at bounding box center [222, 187] width 0 height 9
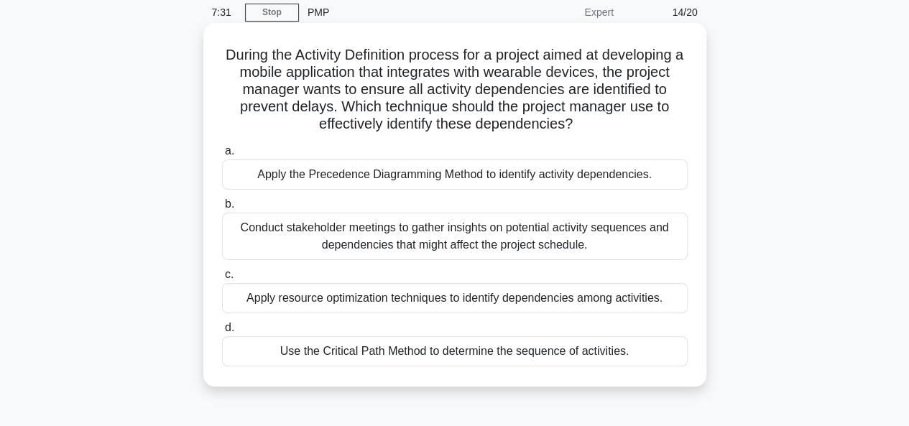
scroll to position [71, 0]
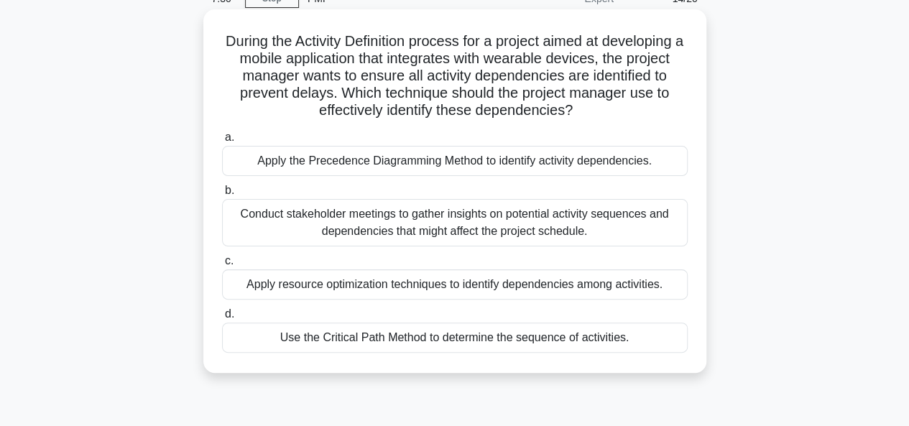
click at [440, 337] on div "Use the Critical Path Method to determine the sequence of activities." at bounding box center [455, 338] width 466 height 30
click at [222, 319] on input "d. Use the Critical Path Method to determine the sequence of activities." at bounding box center [222, 314] width 0 height 9
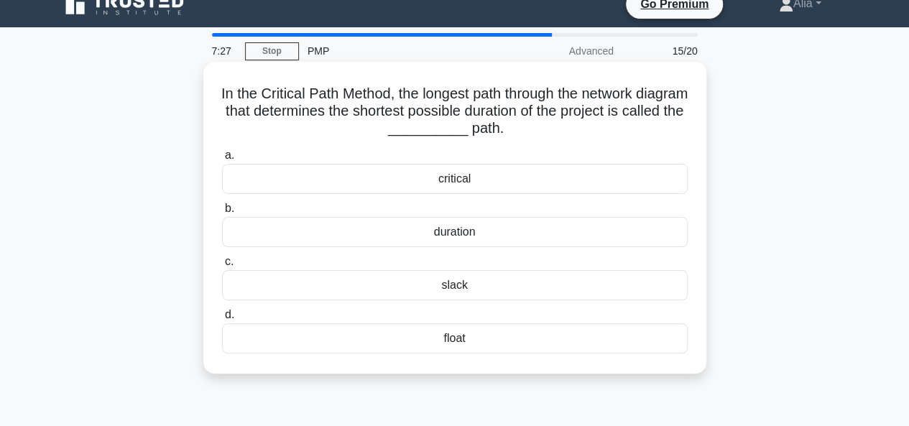
scroll to position [19, 0]
click at [449, 173] on div "critical" at bounding box center [455, 179] width 466 height 30
click at [222, 160] on input "a. critical" at bounding box center [222, 155] width 0 height 9
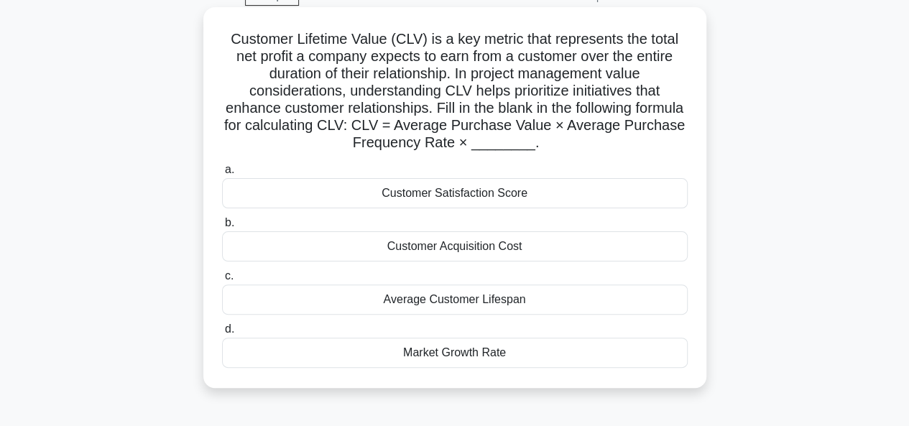
scroll to position [78, 0]
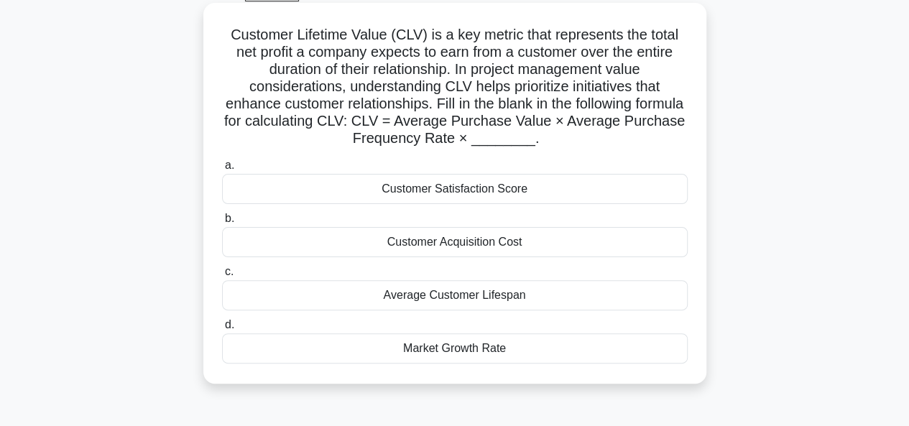
click at [476, 193] on div "Customer Satisfaction Score" at bounding box center [455, 189] width 466 height 30
click at [222, 170] on input "a. Customer Satisfaction Score" at bounding box center [222, 165] width 0 height 9
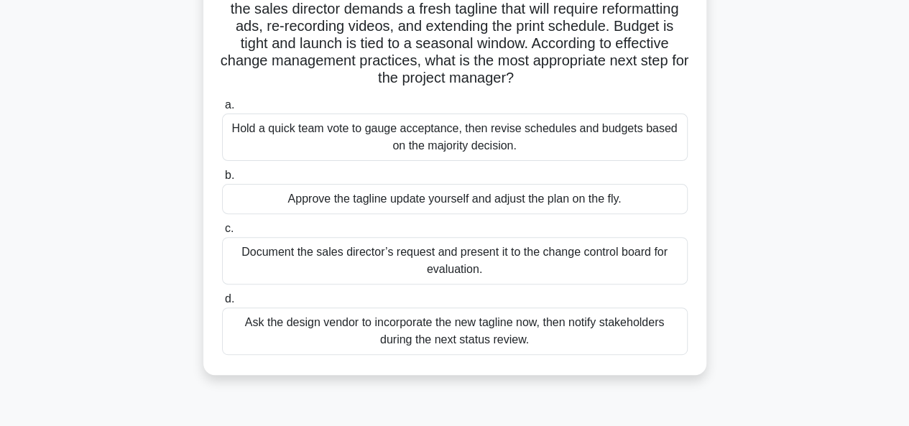
scroll to position [133, 0]
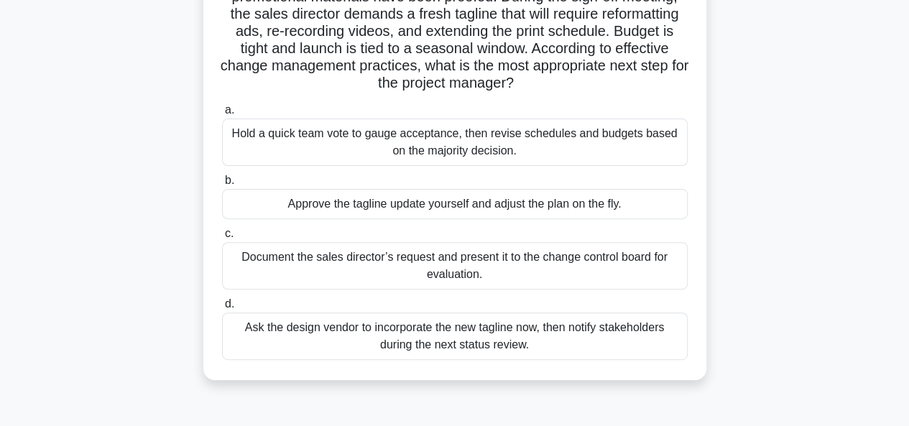
click at [487, 271] on div "Document the sales director’s request and present it to the change control boar…" at bounding box center [455, 265] width 466 height 47
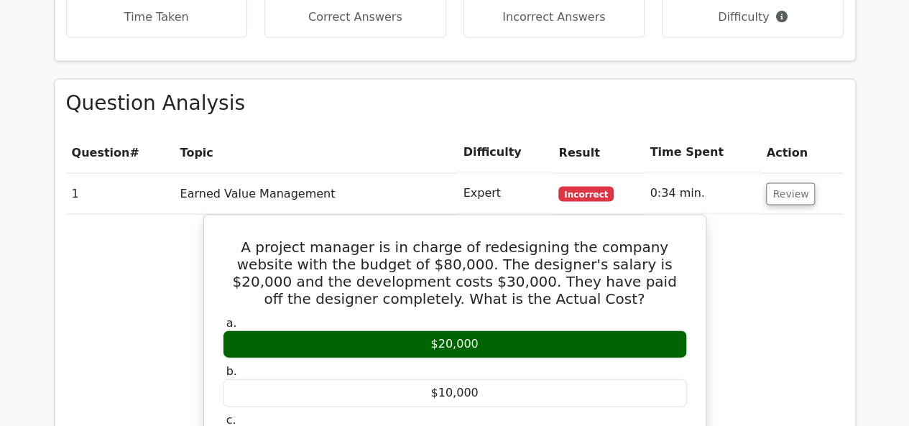
scroll to position [1380, 0]
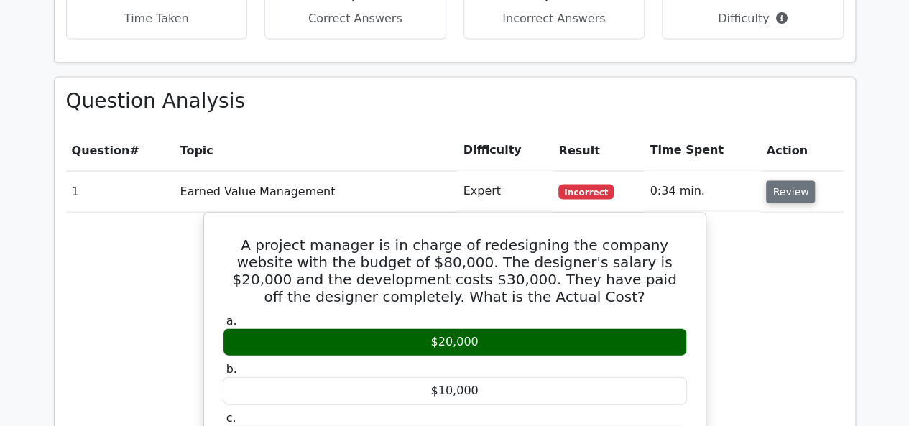
click at [785, 181] on button "Review" at bounding box center [790, 192] width 49 height 22
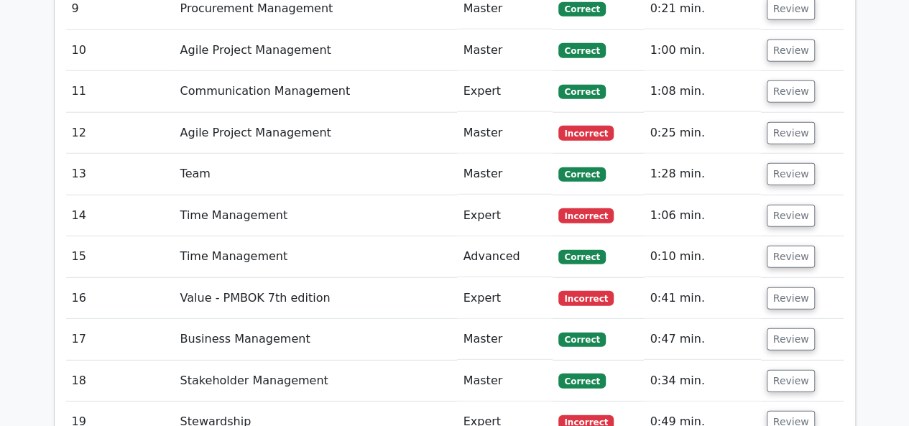
scroll to position [1977, 0]
